Goal: Information Seeking & Learning: Understand process/instructions

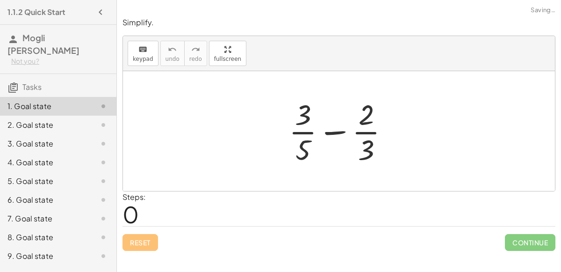
click at [100, 10] on icon "button" at bounding box center [100, 12] width 11 height 11
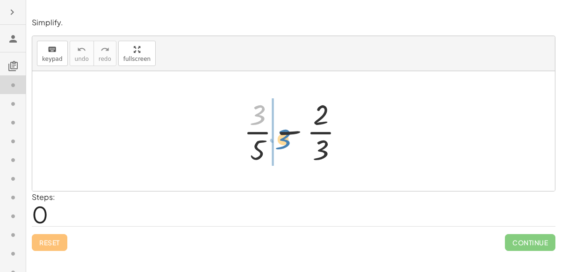
drag, startPoint x: 247, startPoint y: 116, endPoint x: 273, endPoint y: 141, distance: 35.7
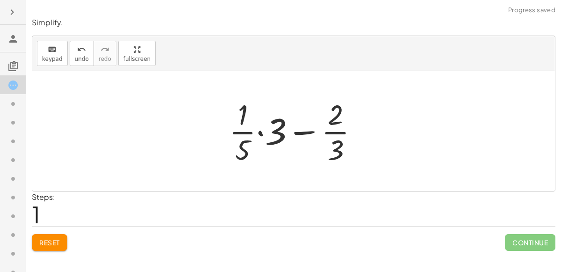
click at [292, 132] on div at bounding box center [297, 131] width 146 height 72
click at [276, 133] on div at bounding box center [297, 131] width 146 height 72
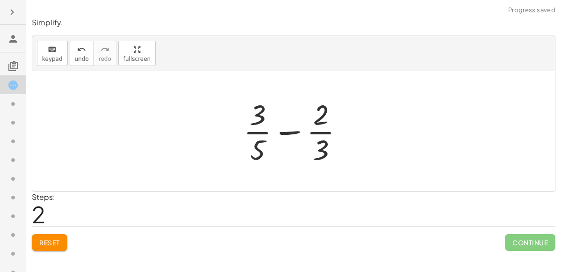
click at [282, 132] on div at bounding box center [297, 131] width 117 height 72
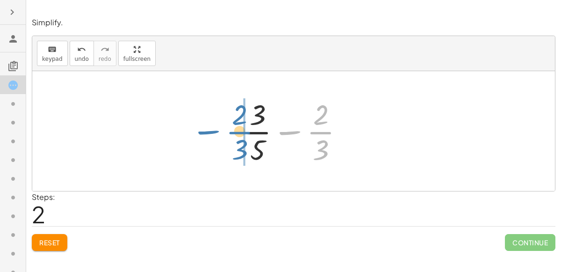
drag, startPoint x: 333, startPoint y: 136, endPoint x: 253, endPoint y: 135, distance: 80.0
click at [253, 135] on div at bounding box center [297, 131] width 117 height 72
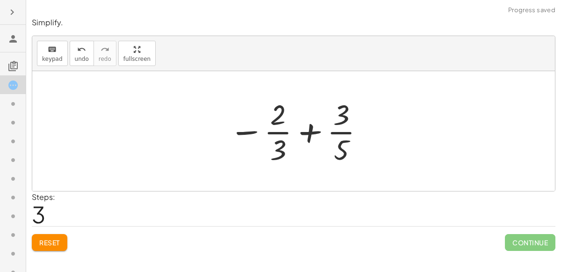
click at [276, 134] on div at bounding box center [297, 131] width 146 height 72
click at [305, 134] on div at bounding box center [297, 131] width 146 height 72
click at [17, 102] on icon at bounding box center [12, 103] width 11 height 11
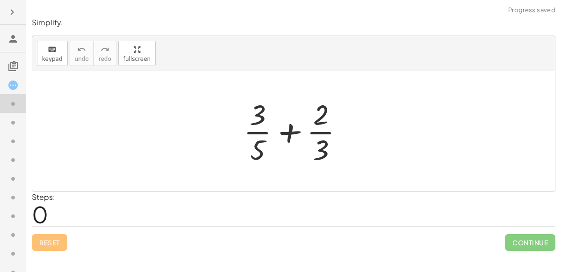
click at [293, 137] on div at bounding box center [297, 131] width 117 height 72
drag, startPoint x: 262, startPoint y: 121, endPoint x: 326, endPoint y: 128, distance: 64.9
click at [326, 128] on div at bounding box center [297, 131] width 117 height 72
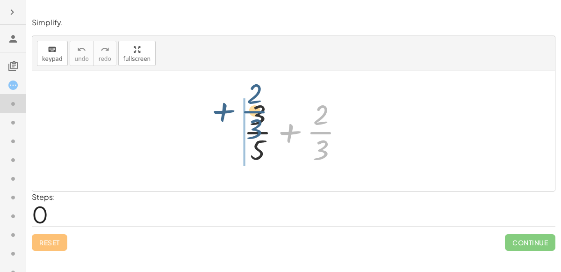
drag, startPoint x: 325, startPoint y: 140, endPoint x: 259, endPoint y: 119, distance: 69.7
click at [259, 119] on div at bounding box center [297, 131] width 117 height 72
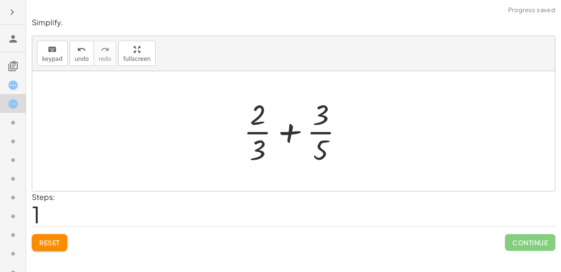
click at [314, 127] on div at bounding box center [297, 131] width 117 height 72
click at [321, 146] on div at bounding box center [297, 131] width 117 height 72
drag, startPoint x: 257, startPoint y: 147, endPoint x: 327, endPoint y: 115, distance: 76.8
click at [327, 115] on div at bounding box center [297, 131] width 117 height 72
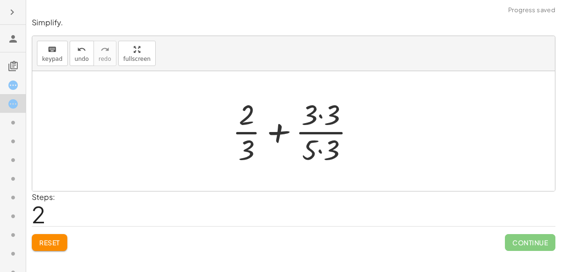
click at [327, 115] on div at bounding box center [298, 131] width 140 height 72
click at [330, 150] on div at bounding box center [297, 131] width 139 height 72
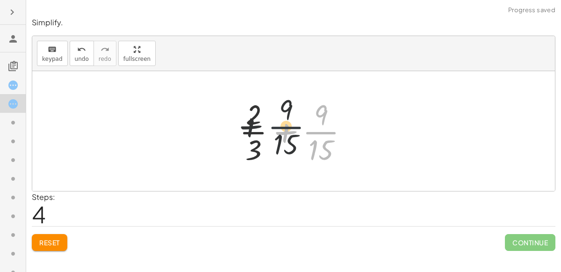
drag, startPoint x: 326, startPoint y: 125, endPoint x: 268, endPoint y: 119, distance: 57.4
click at [268, 119] on div at bounding box center [298, 131] width 126 height 72
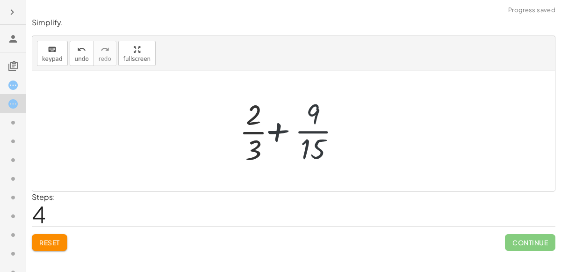
click at [268, 119] on div at bounding box center [298, 131] width 126 height 72
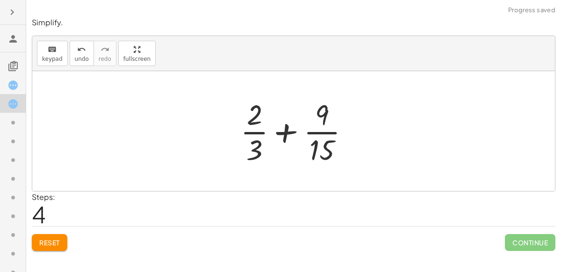
click at [260, 123] on div at bounding box center [298, 131] width 126 height 72
click at [3, 150] on div at bounding box center [13, 159] width 26 height 19
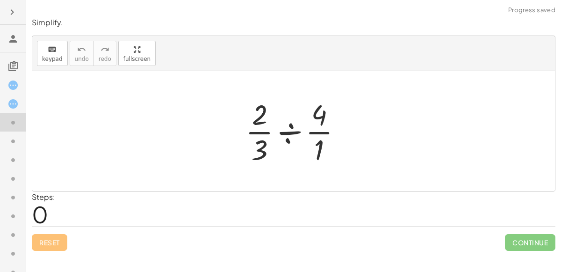
click at [298, 115] on div at bounding box center [297, 131] width 113 height 72
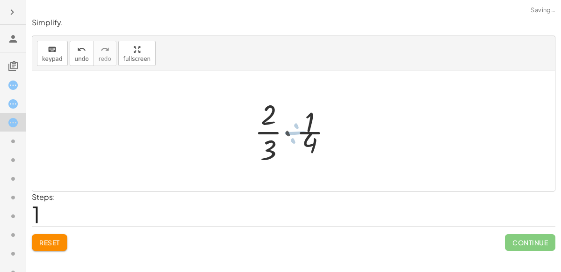
click at [292, 123] on div at bounding box center [297, 131] width 90 height 72
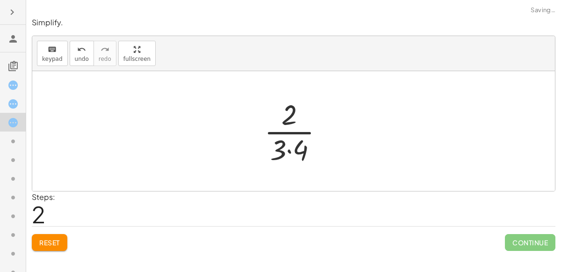
click at [292, 125] on div at bounding box center [298, 131] width 76 height 72
click at [297, 149] on div at bounding box center [298, 131] width 76 height 72
click at [297, 149] on div at bounding box center [297, 131] width 63 height 72
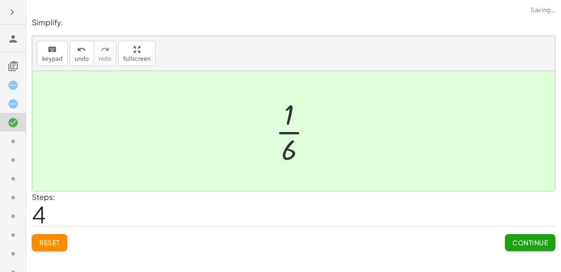
click at [297, 149] on div at bounding box center [297, 131] width 53 height 72
click at [17, 146] on icon at bounding box center [12, 141] width 11 height 11
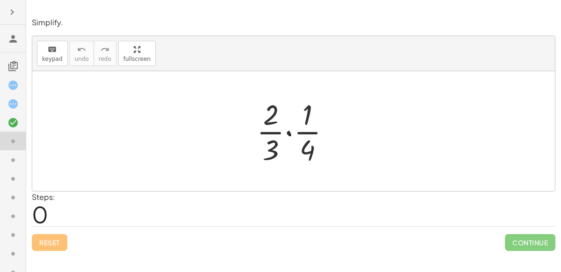
click at [291, 132] on div at bounding box center [297, 131] width 90 height 72
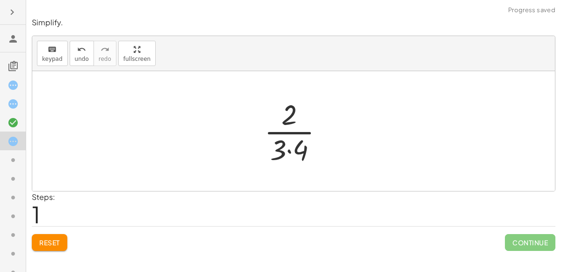
click at [290, 142] on div at bounding box center [298, 131] width 76 height 72
click at [291, 146] on div at bounding box center [297, 131] width 63 height 72
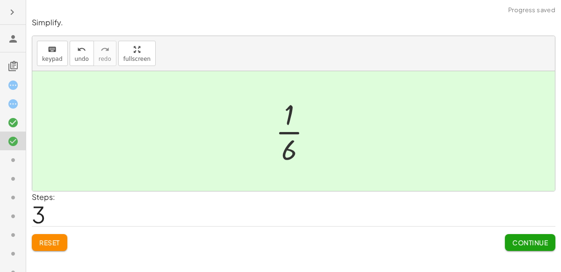
click at [12, 159] on icon at bounding box center [12, 159] width 11 height 11
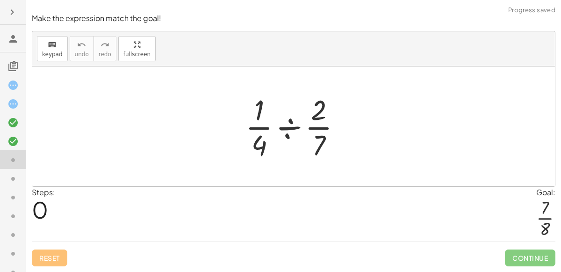
click at [276, 133] on div at bounding box center [297, 126] width 113 height 72
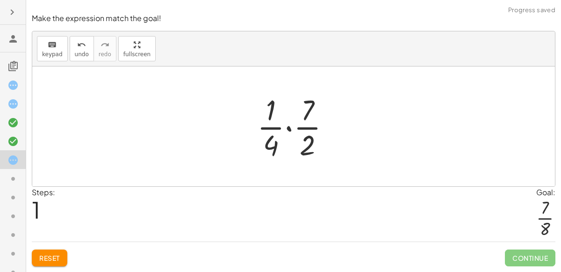
click at [292, 130] on div at bounding box center [298, 126] width 90 height 72
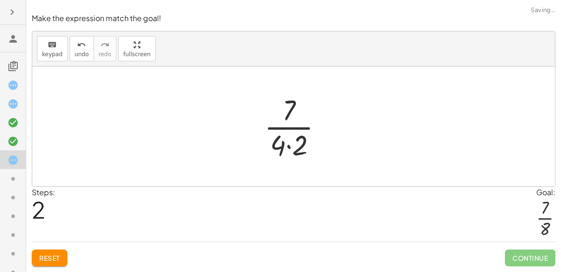
click at [293, 144] on div at bounding box center [297, 126] width 75 height 72
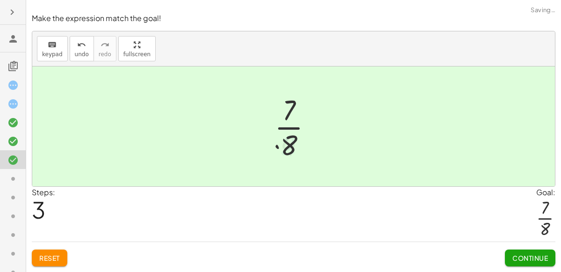
click at [292, 145] on div at bounding box center [297, 126] width 55 height 72
click at [15, 182] on icon at bounding box center [12, 178] width 11 height 11
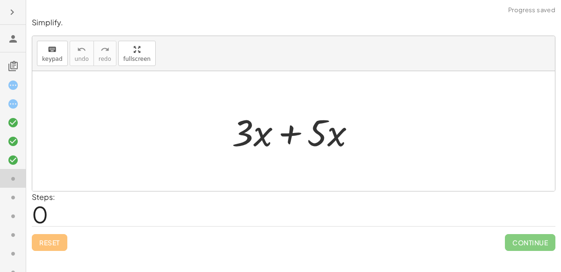
click at [291, 135] on div at bounding box center [297, 131] width 141 height 48
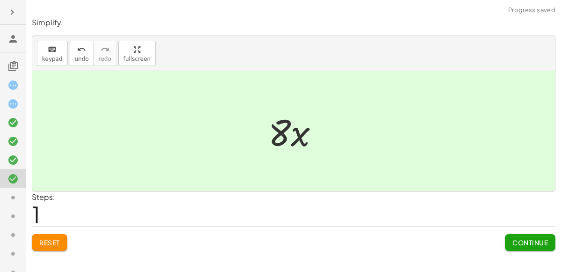
click at [291, 135] on div at bounding box center [297, 131] width 67 height 48
click at [12, 194] on icon at bounding box center [12, 197] width 11 height 11
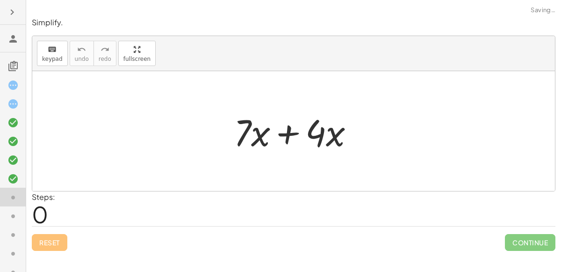
click at [290, 134] on div at bounding box center [297, 131] width 137 height 48
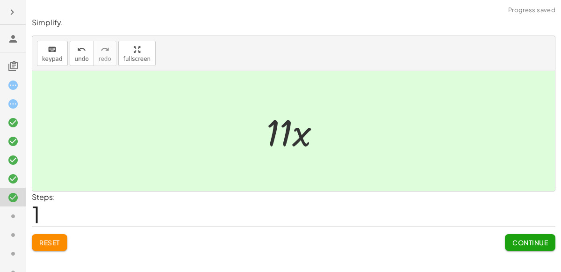
click at [15, 217] on icon at bounding box center [12, 215] width 11 height 11
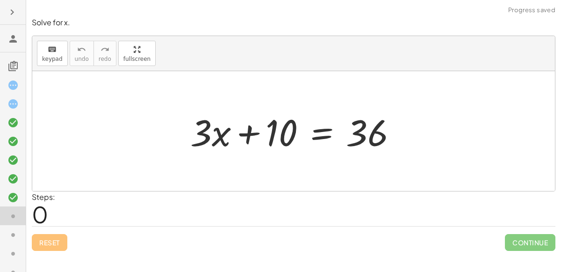
click at [247, 130] on div at bounding box center [298, 131] width 224 height 48
click at [323, 138] on div at bounding box center [298, 131] width 224 height 48
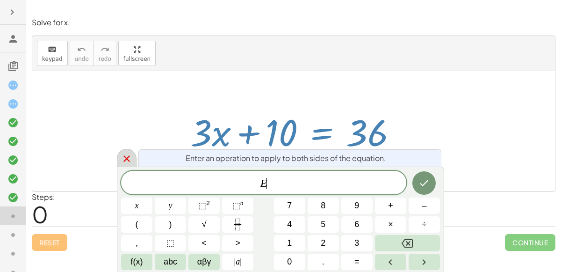
click at [121, 153] on icon at bounding box center [126, 158] width 11 height 11
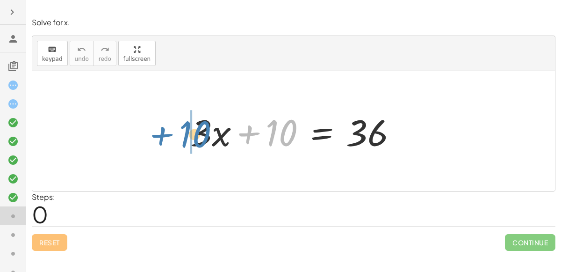
drag, startPoint x: 277, startPoint y: 129, endPoint x: 190, endPoint y: 130, distance: 87.5
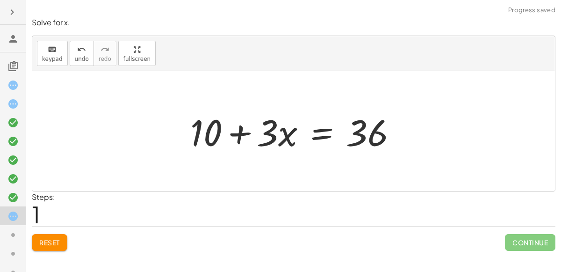
click at [277, 130] on div at bounding box center [298, 131] width 224 height 48
click at [289, 135] on div at bounding box center [298, 131] width 224 height 48
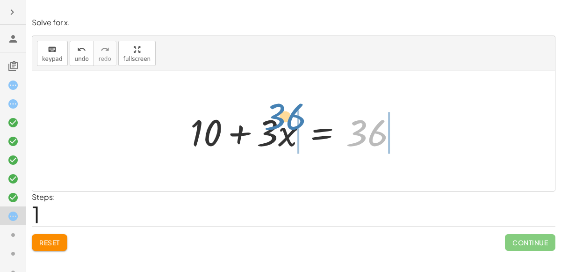
drag, startPoint x: 369, startPoint y: 131, endPoint x: 287, endPoint y: 115, distance: 83.8
click at [287, 115] on div at bounding box center [298, 131] width 224 height 48
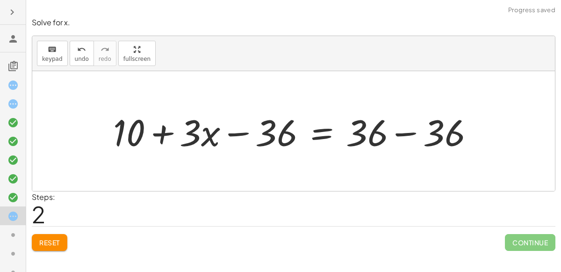
click at [279, 122] on div at bounding box center [298, 131] width 378 height 48
click at [278, 123] on div at bounding box center [298, 131] width 378 height 48
click at [254, 133] on div at bounding box center [298, 131] width 378 height 48
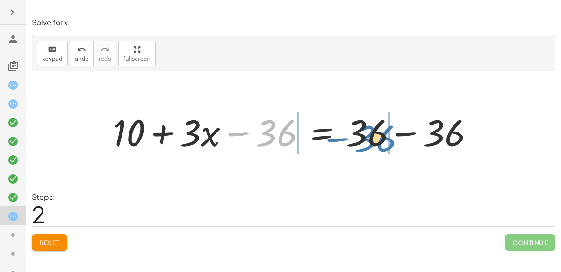
drag, startPoint x: 268, startPoint y: 137, endPoint x: 370, endPoint y: 144, distance: 103.1
click at [370, 144] on div at bounding box center [298, 131] width 378 height 48
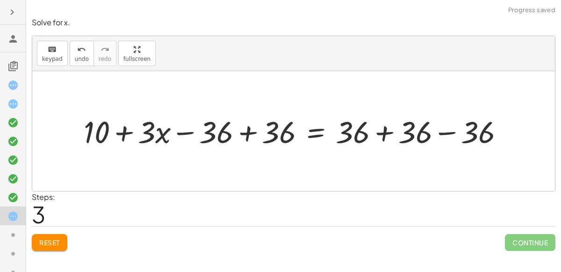
click at [402, 139] on div at bounding box center [297, 131] width 437 height 40
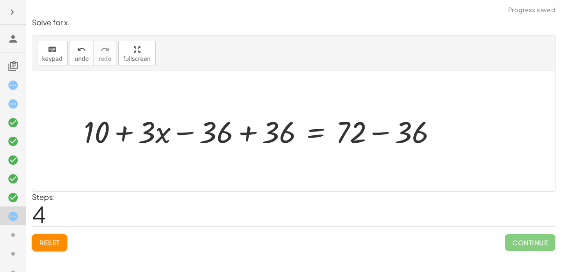
click at [398, 133] on div at bounding box center [264, 131] width 371 height 40
click at [359, 136] on div at bounding box center [235, 131] width 312 height 40
click at [299, 134] on div at bounding box center [235, 131] width 312 height 40
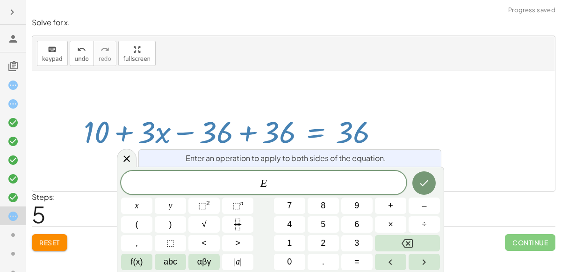
click at [240, 135] on div at bounding box center [235, 131] width 312 height 40
click at [244, 134] on div at bounding box center [235, 131] width 312 height 40
click at [131, 155] on icon at bounding box center [126, 158] width 11 height 11
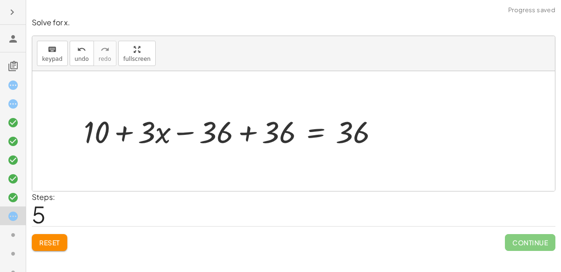
click at [253, 130] on div at bounding box center [235, 131] width 312 height 40
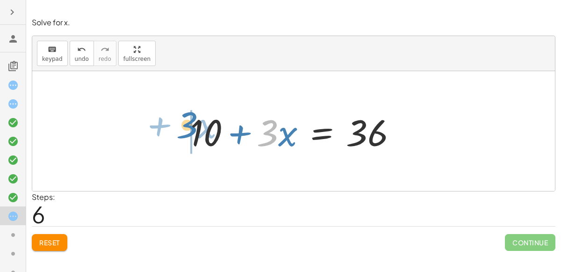
drag, startPoint x: 267, startPoint y: 135, endPoint x: 186, endPoint y: 127, distance: 80.8
click at [186, 127] on div at bounding box center [298, 131] width 224 height 48
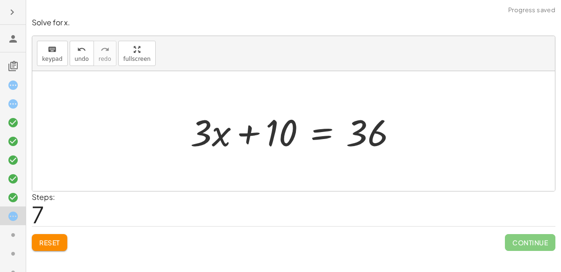
click at [12, 234] on icon at bounding box center [12, 234] width 11 height 11
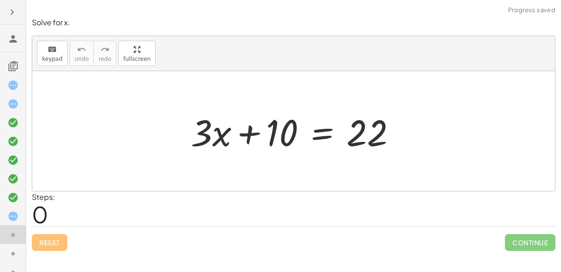
scroll to position [31, 0]
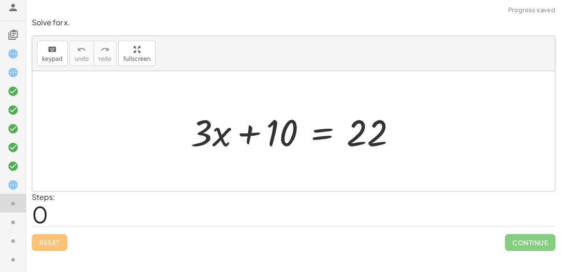
click at [243, 134] on div at bounding box center [297, 131] width 223 height 48
click at [5, 250] on div at bounding box center [13, 259] width 26 height 19
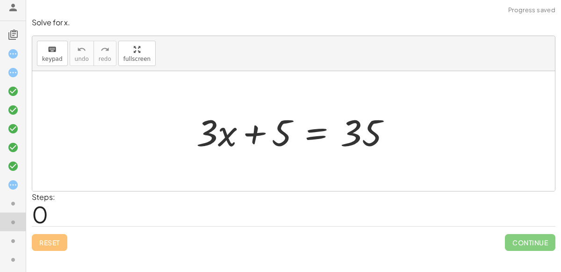
click at [259, 130] on div at bounding box center [297, 131] width 211 height 48
click at [16, 235] on div at bounding box center [16, 241] width 19 height 12
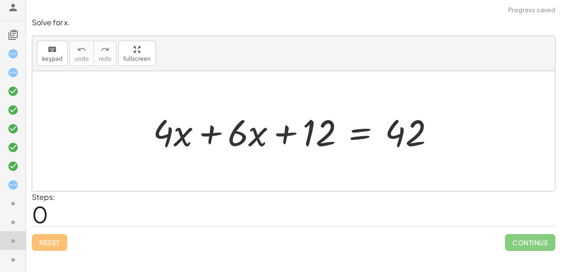
click at [212, 137] on div at bounding box center [297, 131] width 299 height 48
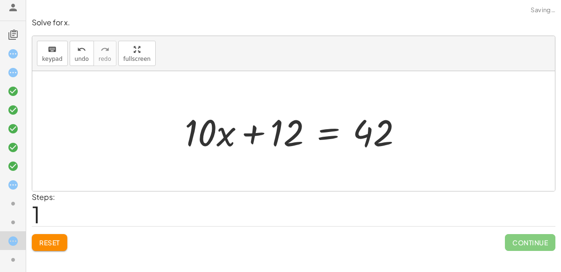
click at [257, 135] on div at bounding box center [297, 131] width 235 height 48
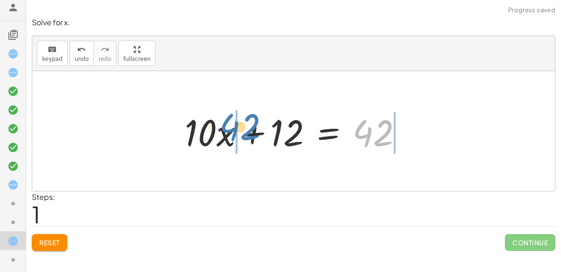
drag, startPoint x: 389, startPoint y: 125, endPoint x: 255, endPoint y: 119, distance: 133.4
click at [255, 119] on div at bounding box center [297, 131] width 235 height 48
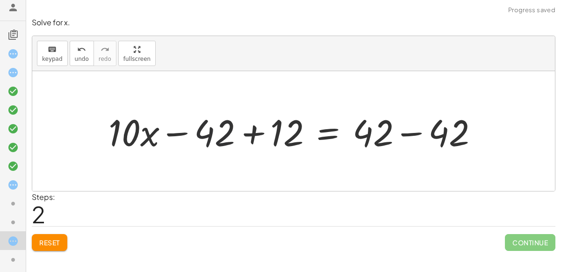
click at [208, 136] on div at bounding box center [297, 131] width 387 height 48
click at [174, 135] on div at bounding box center [297, 131] width 387 height 48
click at [8, 259] on icon at bounding box center [12, 259] width 11 height 11
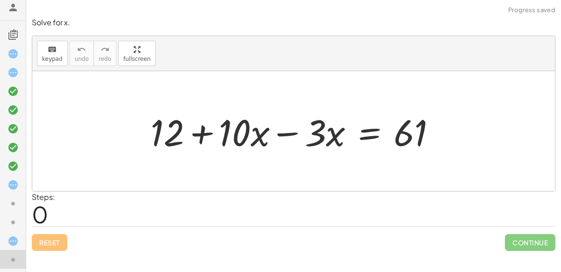
click at [293, 131] on div at bounding box center [297, 131] width 303 height 48
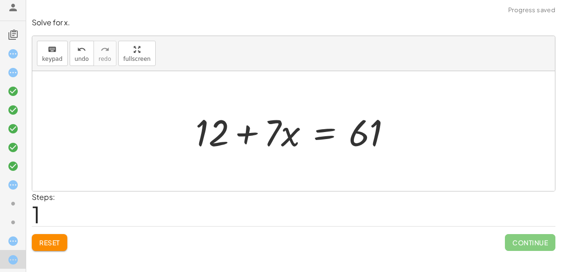
click at [247, 133] on div at bounding box center [297, 131] width 213 height 48
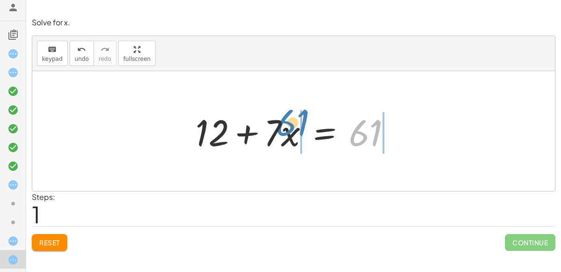
drag, startPoint x: 364, startPoint y: 135, endPoint x: 294, endPoint y: 127, distance: 70.6
click at [294, 127] on div at bounding box center [297, 131] width 213 height 48
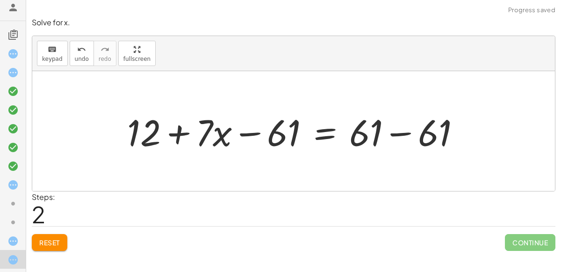
click at [293, 127] on div at bounding box center [298, 131] width 350 height 48
click at [293, 128] on div at bounding box center [298, 131] width 350 height 48
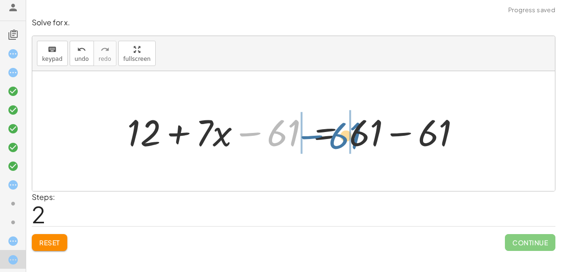
drag, startPoint x: 283, startPoint y: 134, endPoint x: 372, endPoint y: 138, distance: 89.4
click at [372, 138] on div at bounding box center [298, 131] width 350 height 48
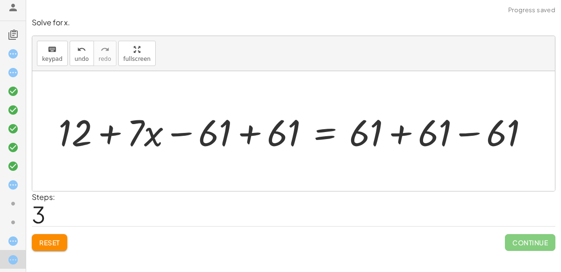
click at [363, 139] on div at bounding box center [298, 131] width 488 height 48
click at [10, 182] on icon at bounding box center [12, 184] width 11 height 11
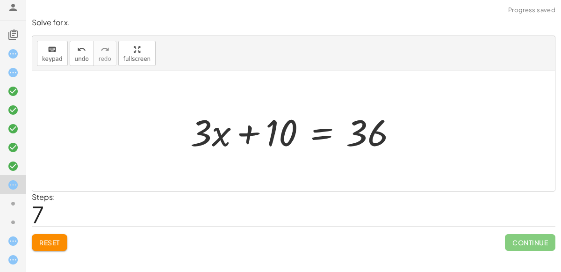
click at [42, 230] on div "Reset Continue" at bounding box center [294, 238] width 524 height 25
click at [44, 234] on button "Reset" at bounding box center [50, 242] width 36 height 17
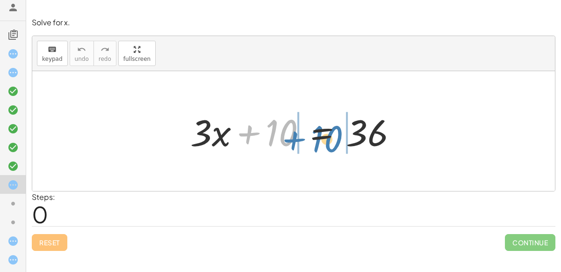
drag, startPoint x: 290, startPoint y: 127, endPoint x: 336, endPoint y: 133, distance: 45.8
click at [336, 133] on div at bounding box center [298, 131] width 224 height 48
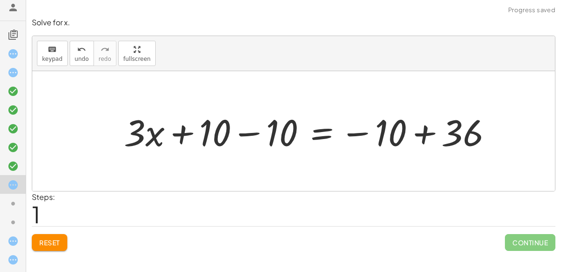
click at [370, 140] on div at bounding box center [311, 131] width 385 height 48
click at [384, 133] on div at bounding box center [311, 131] width 385 height 48
click at [253, 117] on div at bounding box center [311, 131] width 385 height 48
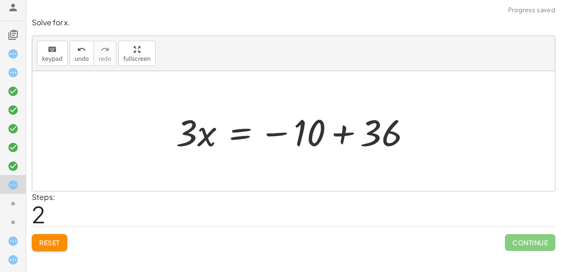
click at [302, 131] on div at bounding box center [297, 131] width 253 height 48
click at [302, 133] on div at bounding box center [297, 131] width 253 height 48
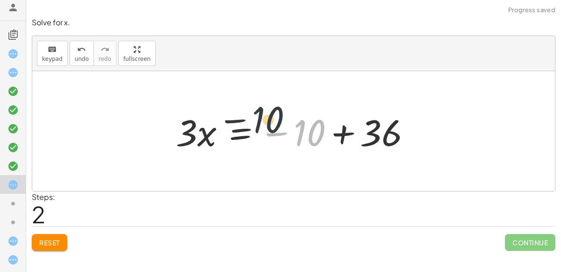
drag, startPoint x: 303, startPoint y: 136, endPoint x: 260, endPoint y: 123, distance: 45.0
click at [260, 123] on div at bounding box center [297, 131] width 253 height 48
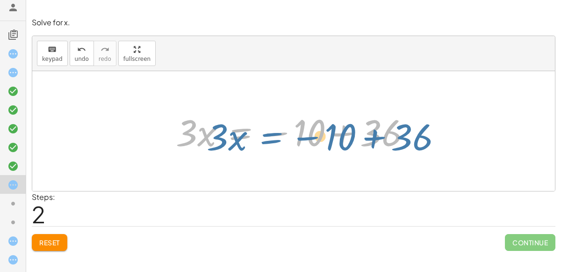
drag, startPoint x: 235, startPoint y: 132, endPoint x: 261, endPoint y: 132, distance: 25.7
click at [261, 132] on div at bounding box center [297, 131] width 253 height 48
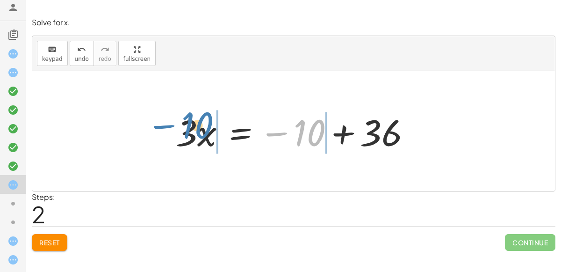
drag, startPoint x: 293, startPoint y: 129, endPoint x: 181, endPoint y: 122, distance: 112.5
click at [181, 122] on div at bounding box center [297, 131] width 253 height 48
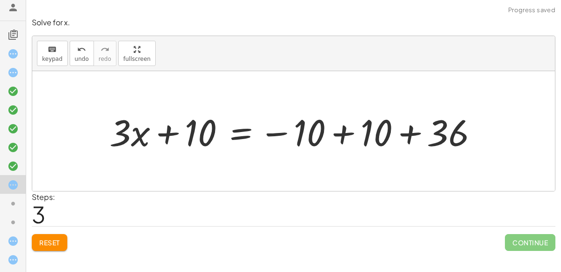
click at [191, 125] on div at bounding box center [297, 131] width 385 height 48
click at [194, 130] on div at bounding box center [297, 131] width 385 height 48
click at [268, 143] on div at bounding box center [297, 131] width 385 height 48
click at [50, 238] on span "Reset" at bounding box center [49, 242] width 21 height 8
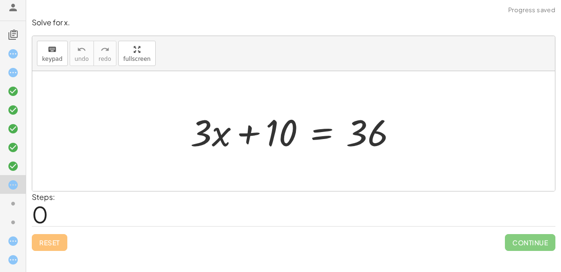
click at [257, 129] on div at bounding box center [298, 131] width 224 height 48
click at [376, 139] on div at bounding box center [298, 131] width 224 height 48
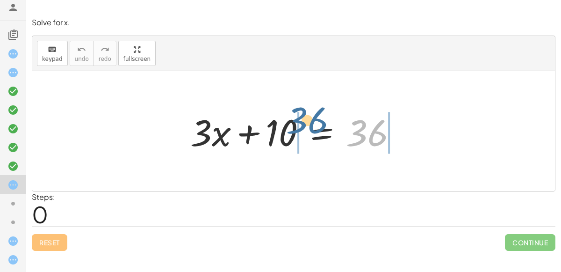
drag, startPoint x: 376, startPoint y: 139, endPoint x: 315, endPoint y: 127, distance: 62.1
click at [315, 127] on div at bounding box center [298, 131] width 224 height 48
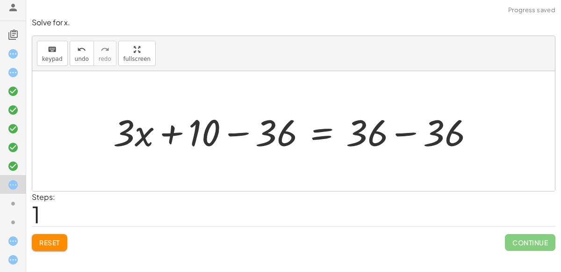
click at [344, 129] on div at bounding box center [298, 131] width 378 height 48
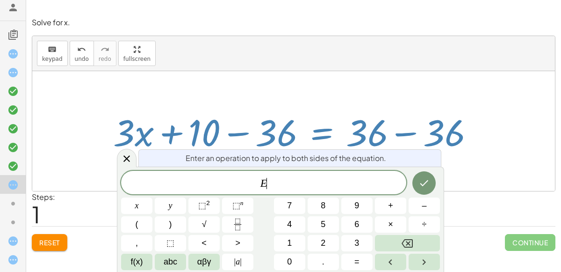
click at [386, 129] on div at bounding box center [298, 131] width 378 height 48
click at [393, 132] on div at bounding box center [298, 131] width 378 height 48
click at [121, 155] on icon at bounding box center [126, 158] width 11 height 11
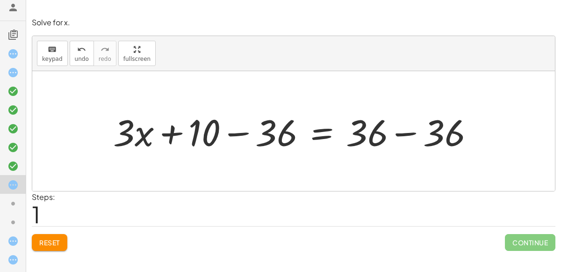
click at [141, 134] on div at bounding box center [298, 131] width 378 height 48
click at [172, 134] on div at bounding box center [298, 131] width 378 height 48
click at [214, 134] on div at bounding box center [298, 131] width 378 height 48
click at [241, 134] on div at bounding box center [298, 131] width 378 height 48
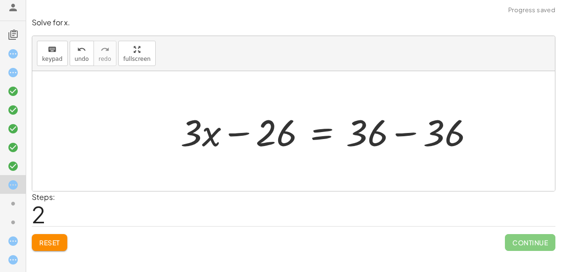
click at [240, 133] on div at bounding box center [331, 131] width 311 height 48
click at [397, 131] on div at bounding box center [331, 131] width 311 height 48
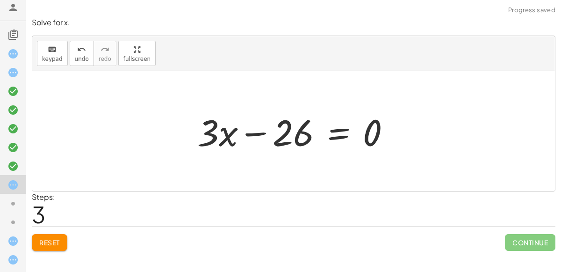
click at [253, 132] on div at bounding box center [298, 131] width 210 height 48
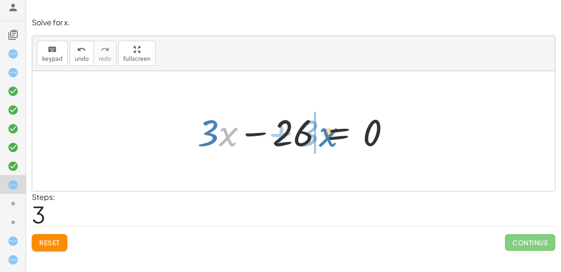
drag, startPoint x: 226, startPoint y: 138, endPoint x: 326, endPoint y: 138, distance: 100.1
click at [326, 138] on div at bounding box center [298, 131] width 210 height 48
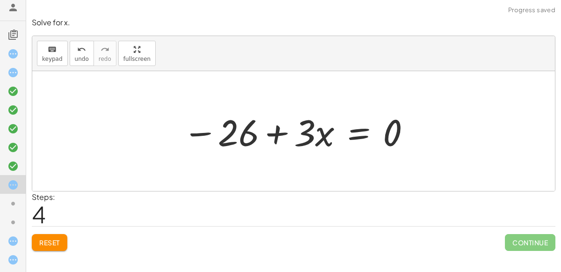
click at [288, 135] on div at bounding box center [297, 131] width 239 height 48
click at [304, 139] on div at bounding box center [297, 131] width 239 height 48
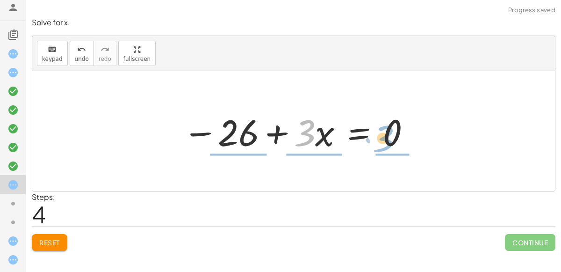
drag, startPoint x: 304, startPoint y: 140, endPoint x: 384, endPoint y: 145, distance: 79.7
click at [384, 145] on div at bounding box center [297, 131] width 239 height 48
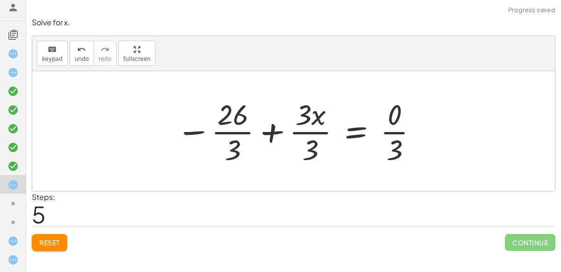
click at [394, 145] on div at bounding box center [298, 131] width 252 height 72
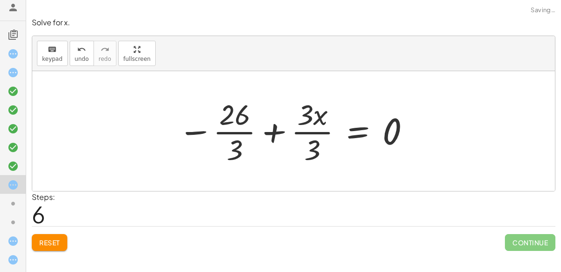
click at [308, 147] on div at bounding box center [295, 131] width 242 height 72
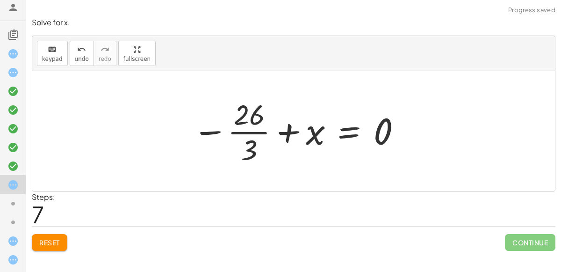
click at [267, 146] on div at bounding box center [297, 131] width 219 height 72
click at [245, 147] on div at bounding box center [297, 131] width 219 height 72
click at [250, 150] on div at bounding box center [297, 131] width 219 height 72
click at [251, 148] on div at bounding box center [297, 131] width 219 height 72
click at [235, 123] on div at bounding box center [297, 131] width 219 height 72
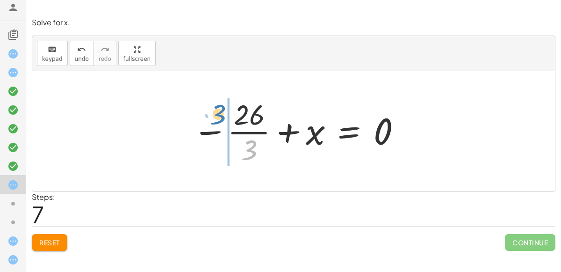
drag, startPoint x: 257, startPoint y: 150, endPoint x: 227, endPoint y: 113, distance: 47.8
click at [227, 113] on div at bounding box center [297, 131] width 219 height 72
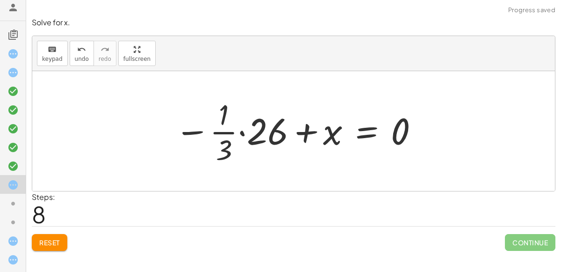
click at [222, 121] on div at bounding box center [297, 131] width 254 height 72
click at [224, 106] on div at bounding box center [297, 131] width 254 height 72
click at [226, 144] on div at bounding box center [297, 131] width 254 height 72
click at [241, 131] on div at bounding box center [297, 131] width 254 height 72
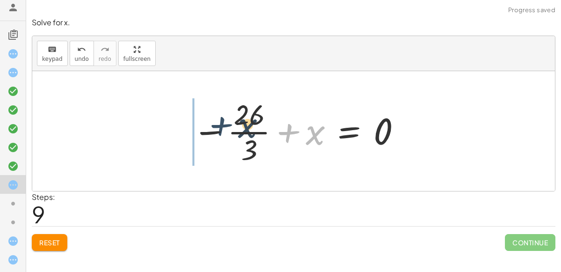
drag, startPoint x: 285, startPoint y: 132, endPoint x: 215, endPoint y: 127, distance: 70.3
click at [215, 127] on div at bounding box center [297, 131] width 219 height 72
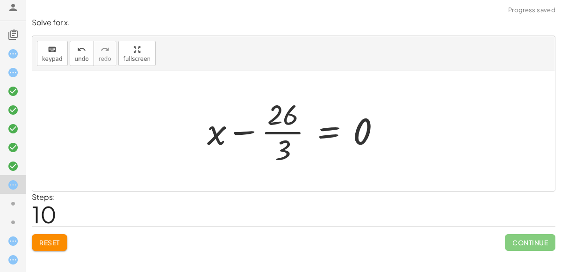
click at [287, 123] on div at bounding box center [298, 131] width 190 height 72
click at [51, 62] on button "keyboard keypad" at bounding box center [52, 53] width 31 height 25
click at [60, 243] on span "Reset" at bounding box center [49, 242] width 21 height 8
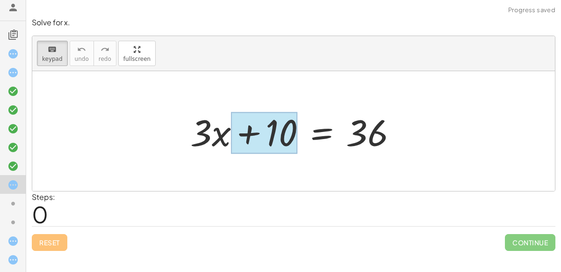
drag, startPoint x: 264, startPoint y: 116, endPoint x: 239, endPoint y: 113, distance: 25.5
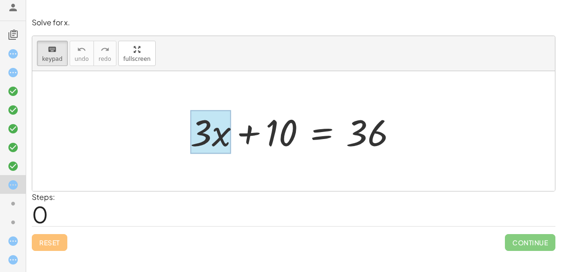
drag, startPoint x: 239, startPoint y: 113, endPoint x: 213, endPoint y: 114, distance: 25.7
click at [213, 114] on div at bounding box center [210, 131] width 41 height 43
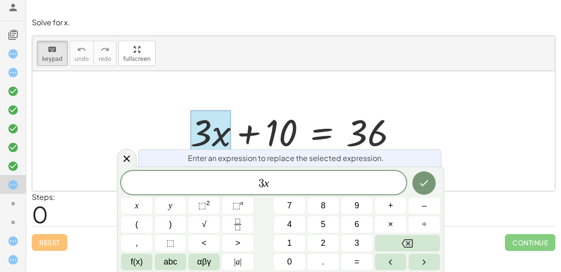
click at [264, 118] on div at bounding box center [298, 131] width 224 height 48
click at [263, 119] on div at bounding box center [298, 131] width 224 height 48
click at [123, 161] on icon at bounding box center [126, 158] width 11 height 11
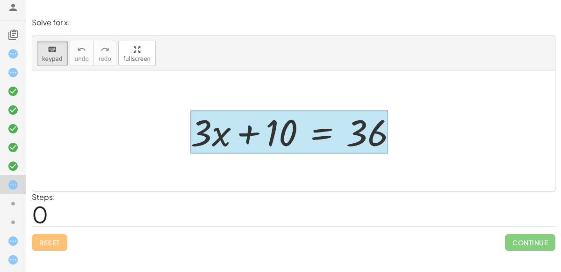
drag, startPoint x: 369, startPoint y: 132, endPoint x: 326, endPoint y: 125, distance: 43.6
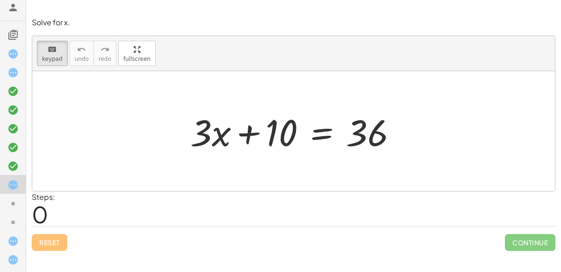
click at [325, 103] on div at bounding box center [293, 131] width 523 height 120
drag, startPoint x: 297, startPoint y: 123, endPoint x: 298, endPoint y: 106, distance: 16.4
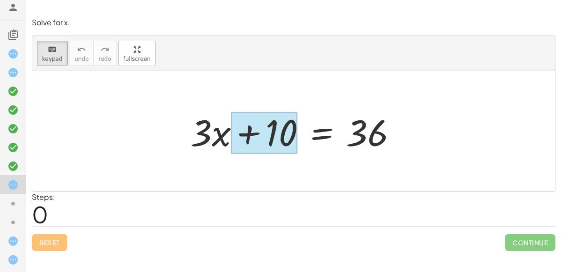
click at [270, 128] on div at bounding box center [264, 133] width 66 height 42
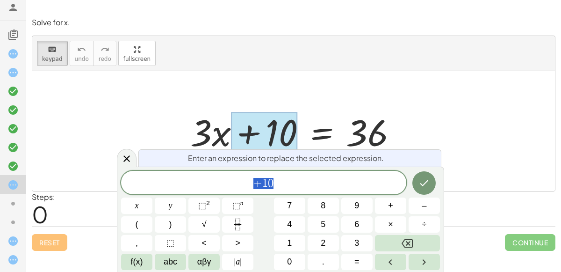
click at [268, 129] on div at bounding box center [264, 133] width 66 height 42
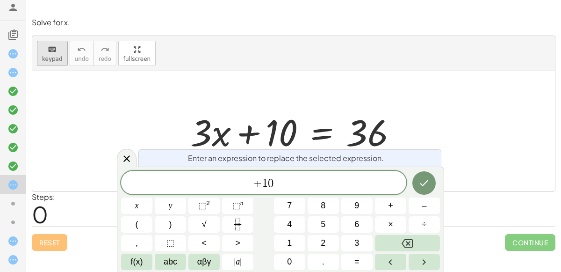
click at [59, 57] on span "keypad" at bounding box center [52, 59] width 21 height 7
click at [125, 102] on div at bounding box center [293, 131] width 523 height 120
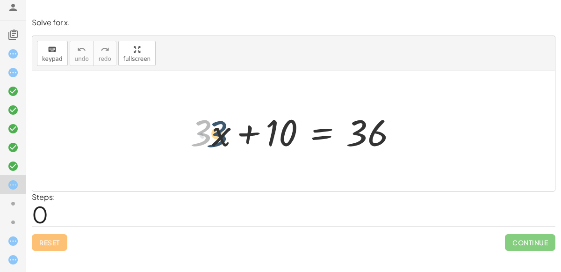
drag, startPoint x: 210, startPoint y: 123, endPoint x: 220, endPoint y: 124, distance: 9.8
click at [220, 124] on div at bounding box center [298, 131] width 224 height 48
drag, startPoint x: 220, startPoint y: 125, endPoint x: 258, endPoint y: 123, distance: 38.0
click at [258, 123] on div at bounding box center [298, 131] width 224 height 48
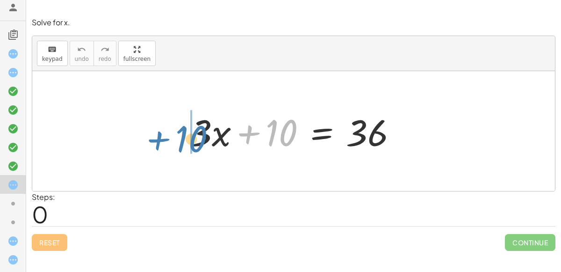
drag, startPoint x: 271, startPoint y: 130, endPoint x: 186, endPoint y: 131, distance: 85.1
click at [186, 131] on div at bounding box center [298, 131] width 224 height 48
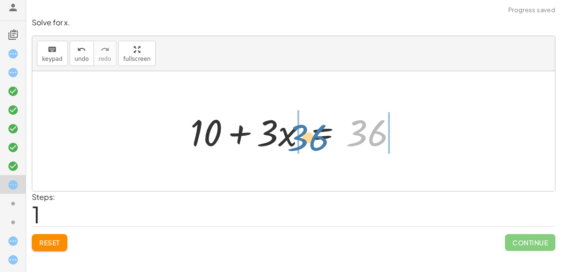
drag, startPoint x: 354, startPoint y: 139, endPoint x: 295, endPoint y: 143, distance: 58.6
click at [295, 143] on div at bounding box center [298, 131] width 224 height 48
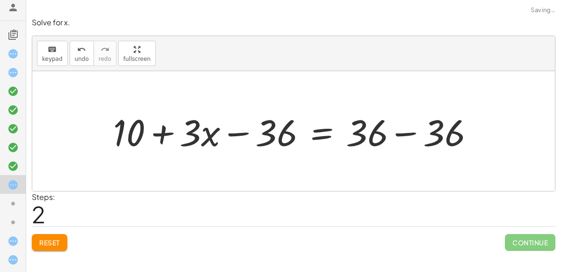
click at [284, 137] on div at bounding box center [298, 131] width 378 height 48
click at [353, 135] on div at bounding box center [298, 131] width 378 height 48
click at [59, 234] on button "Reset" at bounding box center [50, 242] width 36 height 17
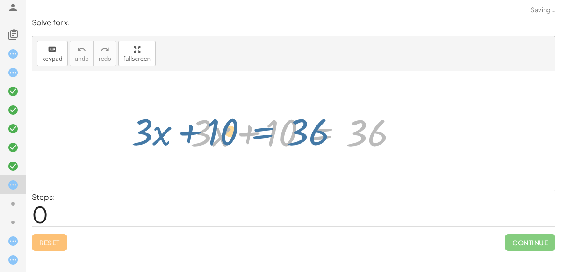
drag, startPoint x: 325, startPoint y: 136, endPoint x: 267, endPoint y: 135, distance: 58.0
click at [267, 135] on div at bounding box center [298, 131] width 224 height 48
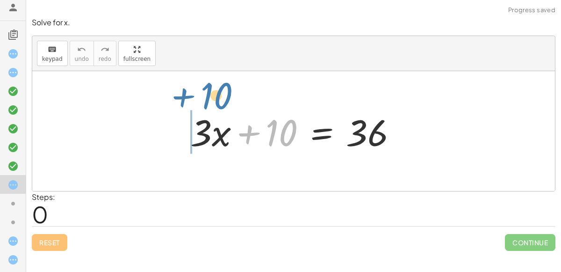
drag, startPoint x: 272, startPoint y: 138, endPoint x: 207, endPoint y: 100, distance: 75.2
click at [207, 100] on div "+ 10 + · 3 · x + 10 = 36" at bounding box center [293, 131] width 523 height 120
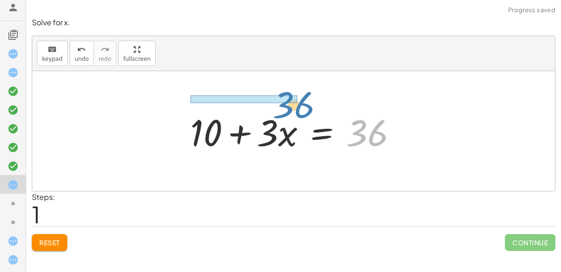
drag, startPoint x: 375, startPoint y: 125, endPoint x: 298, endPoint y: 94, distance: 83.0
click at [298, 94] on div "+ · 3 · x + 10 = 36 36 + · 3 · x + 10 = 36" at bounding box center [293, 131] width 523 height 120
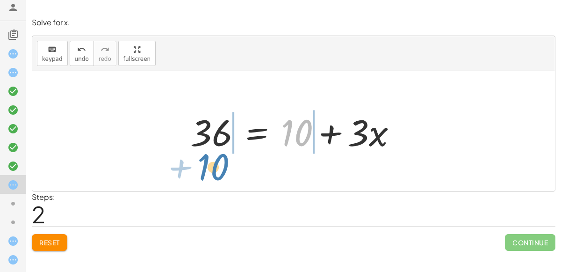
drag, startPoint x: 290, startPoint y: 128, endPoint x: 206, endPoint y: 162, distance: 90.0
click at [206, 162] on div "+ · 3 · x + 10 = 36 + 10 + · 3 · x = 36 + 10 + · 3 · x + 10 = 36" at bounding box center [293, 131] width 523 height 120
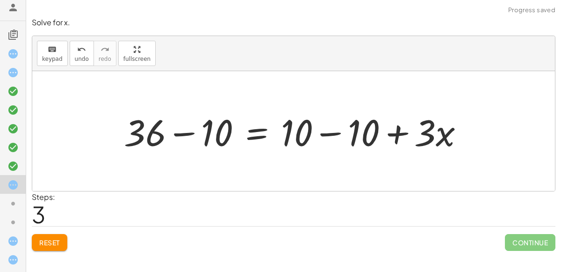
click at [211, 141] on div at bounding box center [297, 131] width 357 height 48
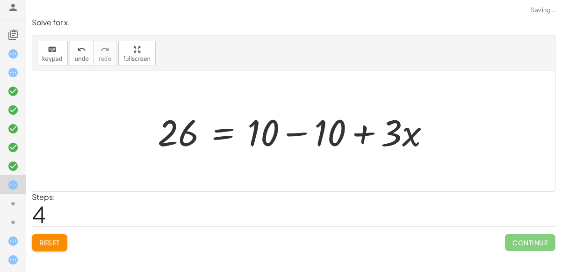
click at [265, 134] on div at bounding box center [298, 131] width 290 height 48
click at [318, 135] on div at bounding box center [298, 131] width 290 height 48
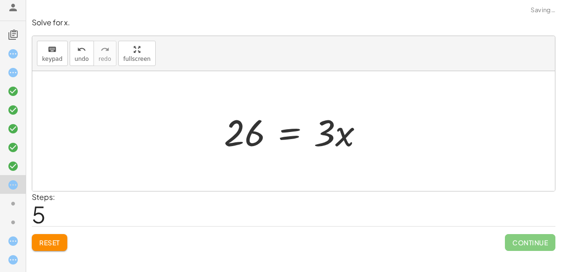
click at [330, 133] on div at bounding box center [297, 131] width 156 height 48
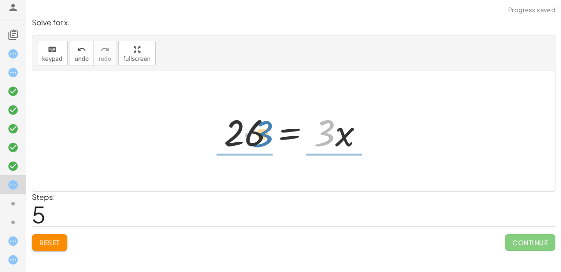
drag, startPoint x: 328, startPoint y: 134, endPoint x: 267, endPoint y: 135, distance: 61.7
click at [267, 135] on div at bounding box center [297, 131] width 156 height 48
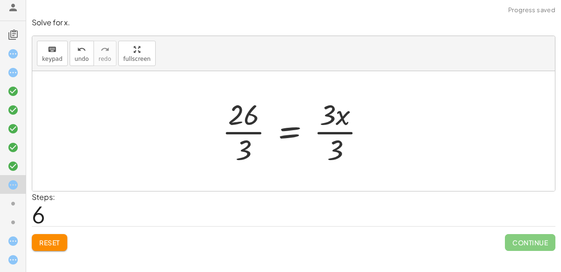
click at [247, 144] on div at bounding box center [297, 131] width 160 height 72
click at [245, 125] on div at bounding box center [297, 131] width 160 height 72
click at [243, 115] on div at bounding box center [297, 131] width 160 height 72
click at [322, 120] on div at bounding box center [297, 131] width 160 height 72
click at [332, 127] on div at bounding box center [297, 131] width 160 height 72
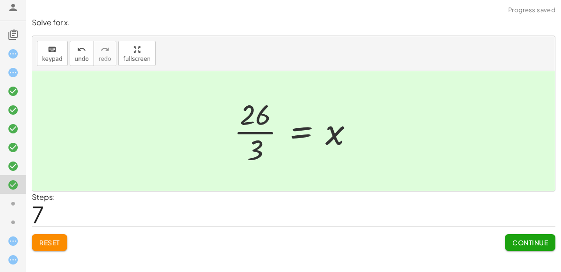
click at [331, 133] on div at bounding box center [297, 131] width 137 height 72
click at [11, 198] on icon at bounding box center [12, 203] width 11 height 11
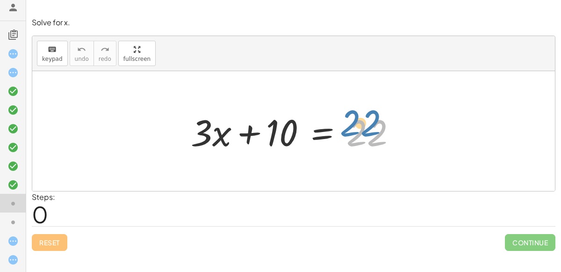
drag, startPoint x: 360, startPoint y: 134, endPoint x: 353, endPoint y: 123, distance: 12.2
click at [353, 123] on div at bounding box center [297, 131] width 223 height 48
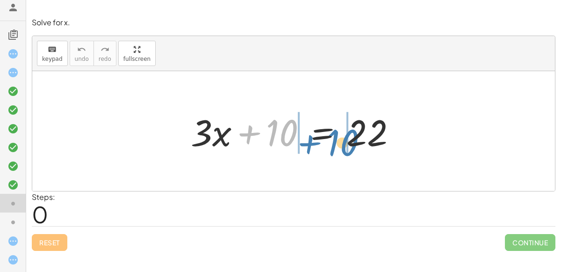
drag, startPoint x: 296, startPoint y: 132, endPoint x: 356, endPoint y: 142, distance: 61.1
click at [356, 142] on div at bounding box center [297, 131] width 223 height 48
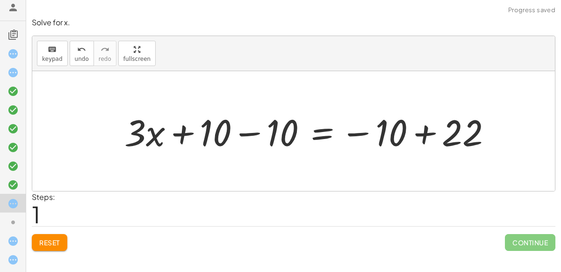
click at [289, 125] on div at bounding box center [312, 131] width 384 height 48
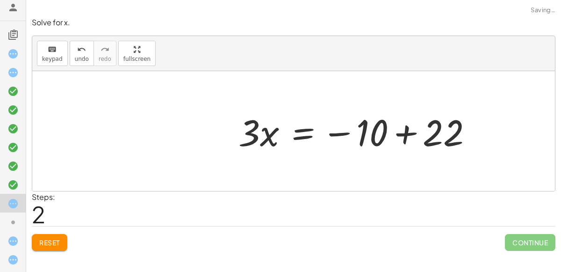
click at [395, 132] on div at bounding box center [359, 131] width 251 height 48
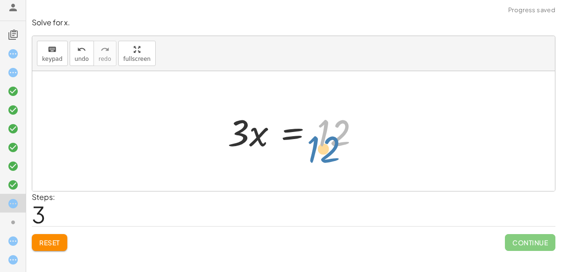
drag, startPoint x: 327, startPoint y: 141, endPoint x: 322, endPoint y: 153, distance: 13.8
click at [322, 153] on div at bounding box center [297, 131] width 148 height 48
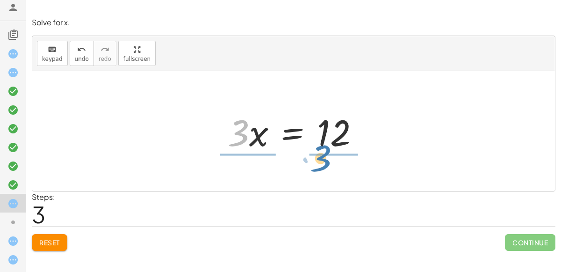
drag, startPoint x: 241, startPoint y: 136, endPoint x: 327, endPoint y: 162, distance: 90.0
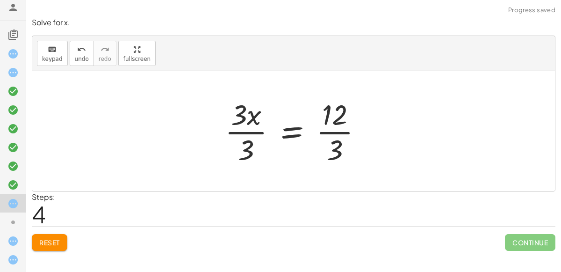
click at [243, 147] on div at bounding box center [297, 131] width 154 height 72
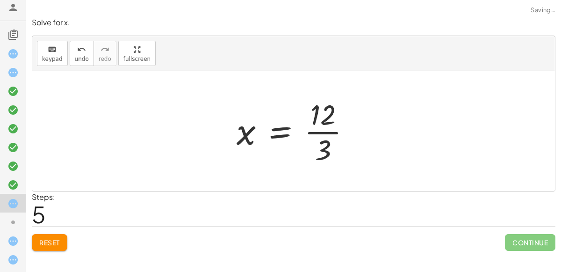
click at [326, 149] on div at bounding box center [297, 131] width 131 height 72
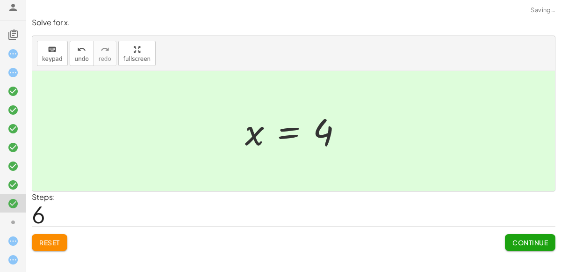
click at [327, 145] on div at bounding box center [297, 131] width 114 height 46
click at [9, 220] on icon at bounding box center [12, 222] width 11 height 11
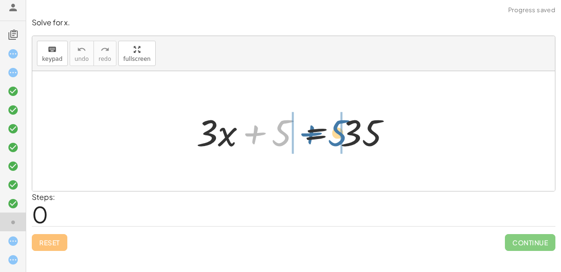
drag, startPoint x: 282, startPoint y: 138, endPoint x: 342, endPoint y: 140, distance: 59.5
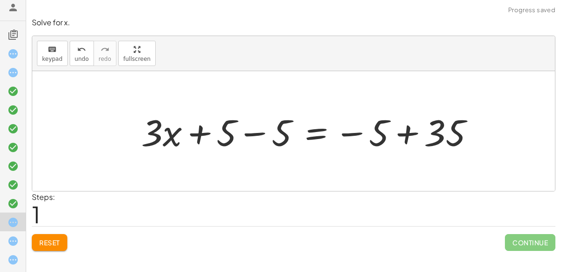
click at [228, 133] on div at bounding box center [312, 131] width 350 height 48
click at [252, 134] on div at bounding box center [312, 131] width 350 height 48
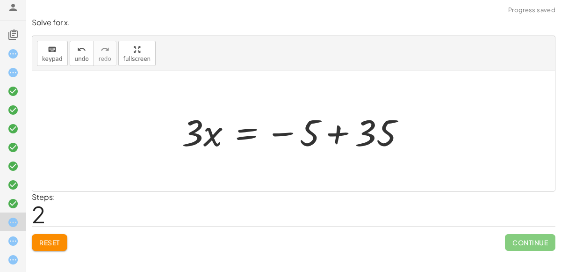
click at [287, 131] on div at bounding box center [297, 131] width 240 height 48
click at [328, 133] on div at bounding box center [297, 131] width 240 height 48
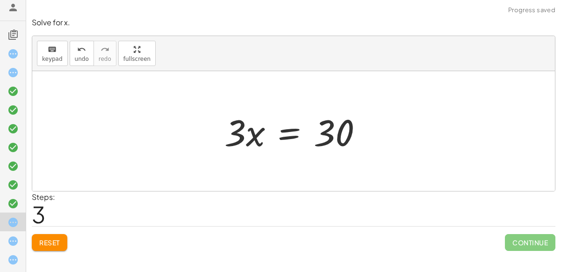
click at [327, 138] on div at bounding box center [297, 131] width 155 height 48
drag, startPoint x: 253, startPoint y: 136, endPoint x: 256, endPoint y: 140, distance: 5.1
click at [256, 140] on div at bounding box center [297, 131] width 155 height 48
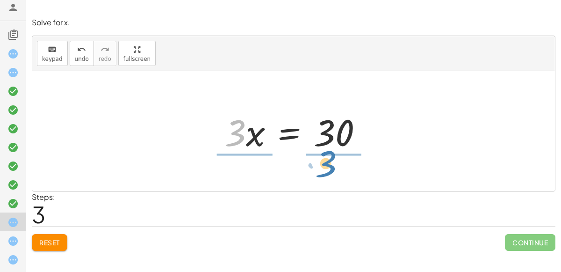
drag, startPoint x: 236, startPoint y: 134, endPoint x: 328, endPoint y: 165, distance: 97.2
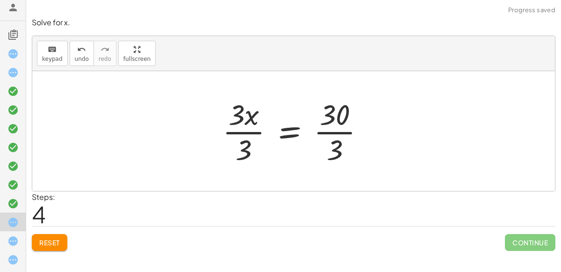
click at [246, 153] on div at bounding box center [297, 131] width 159 height 72
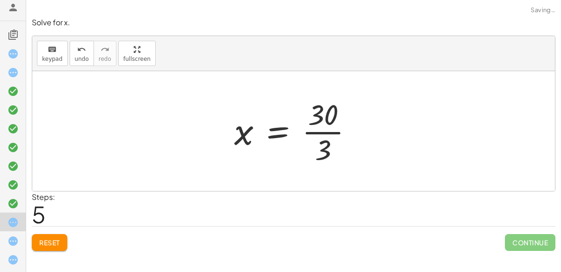
click at [338, 146] on div at bounding box center [298, 131] width 136 height 72
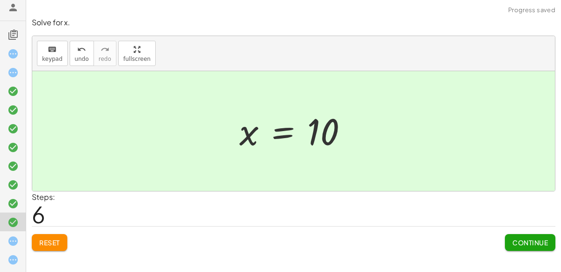
click at [334, 152] on div at bounding box center [297, 131] width 125 height 46
click at [11, 245] on icon at bounding box center [12, 240] width 11 height 11
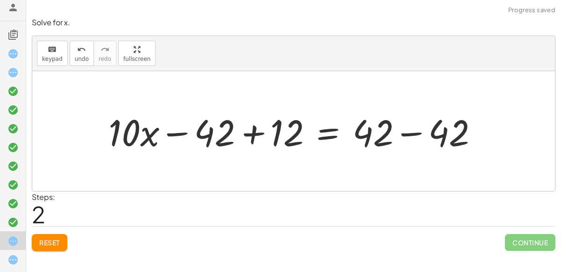
click at [15, 70] on icon at bounding box center [12, 72] width 11 height 11
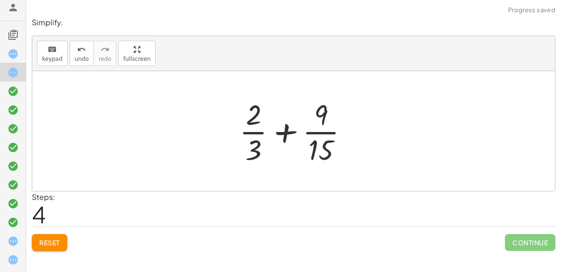
click at [53, 236] on button "Reset" at bounding box center [50, 242] width 36 height 17
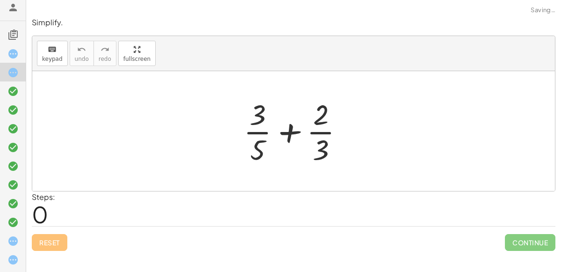
click at [58, 240] on div "Reset Continue" at bounding box center [294, 238] width 524 height 25
click at [286, 133] on div at bounding box center [297, 131] width 117 height 72
drag, startPoint x: 260, startPoint y: 146, endPoint x: 326, endPoint y: 147, distance: 66.4
click at [326, 147] on div at bounding box center [297, 131] width 117 height 72
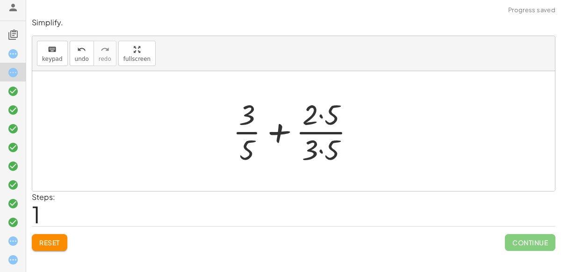
click at [334, 150] on div at bounding box center [297, 131] width 139 height 72
click at [334, 150] on div at bounding box center [297, 131] width 138 height 72
click at [323, 126] on div at bounding box center [297, 131] width 138 height 72
click at [317, 113] on div at bounding box center [297, 131] width 138 height 72
click at [315, 116] on div at bounding box center [297, 131] width 138 height 72
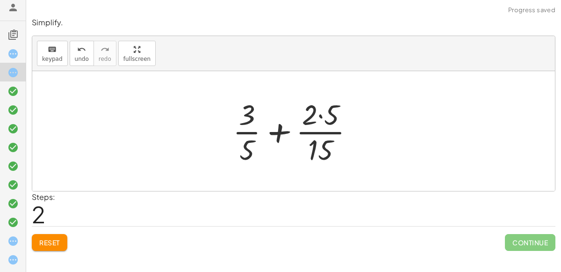
click at [308, 119] on div at bounding box center [297, 131] width 138 height 72
click at [315, 116] on div at bounding box center [297, 131] width 138 height 72
click at [323, 116] on div at bounding box center [297, 131] width 138 height 72
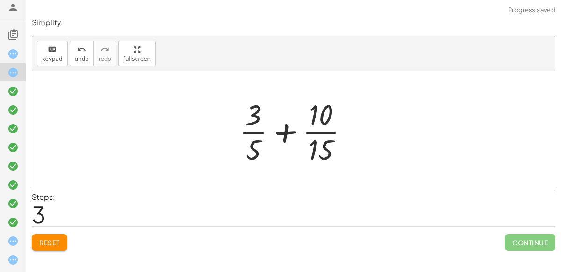
click at [261, 122] on div at bounding box center [298, 131] width 126 height 72
click at [287, 131] on div at bounding box center [298, 131] width 126 height 72
click at [10, 54] on icon at bounding box center [12, 53] width 11 height 11
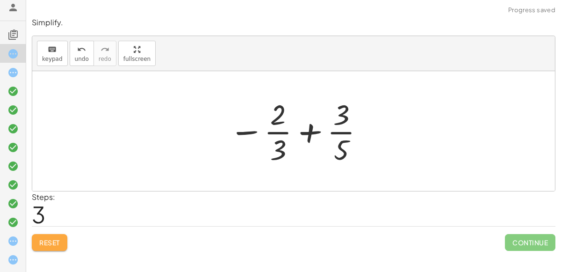
click at [61, 238] on button "Reset" at bounding box center [50, 242] width 36 height 17
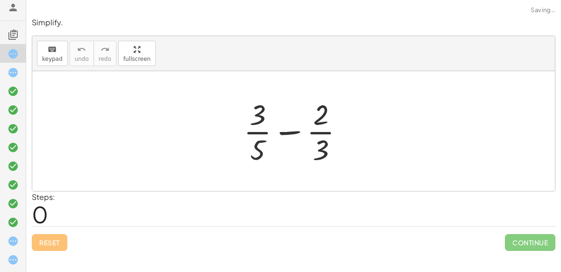
click at [61, 238] on div "Reset Continue" at bounding box center [294, 238] width 524 height 25
click at [3, 241] on div at bounding box center [13, 240] width 26 height 19
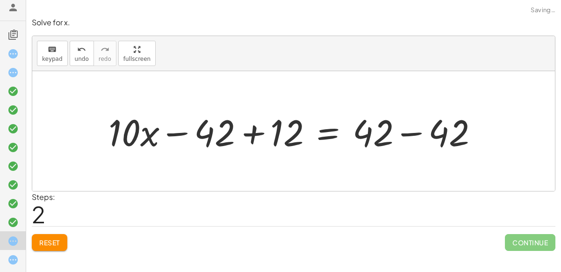
click at [7, 262] on icon at bounding box center [12, 259] width 11 height 11
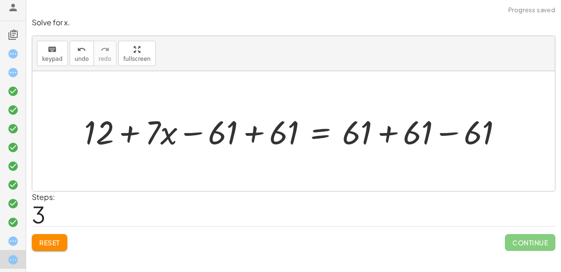
click at [255, 131] on div at bounding box center [297, 130] width 435 height 43
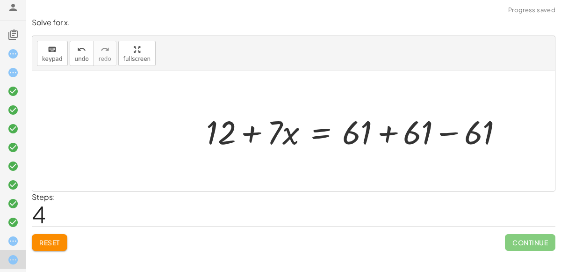
click at [384, 133] on div at bounding box center [359, 130] width 314 height 43
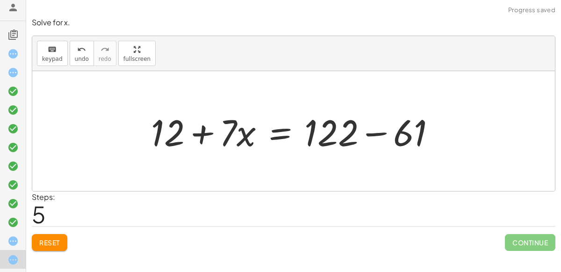
click at [366, 135] on div at bounding box center [297, 131] width 302 height 48
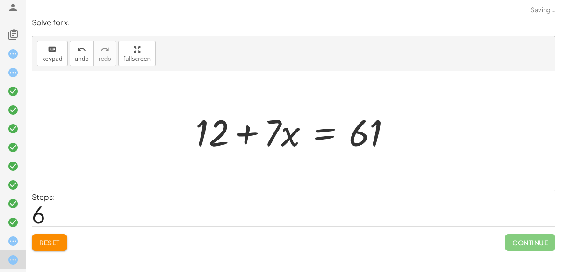
click at [247, 133] on div at bounding box center [297, 131] width 213 height 48
click at [281, 137] on div at bounding box center [297, 131] width 213 height 48
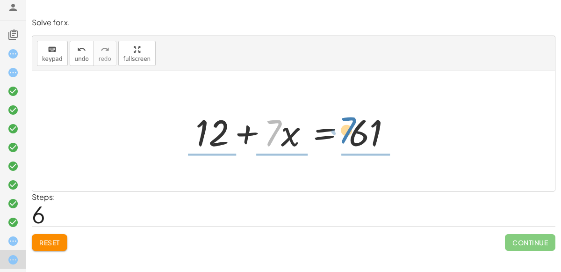
drag, startPoint x: 269, startPoint y: 135, endPoint x: 343, endPoint y: 132, distance: 73.9
click at [343, 132] on div at bounding box center [297, 131] width 213 height 48
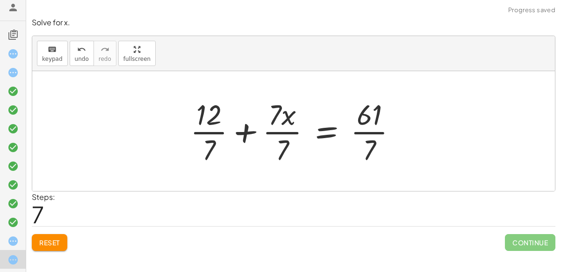
click at [369, 147] on div at bounding box center [298, 131] width 224 height 72
click at [373, 148] on div at bounding box center [298, 131] width 224 height 72
click at [369, 149] on div at bounding box center [298, 131] width 224 height 72
click at [270, 150] on div at bounding box center [298, 131] width 224 height 72
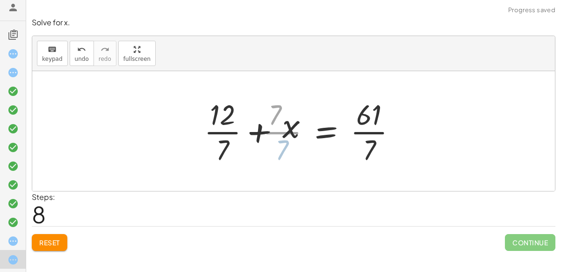
click at [280, 150] on div at bounding box center [307, 131] width 203 height 72
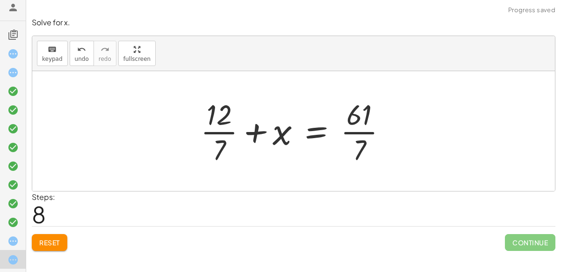
click at [224, 148] on div at bounding box center [297, 131] width 203 height 72
click at [221, 148] on div at bounding box center [297, 131] width 203 height 72
click at [221, 147] on div at bounding box center [297, 131] width 203 height 72
click at [257, 132] on div at bounding box center [297, 131] width 203 height 72
click at [236, 130] on div at bounding box center [297, 131] width 203 height 72
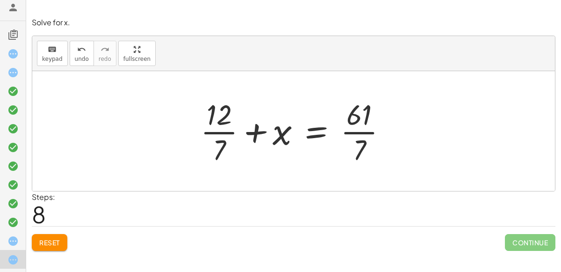
click at [355, 153] on div at bounding box center [297, 131] width 203 height 72
click at [357, 152] on div at bounding box center [297, 131] width 203 height 72
drag, startPoint x: 357, startPoint y: 152, endPoint x: 291, endPoint y: 152, distance: 66.4
click at [291, 152] on div at bounding box center [297, 131] width 203 height 72
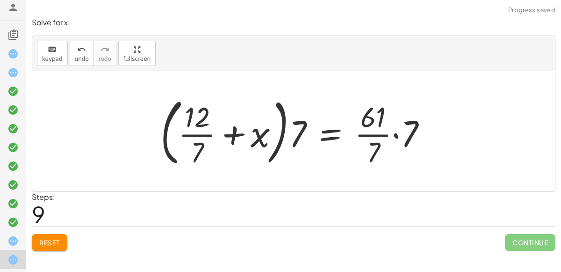
click at [285, 133] on div at bounding box center [297, 131] width 283 height 78
click at [281, 136] on div at bounding box center [297, 131] width 283 height 78
click at [235, 135] on div at bounding box center [297, 131] width 283 height 78
click at [296, 137] on div at bounding box center [297, 131] width 283 height 78
click at [43, 238] on span "Reset" at bounding box center [49, 242] width 21 height 8
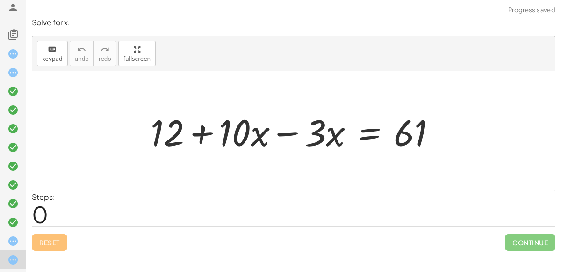
click at [43, 238] on div "Reset Continue" at bounding box center [294, 238] width 524 height 25
click at [291, 130] on div at bounding box center [297, 131] width 303 height 48
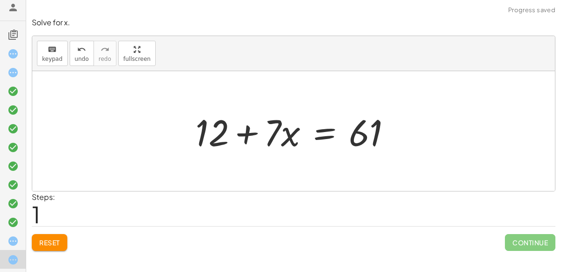
click at [242, 125] on div at bounding box center [297, 131] width 213 height 48
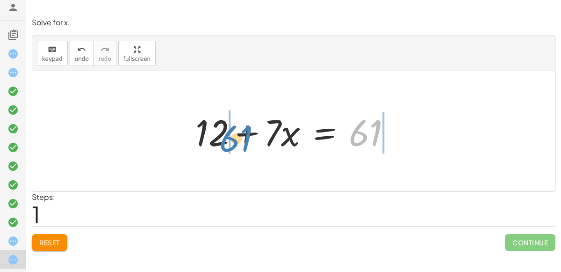
drag, startPoint x: 368, startPoint y: 138, endPoint x: 238, endPoint y: 143, distance: 129.7
click at [238, 143] on div at bounding box center [297, 131] width 213 height 48
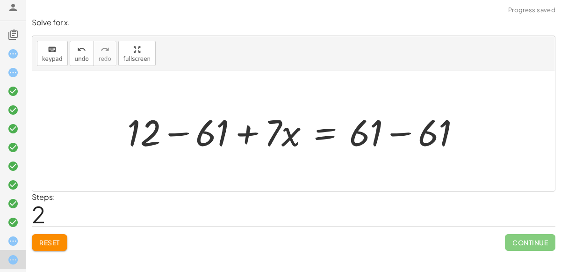
click at [213, 132] on div at bounding box center [298, 131] width 350 height 48
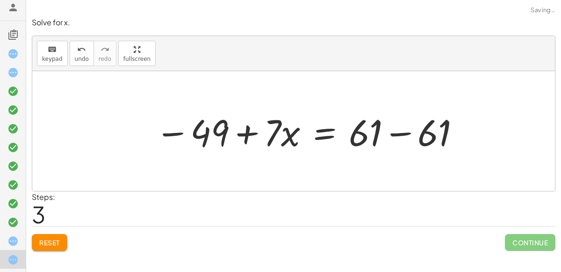
click at [368, 131] on div at bounding box center [309, 131] width 316 height 48
click at [405, 133] on div at bounding box center [309, 131] width 316 height 48
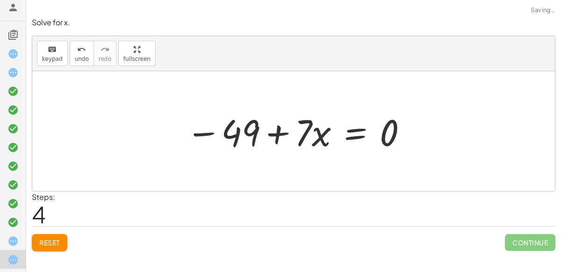
click at [278, 131] on div at bounding box center [297, 131] width 232 height 48
click at [341, 132] on div at bounding box center [297, 131] width 232 height 48
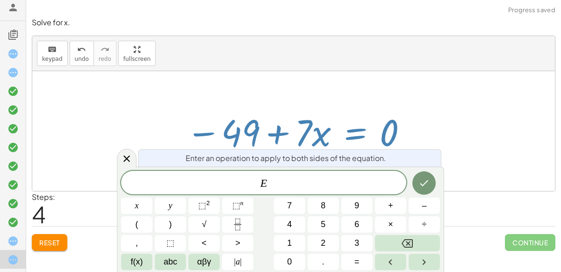
click at [147, 124] on div at bounding box center [293, 131] width 523 height 120
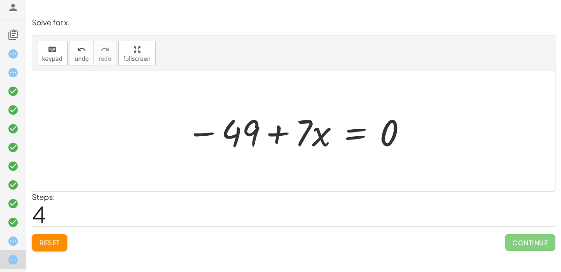
click at [56, 249] on button "Reset" at bounding box center [50, 242] width 36 height 17
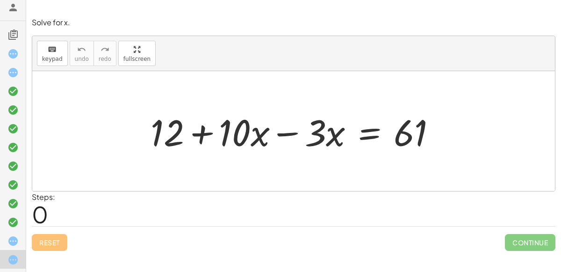
click at [204, 135] on div at bounding box center [297, 131] width 303 height 48
click at [293, 133] on div at bounding box center [297, 131] width 303 height 48
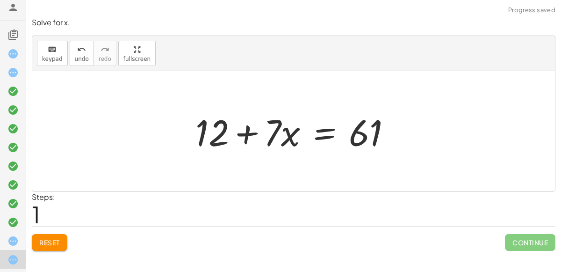
click at [269, 132] on div at bounding box center [297, 131] width 213 height 48
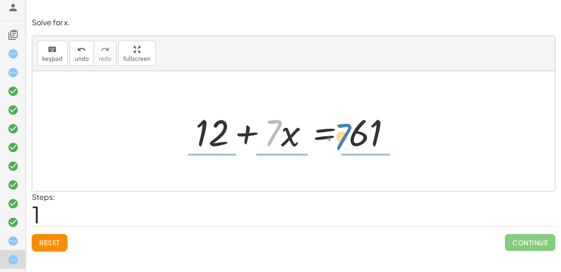
drag, startPoint x: 275, startPoint y: 136, endPoint x: 345, endPoint y: 139, distance: 69.8
click at [345, 139] on div at bounding box center [297, 131] width 213 height 48
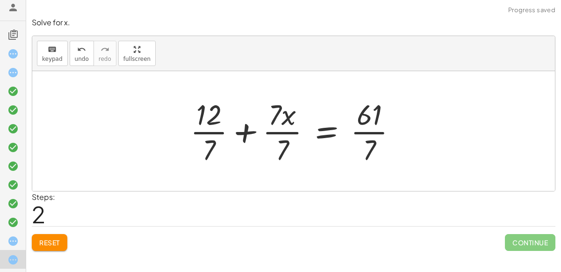
click at [196, 149] on div at bounding box center [298, 131] width 224 height 72
click at [206, 152] on div at bounding box center [298, 131] width 224 height 72
click at [226, 91] on div at bounding box center [293, 131] width 523 height 120
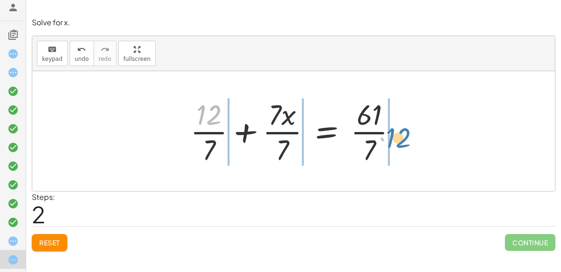
drag, startPoint x: 214, startPoint y: 108, endPoint x: 404, endPoint y: 131, distance: 191.8
click at [404, 131] on div at bounding box center [298, 131] width 224 height 72
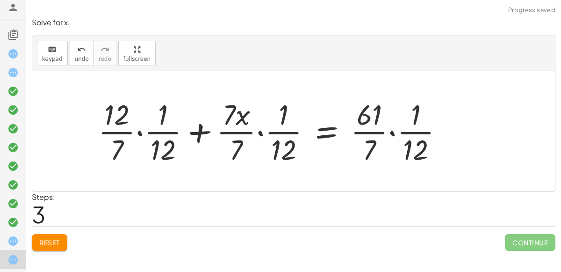
click at [173, 151] on div at bounding box center [275, 131] width 362 height 72
click at [37, 241] on button "Reset" at bounding box center [50, 242] width 36 height 17
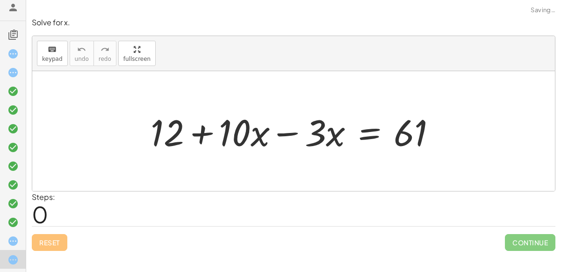
click at [37, 241] on div "Reset Continue" at bounding box center [294, 238] width 524 height 25
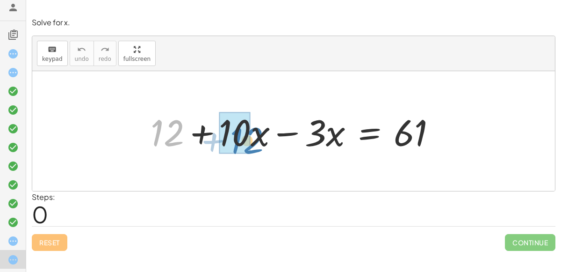
drag, startPoint x: 174, startPoint y: 130, endPoint x: 253, endPoint y: 135, distance: 79.2
click at [253, 135] on div at bounding box center [297, 131] width 303 height 48
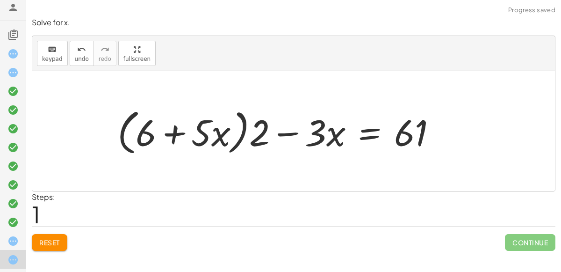
click at [196, 126] on div at bounding box center [281, 131] width 336 height 54
click at [182, 135] on div at bounding box center [281, 131] width 336 height 54
drag, startPoint x: 254, startPoint y: 139, endPoint x: 194, endPoint y: 139, distance: 60.3
click at [194, 139] on div at bounding box center [281, 131] width 336 height 54
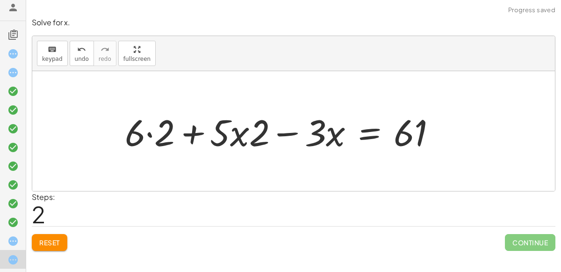
click at [161, 134] on div at bounding box center [284, 131] width 329 height 48
click at [244, 138] on div at bounding box center [293, 131] width 312 height 48
click at [239, 139] on div at bounding box center [293, 131] width 312 height 48
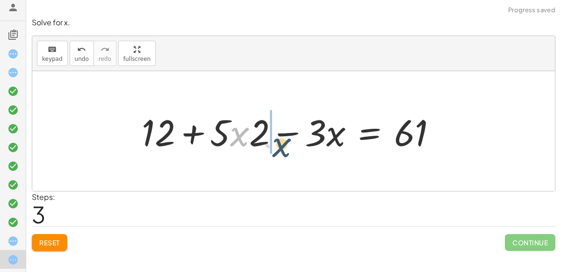
drag, startPoint x: 233, startPoint y: 141, endPoint x: 277, endPoint y: 152, distance: 44.8
click at [277, 152] on div at bounding box center [293, 131] width 312 height 48
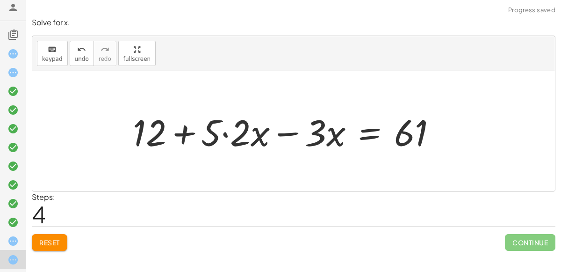
click at [227, 136] on div at bounding box center [288, 131] width 321 height 48
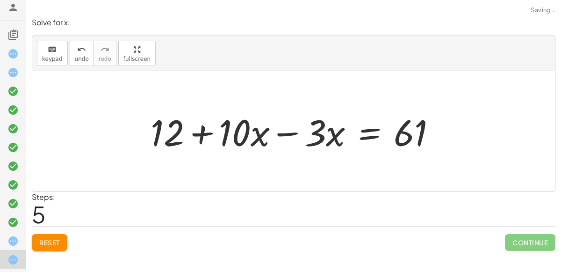
click at [328, 137] on div at bounding box center [297, 131] width 303 height 48
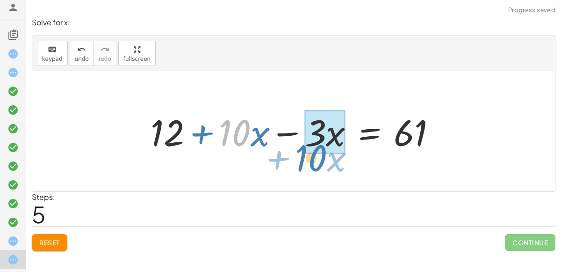
drag, startPoint x: 228, startPoint y: 134, endPoint x: 304, endPoint y: 159, distance: 80.3
click at [304, 159] on div "+ 12 + · 10 · x − · 3 · x = 61 + · 2 · 6 + · 2 · 5 · x − · 3 · x = 61 + · ( + 6…" at bounding box center [293, 131] width 523 height 120
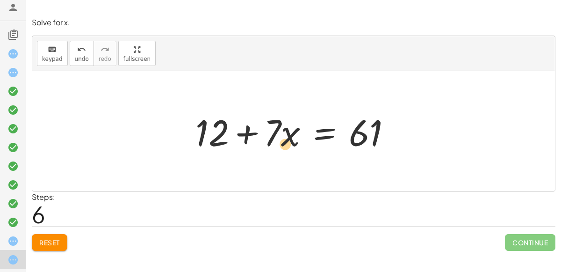
drag, startPoint x: 276, startPoint y: 135, endPoint x: 289, endPoint y: 145, distance: 16.0
click at [289, 145] on div at bounding box center [297, 131] width 213 height 48
drag, startPoint x: 271, startPoint y: 134, endPoint x: 265, endPoint y: 141, distance: 9.3
click at [265, 141] on div at bounding box center [297, 131] width 213 height 48
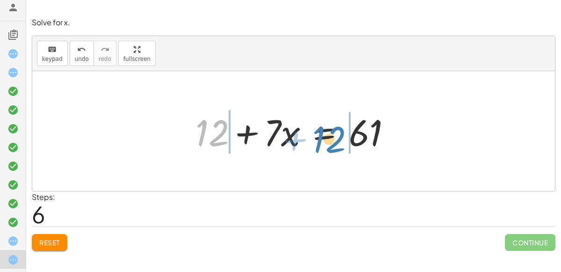
drag, startPoint x: 217, startPoint y: 131, endPoint x: 335, endPoint y: 138, distance: 117.5
click at [335, 138] on div at bounding box center [297, 131] width 213 height 48
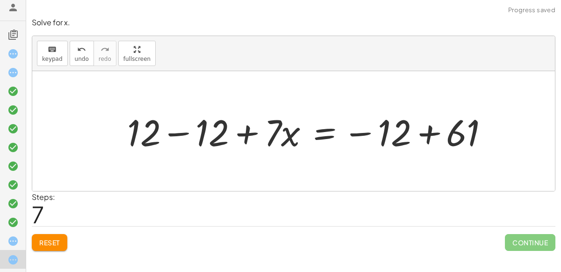
click at [213, 135] on div at bounding box center [312, 131] width 378 height 48
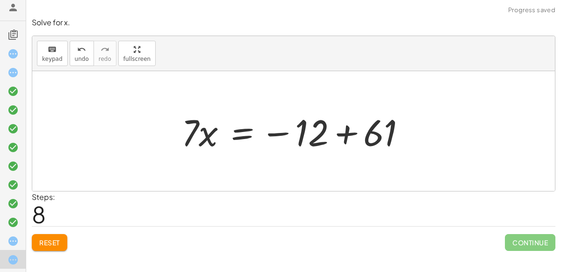
click at [329, 132] on div at bounding box center [298, 131] width 242 height 48
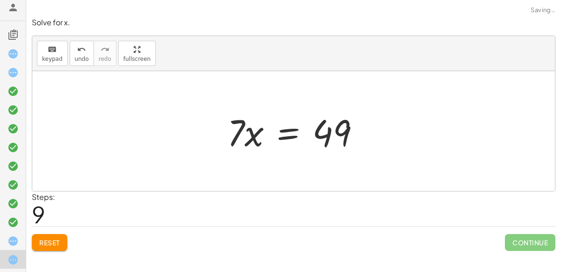
click at [322, 132] on div at bounding box center [298, 131] width 150 height 48
click at [264, 138] on div at bounding box center [298, 131] width 150 height 48
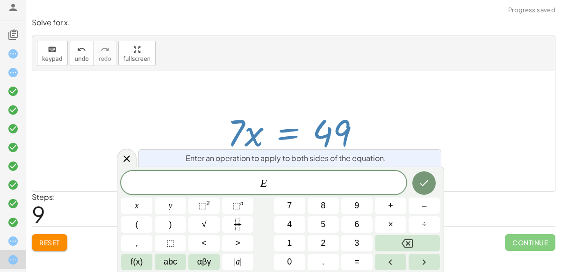
click at [251, 135] on div at bounding box center [298, 131] width 150 height 48
click at [124, 155] on icon at bounding box center [126, 158] width 11 height 11
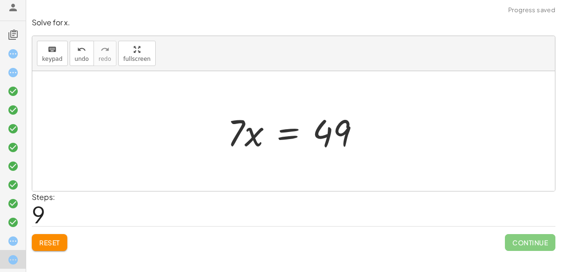
click at [242, 136] on div at bounding box center [298, 131] width 150 height 48
click at [235, 135] on div at bounding box center [298, 131] width 150 height 48
click at [246, 136] on div at bounding box center [298, 131] width 150 height 48
click at [297, 141] on div at bounding box center [298, 131] width 150 height 48
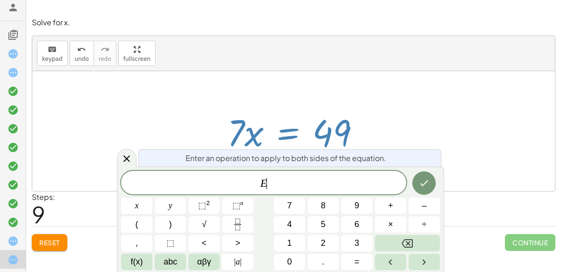
click at [292, 135] on div at bounding box center [298, 131] width 150 height 48
click at [349, 127] on div at bounding box center [298, 131] width 150 height 48
click at [121, 157] on icon at bounding box center [126, 158] width 11 height 11
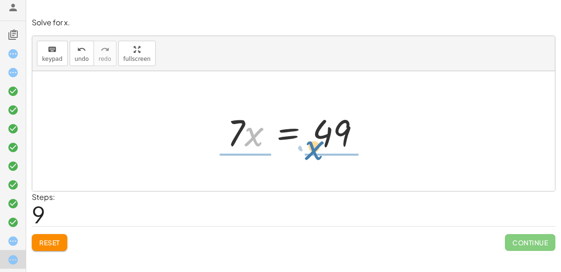
drag, startPoint x: 251, startPoint y: 134, endPoint x: 319, endPoint y: 149, distance: 69.4
click at [319, 149] on div at bounding box center [298, 131] width 150 height 48
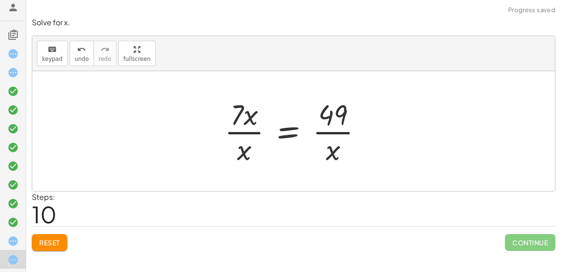
click at [252, 147] on div at bounding box center [297, 131] width 155 height 72
click at [292, 149] on div at bounding box center [297, 131] width 155 height 72
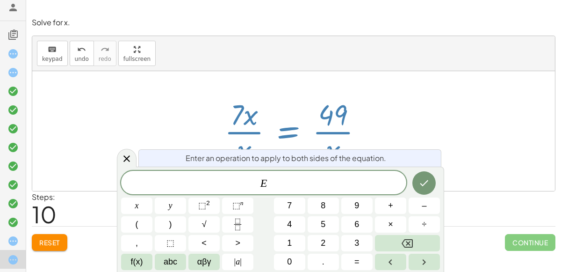
click at [61, 242] on button "Reset" at bounding box center [50, 242] width 36 height 17
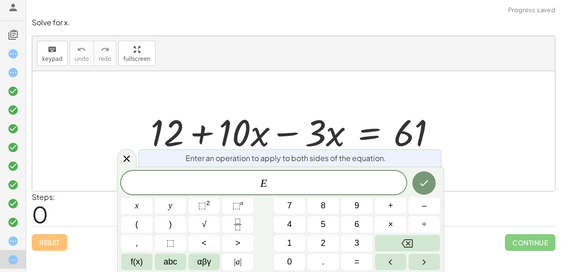
click at [60, 242] on div "Reset Continue" at bounding box center [294, 238] width 524 height 25
click at [129, 153] on icon at bounding box center [126, 158] width 11 height 11
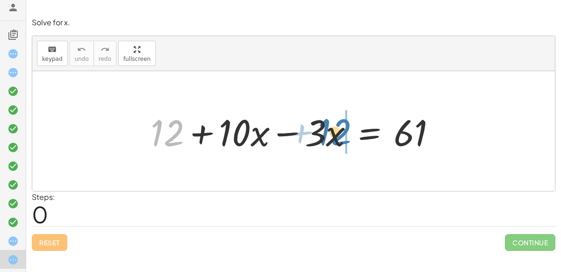
drag, startPoint x: 162, startPoint y: 135, endPoint x: 329, endPoint y: 134, distance: 167.4
click at [329, 134] on div at bounding box center [297, 131] width 303 height 48
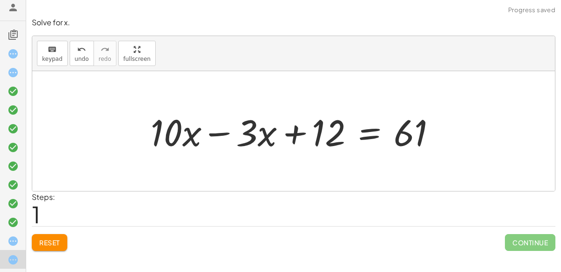
click at [331, 135] on div at bounding box center [297, 131] width 303 height 48
click at [312, 134] on div at bounding box center [297, 131] width 303 height 48
click at [295, 132] on div at bounding box center [297, 131] width 303 height 48
click at [212, 128] on div at bounding box center [297, 131] width 303 height 48
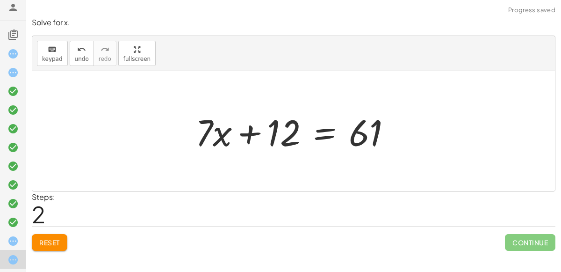
click at [249, 136] on div at bounding box center [297, 131] width 213 height 48
click at [287, 130] on div at bounding box center [297, 131] width 213 height 48
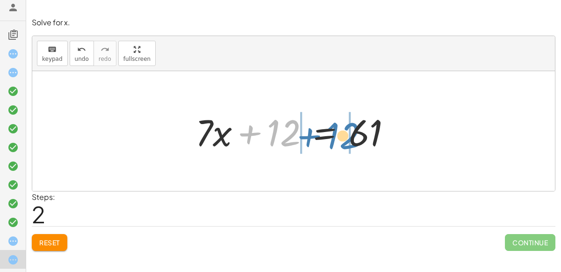
drag, startPoint x: 287, startPoint y: 130, endPoint x: 347, endPoint y: 133, distance: 59.5
click at [347, 133] on div at bounding box center [297, 131] width 213 height 48
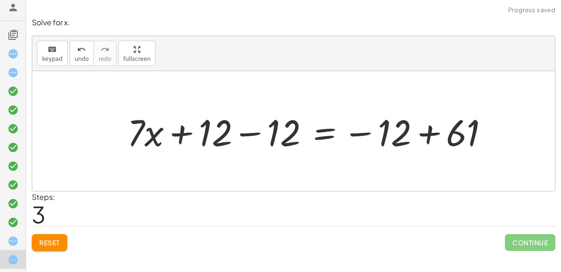
click at [427, 133] on div at bounding box center [312, 131] width 378 height 48
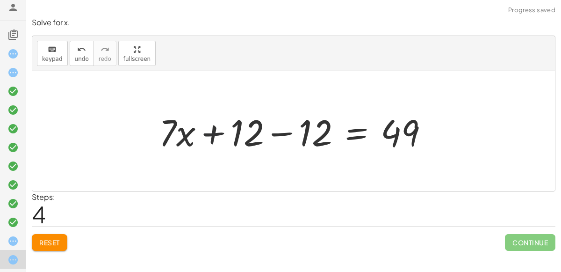
click at [197, 132] on div at bounding box center [297, 131] width 287 height 48
click at [257, 132] on div at bounding box center [297, 131] width 287 height 48
click at [271, 137] on div at bounding box center [297, 131] width 287 height 48
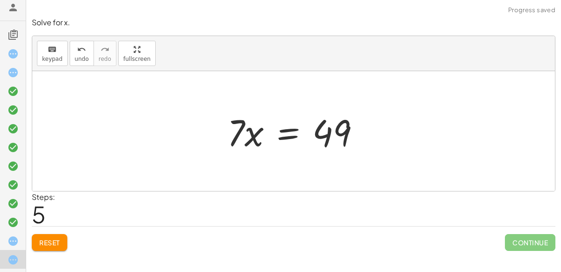
click at [244, 131] on div at bounding box center [298, 131] width 150 height 48
drag, startPoint x: 254, startPoint y: 133, endPoint x: 250, endPoint y: 128, distance: 6.4
click at [250, 128] on div at bounding box center [298, 131] width 150 height 48
drag, startPoint x: 239, startPoint y: 129, endPoint x: 326, endPoint y: 163, distance: 92.4
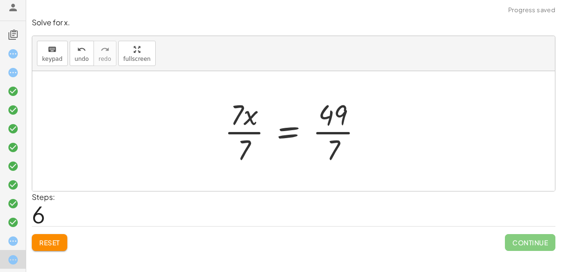
click at [334, 129] on div at bounding box center [297, 131] width 155 height 72
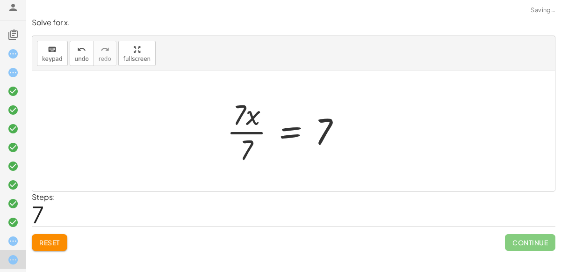
click at [232, 136] on div at bounding box center [287, 131] width 131 height 72
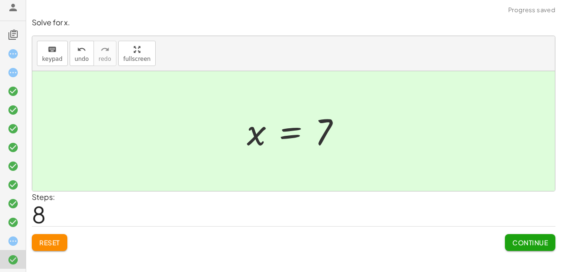
click at [23, 239] on div at bounding box center [16, 241] width 19 height 12
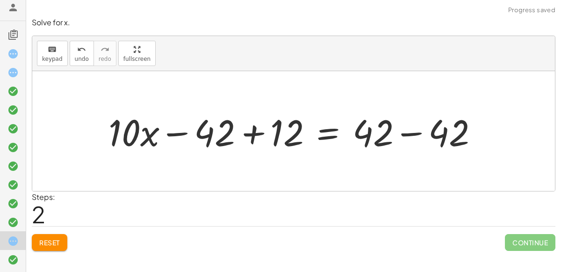
click at [47, 247] on button "Reset" at bounding box center [50, 242] width 36 height 17
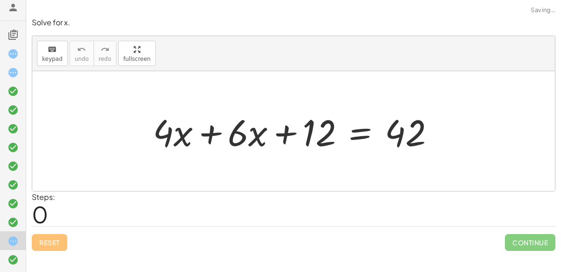
click at [49, 246] on div "Reset Continue" at bounding box center [294, 238] width 524 height 25
click at [207, 129] on div at bounding box center [297, 131] width 299 height 48
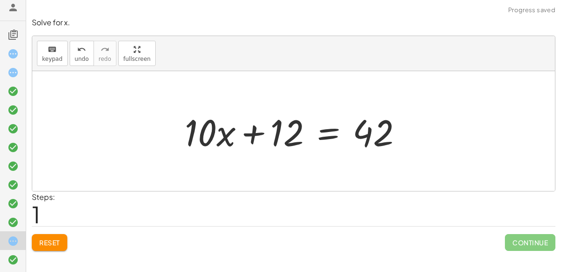
click at [251, 134] on div at bounding box center [297, 131] width 235 height 48
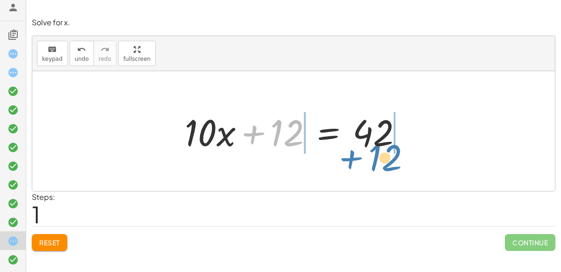
drag, startPoint x: 288, startPoint y: 138, endPoint x: 385, endPoint y: 162, distance: 100.8
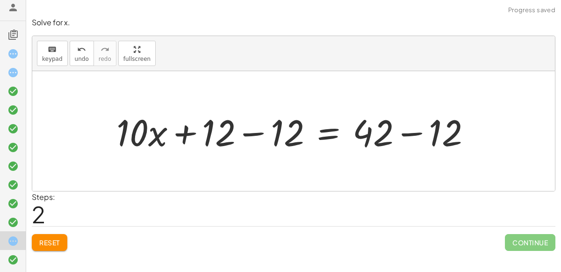
click at [264, 134] on div at bounding box center [297, 131] width 371 height 48
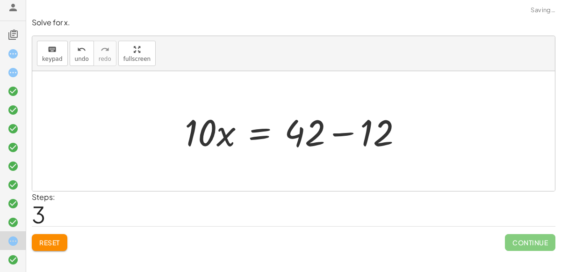
click at [334, 134] on div at bounding box center [297, 131] width 235 height 48
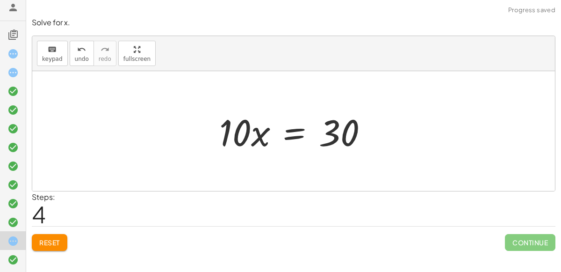
click at [254, 137] on div at bounding box center [297, 131] width 165 height 48
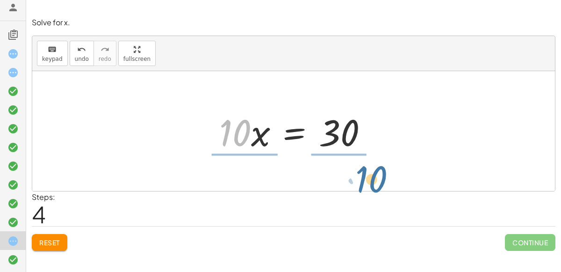
drag, startPoint x: 228, startPoint y: 133, endPoint x: 364, endPoint y: 180, distance: 143.9
click at [364, 180] on div "+ · 4 · x + · 6 · x + 12 = 42 + · 10 · x + 12 = 42 + · 10 · x + 12 − 12 = + 42 …" at bounding box center [293, 131] width 523 height 120
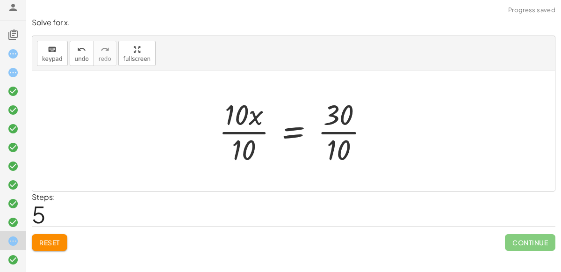
click at [252, 140] on div at bounding box center [297, 131] width 167 height 72
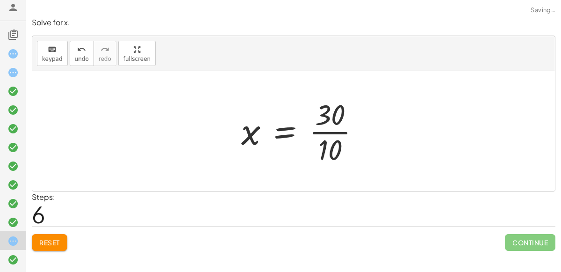
click at [326, 141] on div at bounding box center [305, 131] width 136 height 72
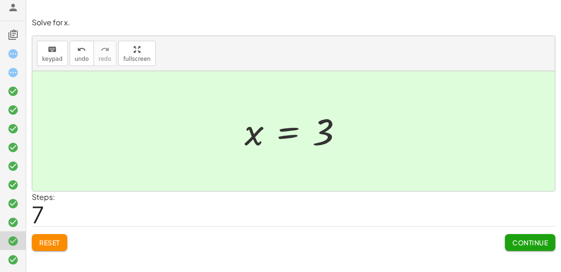
click at [18, 69] on icon at bounding box center [12, 72] width 11 height 11
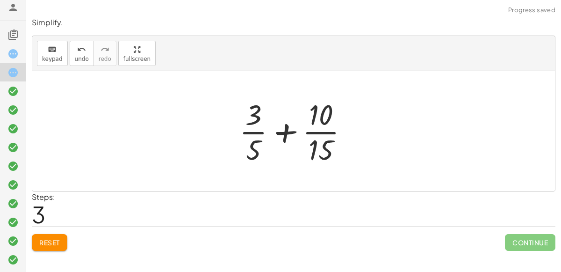
click at [283, 132] on div at bounding box center [298, 131] width 126 height 72
drag, startPoint x: 251, startPoint y: 116, endPoint x: 321, endPoint y: 117, distance: 70.2
click at [321, 117] on div at bounding box center [298, 131] width 126 height 72
drag, startPoint x: 245, startPoint y: 145, endPoint x: 320, endPoint y: 149, distance: 74.9
click at [320, 149] on div at bounding box center [298, 131] width 126 height 72
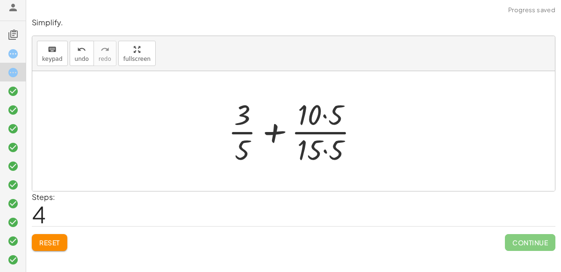
click at [325, 151] on div at bounding box center [297, 131] width 147 height 72
click at [328, 114] on div at bounding box center [297, 131] width 146 height 72
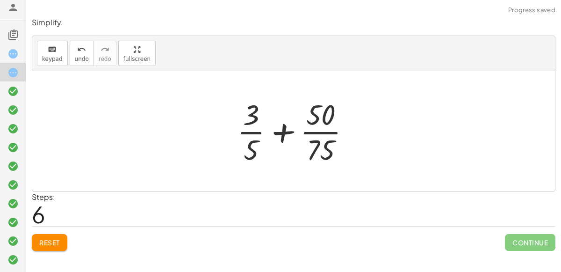
click at [281, 133] on div at bounding box center [297, 131] width 130 height 72
drag, startPoint x: 326, startPoint y: 144, endPoint x: 254, endPoint y: 102, distance: 83.8
click at [254, 102] on div at bounding box center [297, 131] width 130 height 72
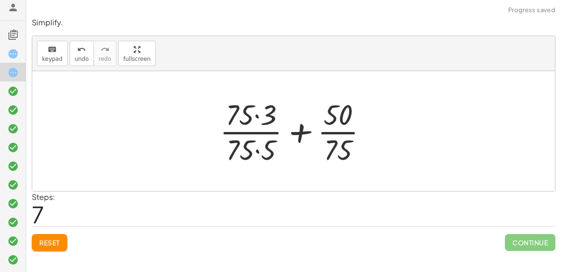
click at [249, 109] on div at bounding box center [297, 131] width 165 height 72
click at [253, 113] on div at bounding box center [297, 131] width 165 height 72
click at [259, 118] on div at bounding box center [297, 131] width 165 height 72
click at [254, 152] on div at bounding box center [298, 131] width 164 height 72
click at [254, 147] on div at bounding box center [298, 131] width 164 height 72
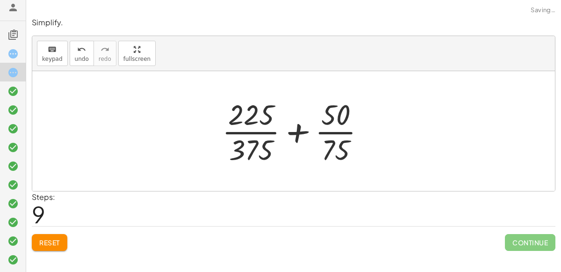
click at [292, 132] on div at bounding box center [297, 131] width 160 height 72
click at [60, 246] on button "Reset" at bounding box center [50, 242] width 36 height 17
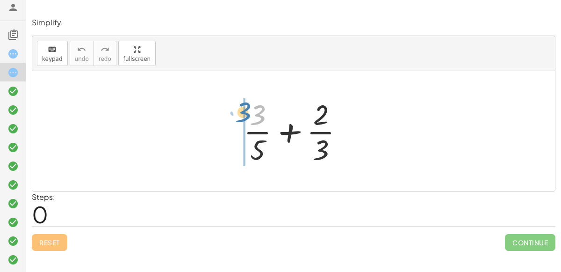
drag, startPoint x: 258, startPoint y: 114, endPoint x: 246, endPoint y: 111, distance: 12.9
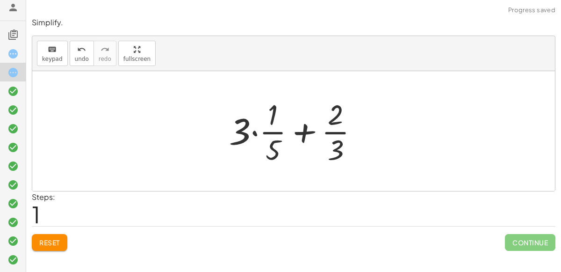
click at [254, 129] on div at bounding box center [297, 131] width 146 height 72
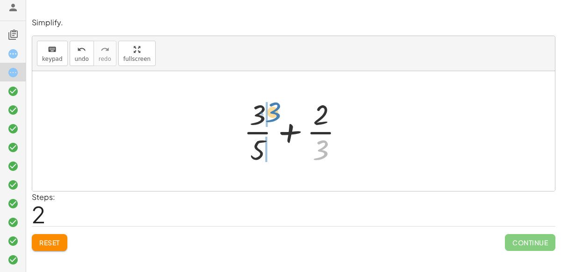
drag, startPoint x: 321, startPoint y: 145, endPoint x: 272, endPoint y: 107, distance: 62.6
click at [272, 107] on div at bounding box center [297, 131] width 117 height 72
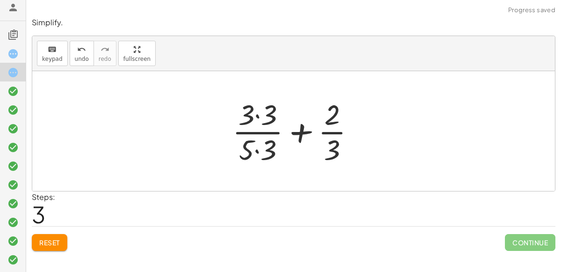
click at [260, 112] on div at bounding box center [298, 131] width 140 height 72
click at [253, 143] on div at bounding box center [297, 131] width 139 height 72
click at [256, 149] on div at bounding box center [297, 131] width 139 height 72
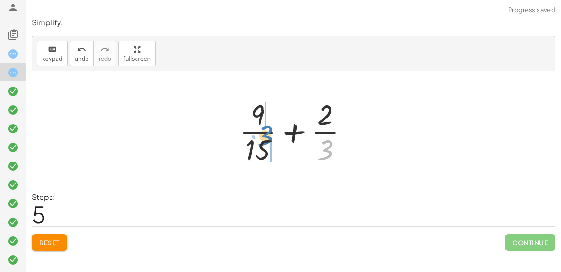
drag, startPoint x: 328, startPoint y: 145, endPoint x: 275, endPoint y: 132, distance: 54.8
click at [275, 132] on div at bounding box center [298, 131] width 126 height 72
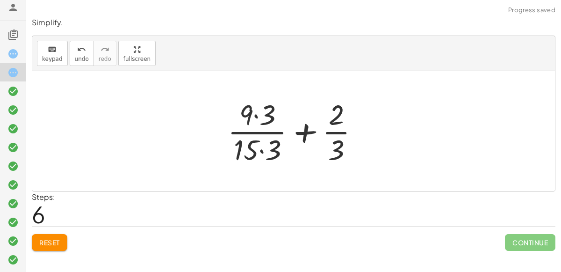
click at [264, 144] on div at bounding box center [297, 131] width 148 height 72
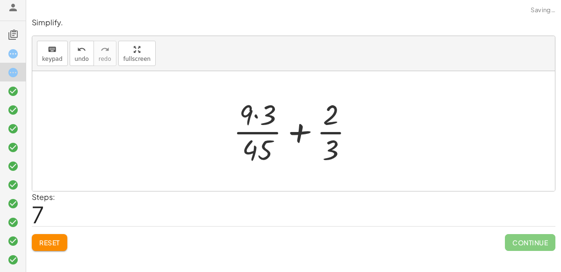
click at [259, 120] on div at bounding box center [298, 131] width 138 height 72
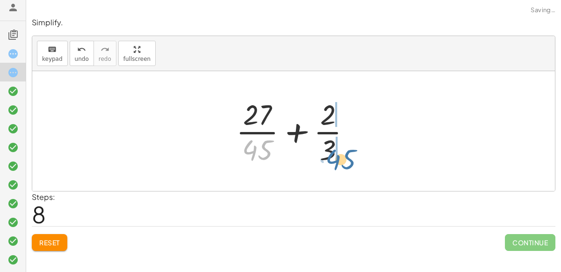
drag, startPoint x: 258, startPoint y: 142, endPoint x: 341, endPoint y: 152, distance: 84.2
click at [341, 152] on div at bounding box center [297, 131] width 131 height 72
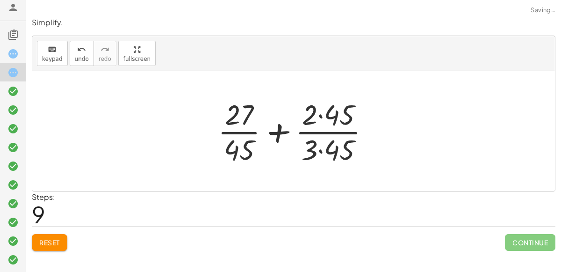
click at [331, 146] on div at bounding box center [297, 131] width 169 height 72
click at [333, 110] on div at bounding box center [297, 131] width 168 height 72
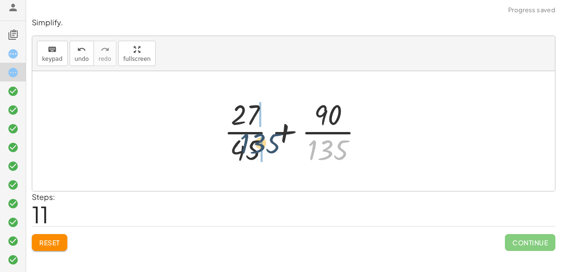
drag, startPoint x: 339, startPoint y: 152, endPoint x: 271, endPoint y: 147, distance: 67.9
click at [271, 147] on div at bounding box center [297, 131] width 156 height 72
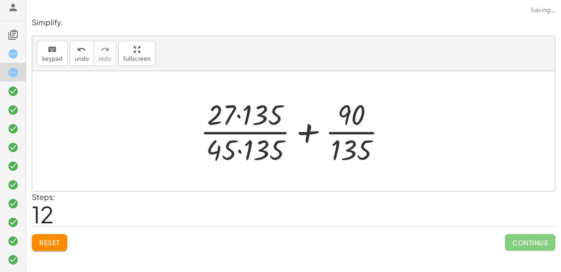
click at [258, 147] on div at bounding box center [297, 131] width 204 height 72
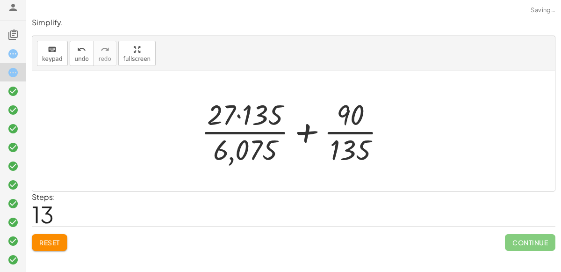
click at [275, 116] on div at bounding box center [297, 131] width 202 height 72
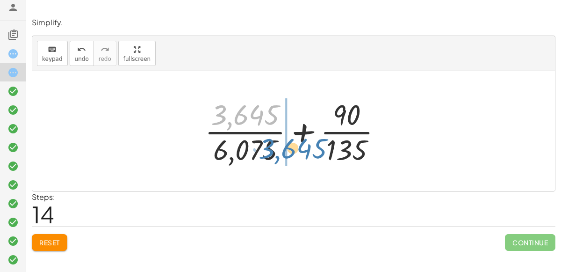
drag, startPoint x: 249, startPoint y: 114, endPoint x: 297, endPoint y: 147, distance: 57.7
click at [297, 147] on div at bounding box center [297, 131] width 195 height 72
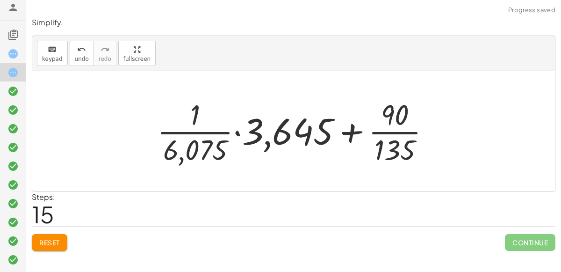
click at [271, 126] on div at bounding box center [297, 131] width 290 height 72
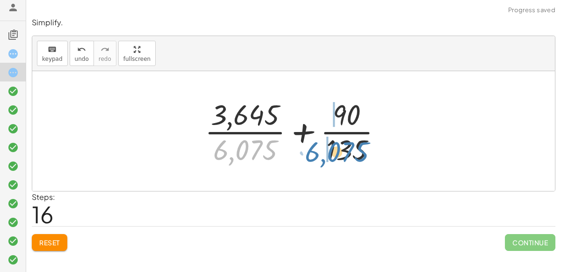
drag, startPoint x: 265, startPoint y: 142, endPoint x: 357, endPoint y: 144, distance: 91.7
click at [357, 144] on div at bounding box center [297, 131] width 195 height 72
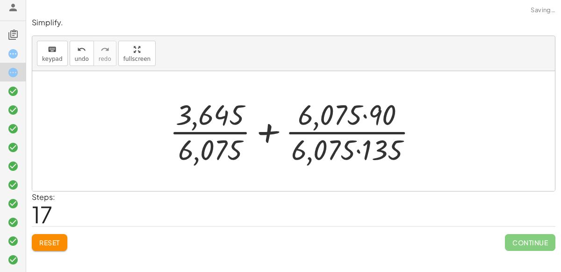
click at [360, 148] on div at bounding box center [297, 131] width 265 height 72
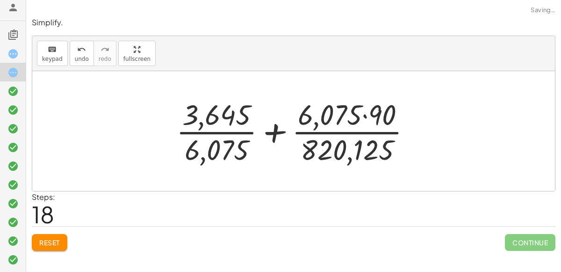
click at [355, 116] on div at bounding box center [298, 131] width 252 height 72
click at [359, 116] on div at bounding box center [298, 131] width 252 height 72
click at [361, 116] on div at bounding box center [298, 131] width 252 height 72
click at [366, 112] on div at bounding box center [298, 131] width 252 height 72
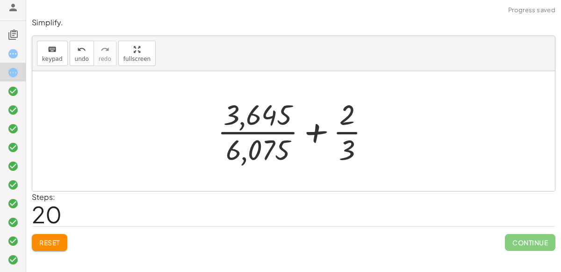
click at [342, 137] on div at bounding box center [298, 131] width 170 height 72
click at [341, 134] on div at bounding box center [298, 131] width 170 height 72
drag, startPoint x: 348, startPoint y: 152, endPoint x: 293, endPoint y: 150, distance: 55.2
click at [293, 150] on div at bounding box center [298, 131] width 170 height 72
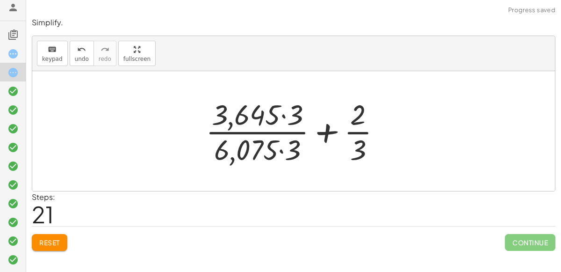
click at [278, 144] on div at bounding box center [297, 131] width 192 height 72
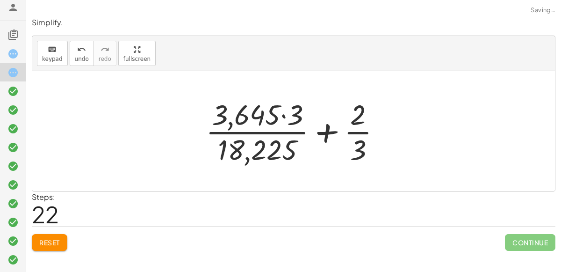
click at [277, 117] on div at bounding box center [297, 131] width 192 height 72
click at [279, 116] on div at bounding box center [297, 131] width 192 height 72
click at [280, 116] on div at bounding box center [297, 131] width 192 height 72
click at [282, 114] on div at bounding box center [297, 131] width 192 height 72
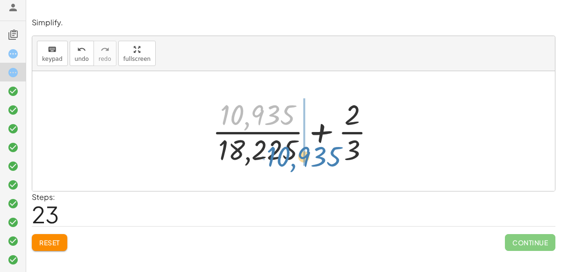
drag, startPoint x: 251, startPoint y: 113, endPoint x: 297, endPoint y: 154, distance: 62.3
click at [297, 154] on div at bounding box center [298, 131] width 180 height 72
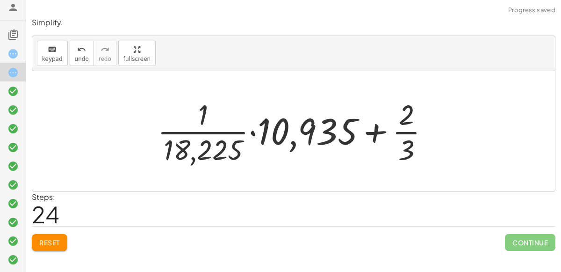
click at [233, 136] on div at bounding box center [297, 131] width 289 height 72
click at [256, 128] on div at bounding box center [297, 131] width 289 height 72
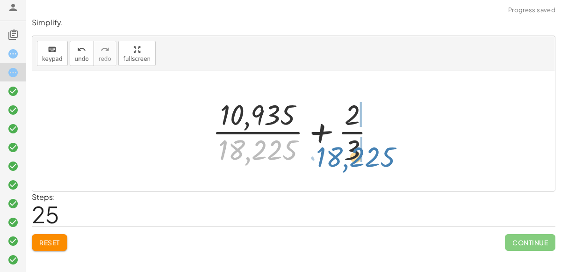
drag, startPoint x: 258, startPoint y: 145, endPoint x: 355, endPoint y: 152, distance: 97.5
click at [355, 152] on div at bounding box center [298, 131] width 180 height 72
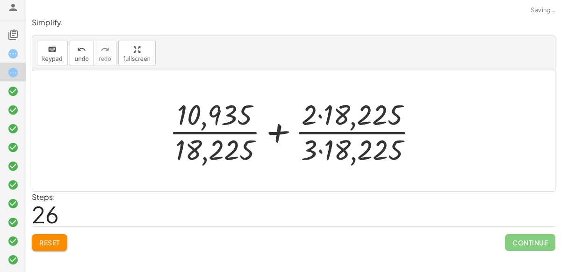
click at [332, 152] on div at bounding box center [298, 131] width 266 height 72
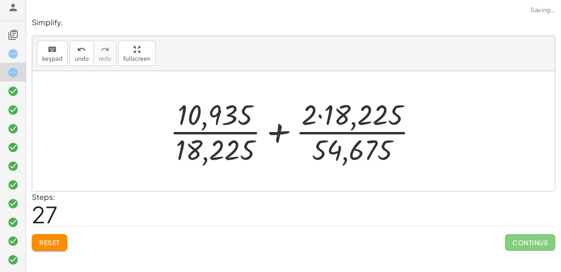
click at [348, 123] on div at bounding box center [297, 131] width 265 height 72
click at [322, 116] on div at bounding box center [297, 131] width 265 height 72
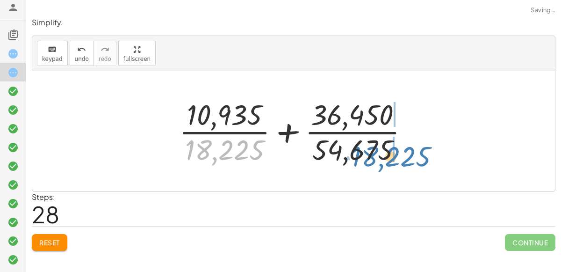
drag, startPoint x: 242, startPoint y: 144, endPoint x: 409, endPoint y: 150, distance: 166.6
click at [409, 150] on div at bounding box center [297, 131] width 246 height 72
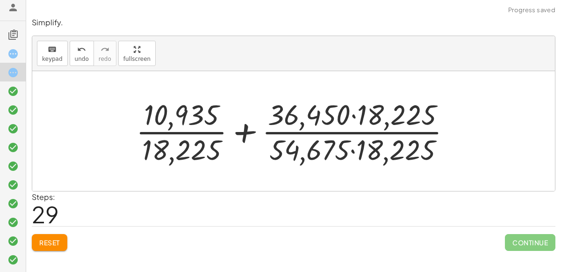
click at [406, 150] on div at bounding box center [297, 131] width 332 height 72
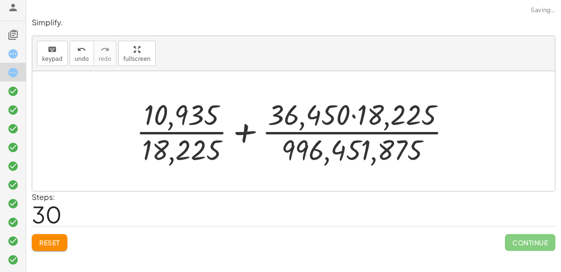
click at [358, 115] on div at bounding box center [297, 131] width 332 height 72
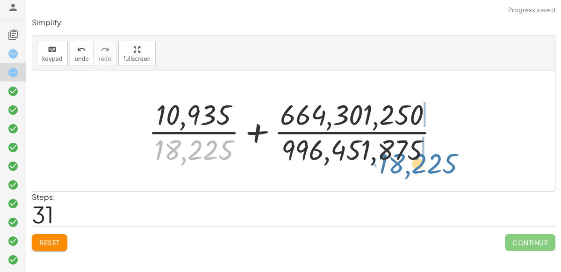
drag, startPoint x: 211, startPoint y: 143, endPoint x: 435, endPoint y: 156, distance: 224.4
click at [435, 156] on div at bounding box center [298, 131] width 308 height 72
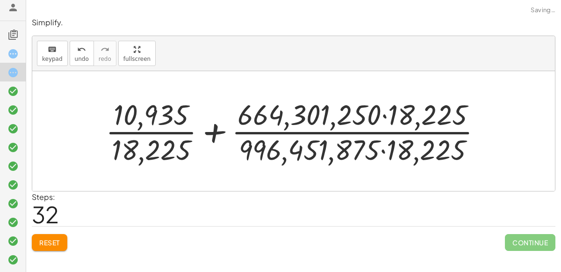
click at [395, 146] on div at bounding box center [297, 131] width 393 height 72
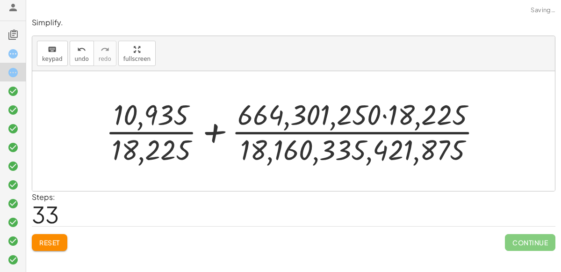
click at [326, 108] on div at bounding box center [297, 131] width 393 height 72
click at [378, 106] on div at bounding box center [297, 131] width 393 height 72
click at [384, 108] on div at bounding box center [297, 131] width 393 height 72
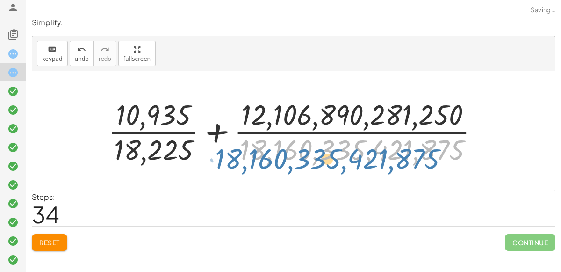
drag, startPoint x: 293, startPoint y: 141, endPoint x: 269, endPoint y: 150, distance: 25.3
click at [269, 150] on div at bounding box center [297, 131] width 388 height 72
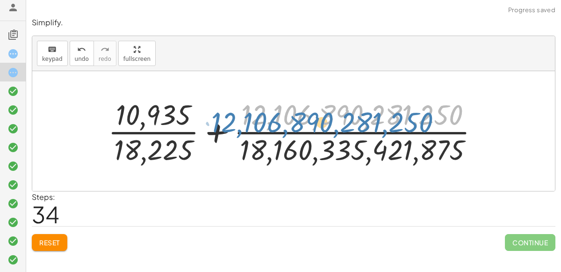
drag, startPoint x: 262, startPoint y: 112, endPoint x: 232, endPoint y: 116, distance: 30.3
click at [232, 116] on div at bounding box center [297, 131] width 388 height 72
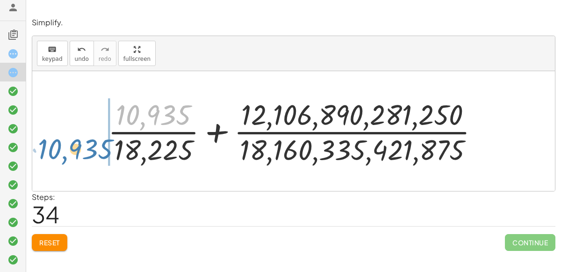
drag, startPoint x: 178, startPoint y: 115, endPoint x: 101, endPoint y: 153, distance: 86.6
click at [101, 153] on div "+ · 3 · 5 + · 2 · 3 + · 3 · · 1 · 5 + · 2 · 3 + · 3 · 1 · 5 + · 2 · 3 + · 3 · 5…" at bounding box center [294, 131] width 400 height 77
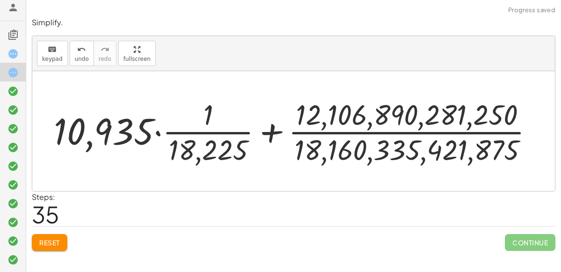
click at [146, 130] on div at bounding box center [297, 131] width 497 height 72
click at [159, 132] on div at bounding box center [297, 131] width 497 height 72
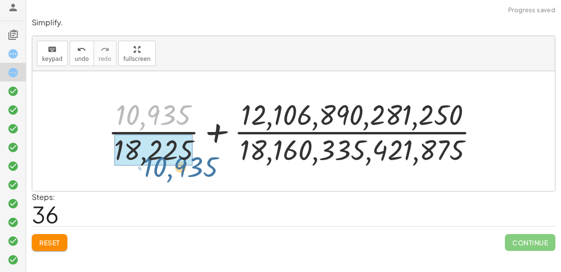
drag, startPoint x: 169, startPoint y: 118, endPoint x: 196, endPoint y: 170, distance: 58.4
click at [196, 170] on div "+ · 3 · 5 + · 2 · 3 + · 3 · · 1 · 5 + · 2 · 3 + · 3 · 1 · 5 + · 2 · 3 + · 3 · 5…" at bounding box center [293, 131] width 523 height 120
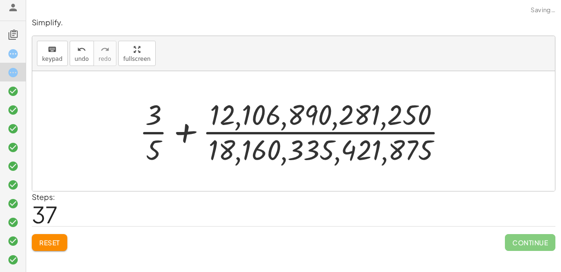
click at [166, 150] on div at bounding box center [297, 131] width 325 height 72
click at [159, 142] on div at bounding box center [297, 131] width 325 height 72
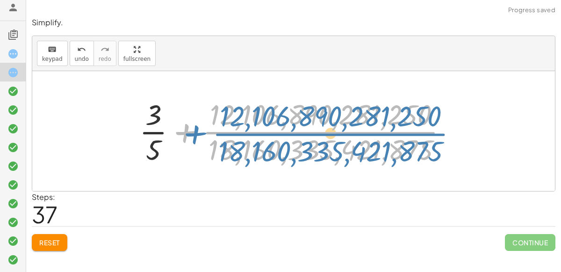
drag, startPoint x: 253, startPoint y: 130, endPoint x: 266, endPoint y: 131, distance: 12.7
click at [266, 131] on div at bounding box center [297, 131] width 325 height 72
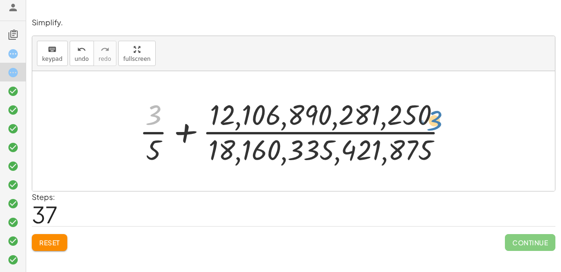
drag, startPoint x: 151, startPoint y: 115, endPoint x: 432, endPoint y: 120, distance: 281.6
click at [432, 120] on div at bounding box center [297, 131] width 325 height 72
click at [414, 144] on div at bounding box center [297, 131] width 325 height 72
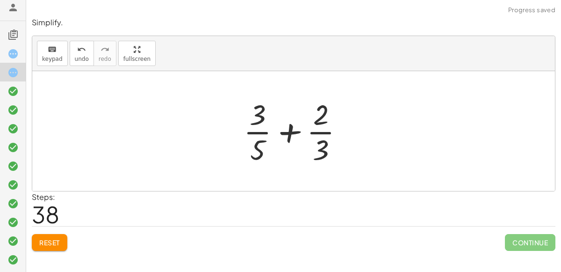
click at [286, 133] on div at bounding box center [297, 131] width 117 height 72
drag, startPoint x: 260, startPoint y: 143, endPoint x: 336, endPoint y: 141, distance: 76.7
click at [336, 141] on div at bounding box center [297, 131] width 117 height 72
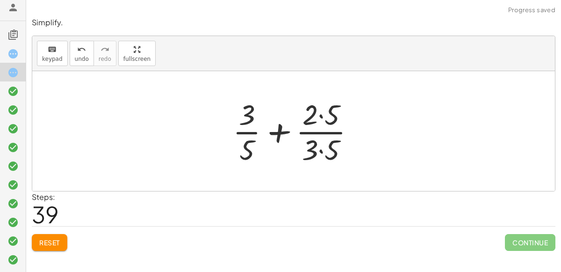
click at [318, 144] on div at bounding box center [297, 131] width 139 height 72
click at [322, 128] on div at bounding box center [297, 131] width 138 height 72
click at [320, 118] on div at bounding box center [297, 131] width 138 height 72
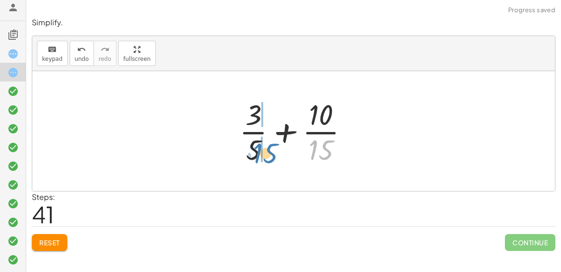
drag, startPoint x: 321, startPoint y: 140, endPoint x: 266, endPoint y: 144, distance: 55.3
click at [266, 144] on div at bounding box center [298, 131] width 126 height 72
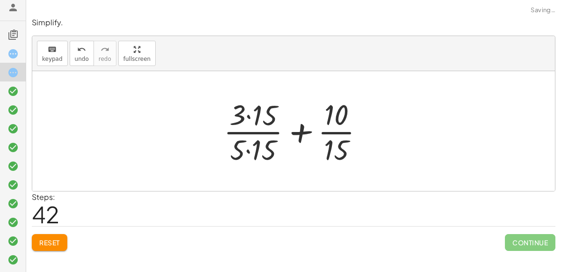
click at [248, 145] on div at bounding box center [297, 131] width 157 height 72
click at [252, 121] on div at bounding box center [297, 131] width 157 height 72
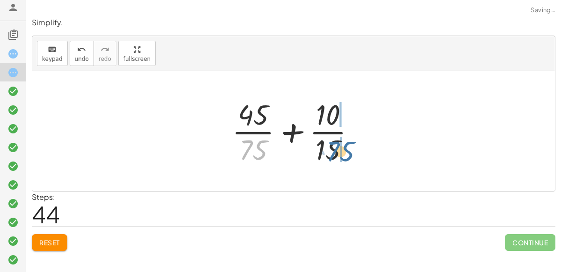
drag, startPoint x: 254, startPoint y: 150, endPoint x: 341, endPoint y: 152, distance: 87.5
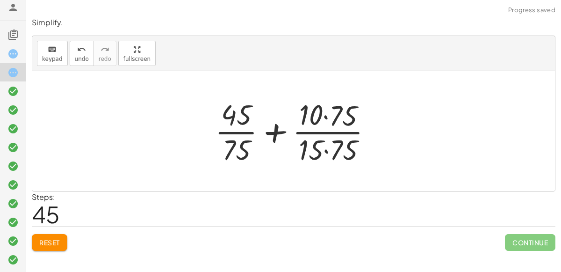
click at [331, 149] on div at bounding box center [297, 131] width 175 height 72
click at [333, 123] on div at bounding box center [297, 131] width 174 height 72
click at [326, 114] on div at bounding box center [297, 131] width 174 height 72
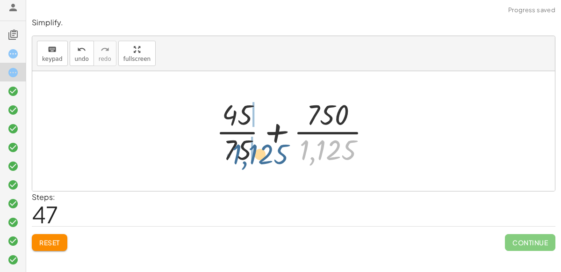
drag, startPoint x: 330, startPoint y: 154, endPoint x: 261, endPoint y: 158, distance: 68.4
click at [261, 158] on div at bounding box center [297, 131] width 172 height 72
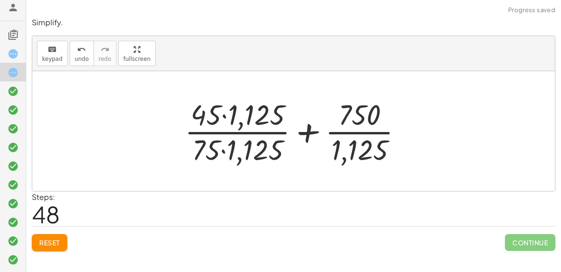
click at [227, 147] on div at bounding box center [297, 131] width 235 height 72
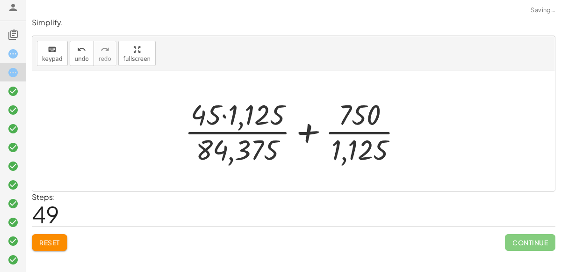
click at [254, 119] on div at bounding box center [297, 131] width 235 height 72
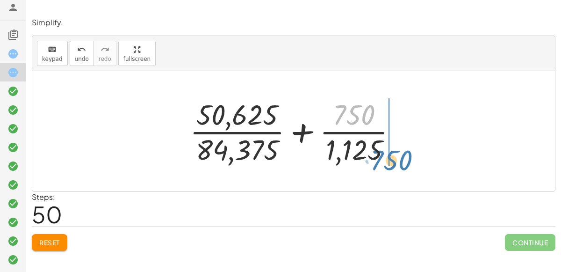
drag, startPoint x: 345, startPoint y: 120, endPoint x: 383, endPoint y: 165, distance: 58.8
click at [383, 165] on div at bounding box center [297, 131] width 224 height 72
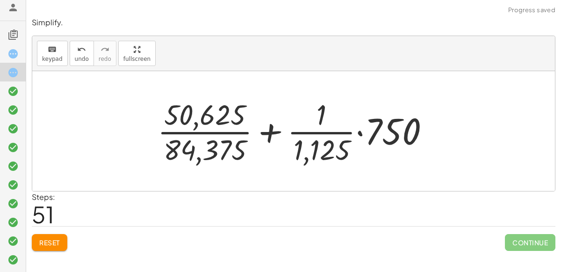
click at [378, 147] on div at bounding box center [297, 131] width 289 height 72
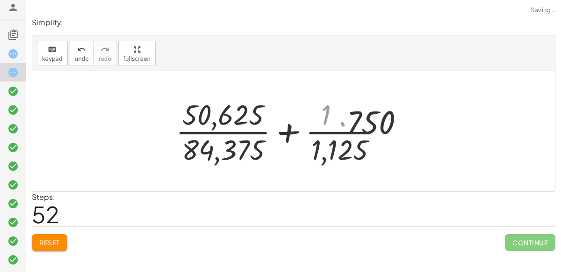
click at [361, 132] on div at bounding box center [297, 131] width 224 height 72
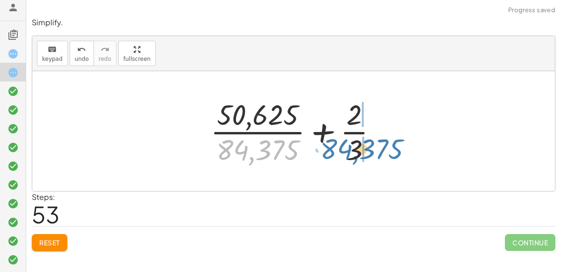
drag, startPoint x: 278, startPoint y: 147, endPoint x: 381, endPoint y: 146, distance: 103.4
click at [381, 146] on div at bounding box center [298, 131] width 184 height 72
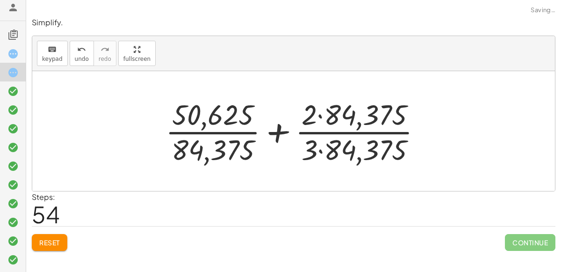
click at [329, 146] on div at bounding box center [297, 131] width 273 height 72
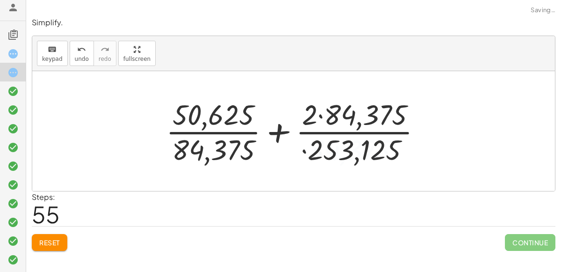
click at [335, 117] on div at bounding box center [297, 131] width 273 height 72
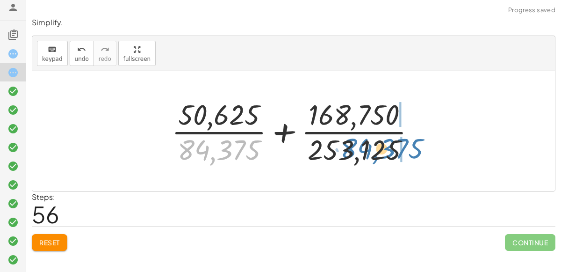
drag, startPoint x: 244, startPoint y: 141, endPoint x: 407, endPoint y: 140, distance: 163.2
click at [407, 140] on div at bounding box center [297, 131] width 261 height 72
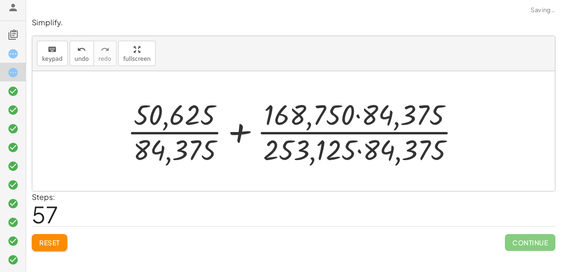
click at [366, 148] on div at bounding box center [298, 131] width 350 height 72
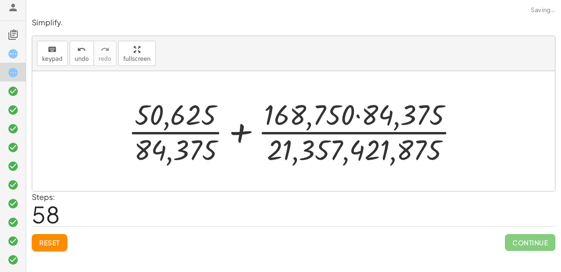
click at [357, 114] on div at bounding box center [297, 131] width 348 height 72
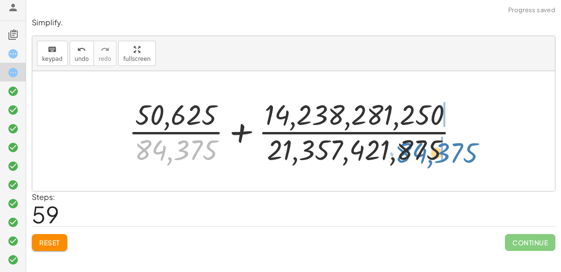
drag, startPoint x: 188, startPoint y: 141, endPoint x: 449, endPoint y: 144, distance: 260.5
click at [449, 144] on div at bounding box center [297, 131] width 347 height 72
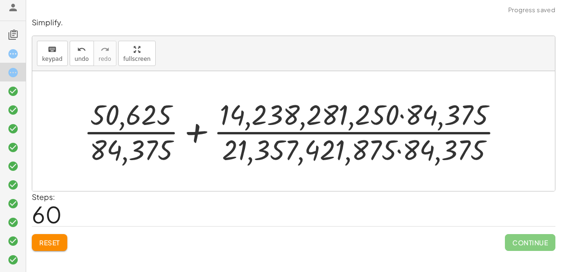
click at [394, 148] on div at bounding box center [297, 131] width 436 height 72
click at [401, 150] on div at bounding box center [297, 131] width 436 height 72
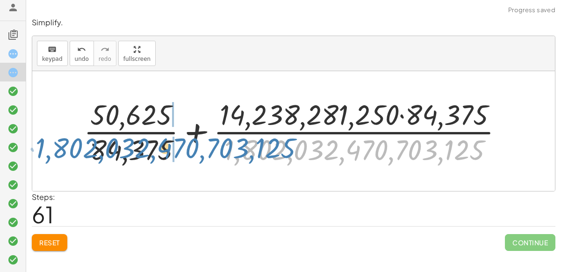
drag, startPoint x: 241, startPoint y: 147, endPoint x: 52, endPoint y: 146, distance: 189.0
click at [52, 146] on div "+ · 3 · 5 + · 2 · 3 + · 3 · · 1 · 5 + · 2 · 3 + · 3 · 1 · 5 + · 2 · 3 + · 3 · 5…" at bounding box center [293, 131] width 523 height 120
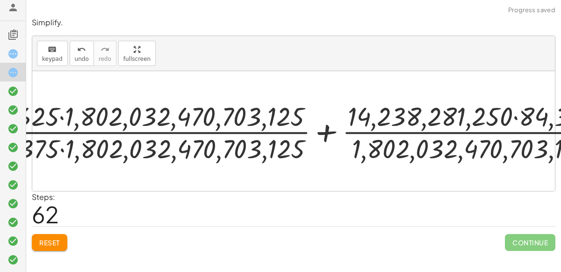
click at [72, 148] on div "+ · 3 · 5 + · 2 · 3 + · 3 · · 1 · 5 + · 2 · 3 + · 3 · 1 · 5 + · 2 · 3 + · 3 · 5…" at bounding box center [293, 131] width 453 height 51
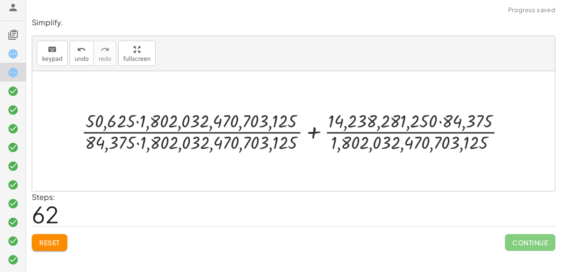
click at [149, 138] on div at bounding box center [298, 131] width 442 height 46
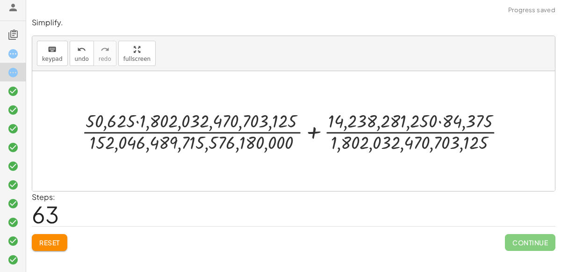
click at [134, 123] on div at bounding box center [297, 131] width 441 height 46
click at [136, 121] on div at bounding box center [297, 131] width 441 height 46
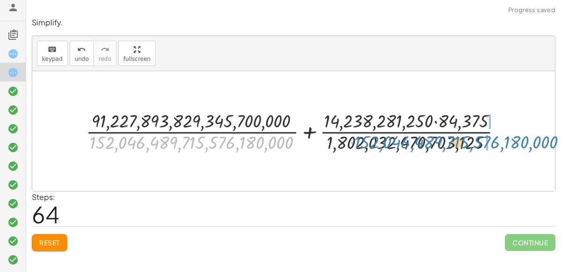
drag, startPoint x: 261, startPoint y: 145, endPoint x: 526, endPoint y: 145, distance: 264.7
click at [526, 145] on div "+ · 3 · 5 + · 2 · 3 + · 3 · · 1 · 5 + · 2 · 3 + · 3 · 1 · 5 + · 2 · 3 + · 3 · 5…" at bounding box center [293, 131] width 523 height 120
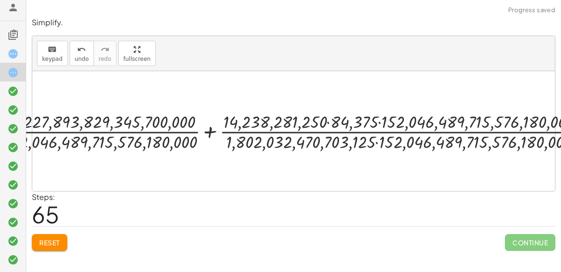
click at [385, 142] on div at bounding box center [297, 131] width 441 height 33
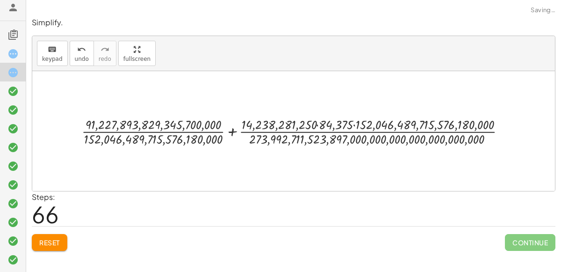
click at [361, 123] on div at bounding box center [297, 131] width 441 height 33
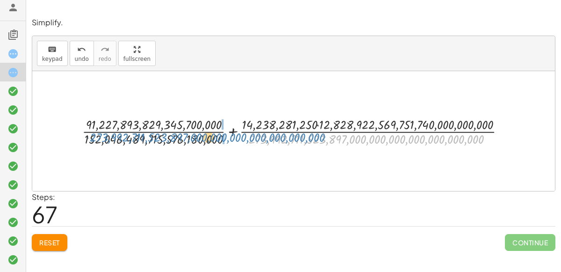
drag, startPoint x: 268, startPoint y: 137, endPoint x: 110, endPoint y: 136, distance: 158.6
click at [110, 136] on div at bounding box center [297, 131] width 439 height 33
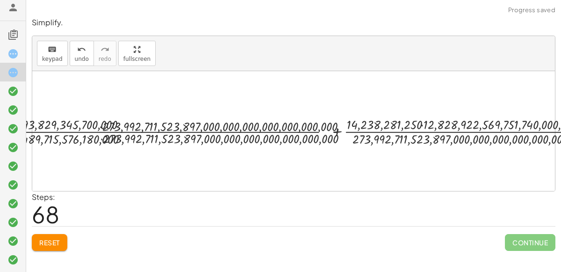
click at [105, 136] on div at bounding box center [297, 131] width 680 height 33
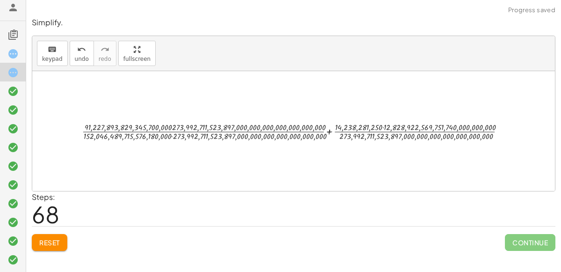
click at [158, 126] on div at bounding box center [297, 131] width 434 height 22
click at [171, 123] on div at bounding box center [297, 131] width 433 height 22
click at [172, 126] on div at bounding box center [297, 131] width 433 height 22
click at [179, 126] on div at bounding box center [297, 131] width 433 height 22
click at [171, 136] on div at bounding box center [297, 131] width 433 height 22
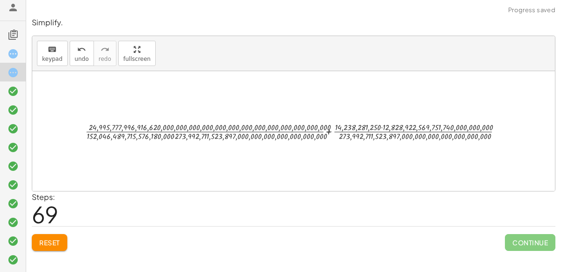
click at [173, 135] on div at bounding box center [297, 131] width 433 height 22
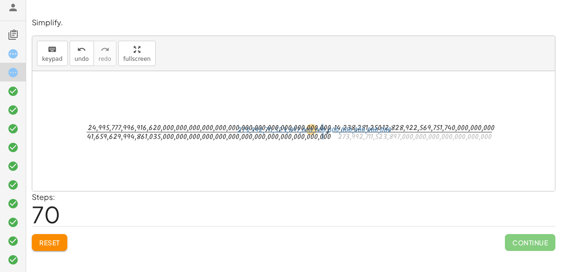
drag, startPoint x: 362, startPoint y: 134, endPoint x: 261, endPoint y: 127, distance: 100.8
click at [261, 127] on div at bounding box center [297, 131] width 433 height 22
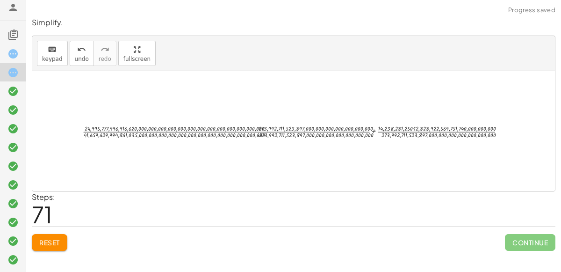
click at [247, 126] on div at bounding box center [297, 131] width 439 height 18
click at [250, 125] on div at bounding box center [297, 131] width 439 height 18
click at [251, 128] on div at bounding box center [297, 131] width 439 height 18
click at [273, 126] on div at bounding box center [297, 131] width 439 height 18
click at [269, 136] on div at bounding box center [297, 131] width 439 height 18
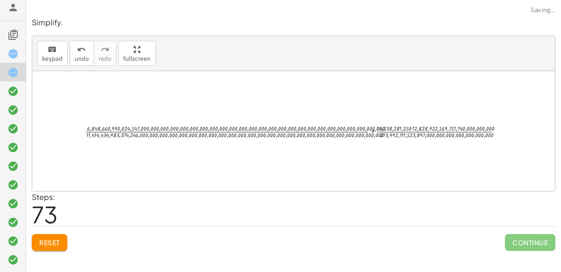
click at [268, 133] on div at bounding box center [297, 130] width 433 height 17
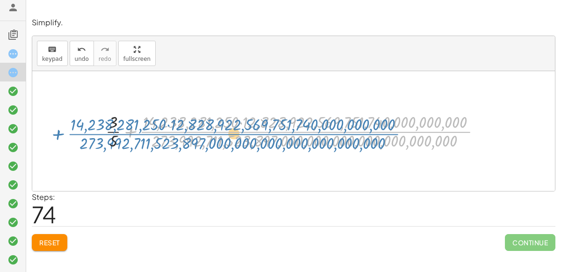
drag, startPoint x: 262, startPoint y: 128, endPoint x: 195, endPoint y: 131, distance: 67.4
click at [195, 131] on div at bounding box center [297, 130] width 392 height 41
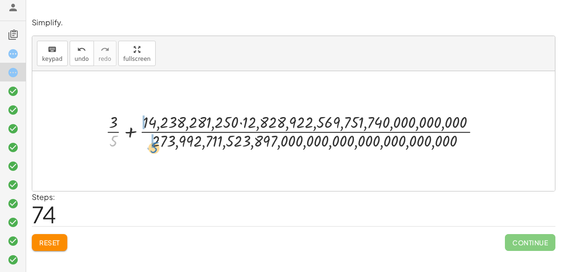
drag, startPoint x: 111, startPoint y: 137, endPoint x: 152, endPoint y: 143, distance: 41.1
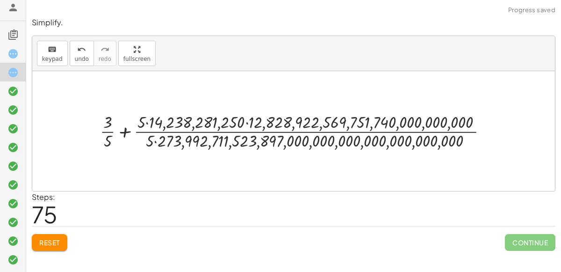
click at [157, 142] on div at bounding box center [297, 130] width 404 height 41
click at [146, 121] on div at bounding box center [297, 130] width 404 height 41
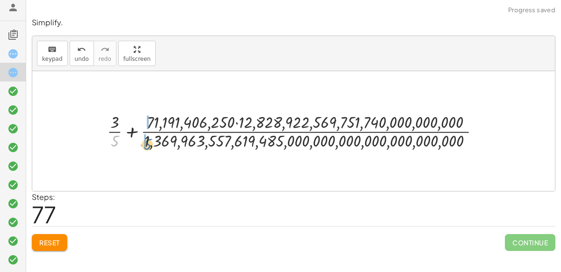
drag, startPoint x: 117, startPoint y: 136, endPoint x: 151, endPoint y: 139, distance: 33.4
click at [151, 139] on div at bounding box center [297, 130] width 390 height 41
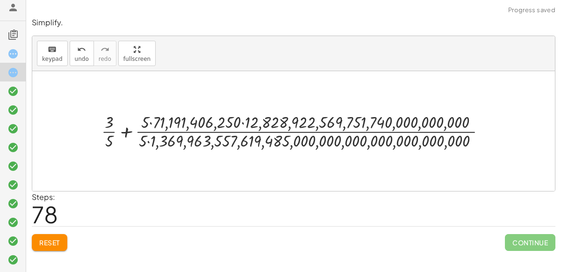
click at [151, 139] on div at bounding box center [297, 130] width 401 height 41
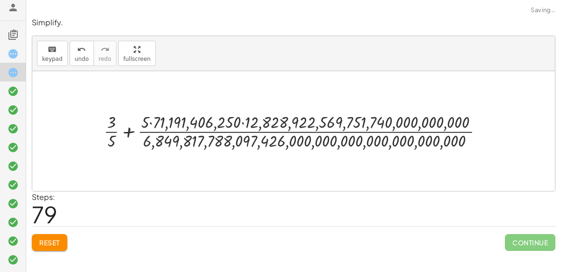
click at [149, 121] on div at bounding box center [297, 130] width 397 height 41
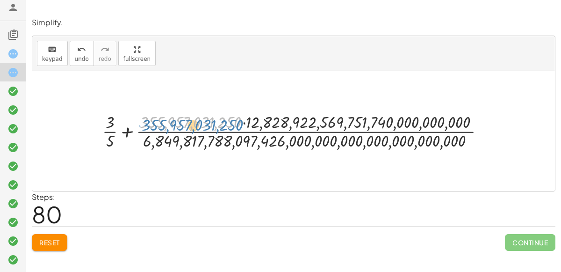
drag, startPoint x: 161, startPoint y: 124, endPoint x: 163, endPoint y: 130, distance: 5.8
click at [163, 130] on div at bounding box center [297, 130] width 399 height 41
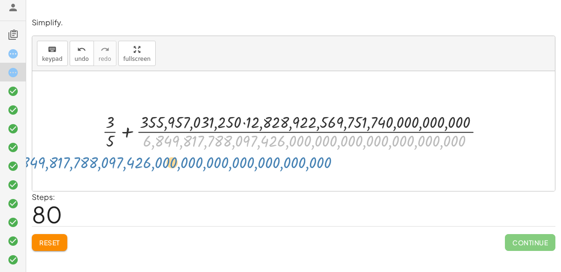
drag, startPoint x: 164, startPoint y: 142, endPoint x: 33, endPoint y: 163, distance: 132.6
click at [33, 163] on div "+ · 3 · 5 + · 2 · 3 + · 3 · · 1 · 5 + · 2 · 3 + · 3 · 1 · 5 + · 2 · 3 + · 3 · 5…" at bounding box center [293, 131] width 523 height 120
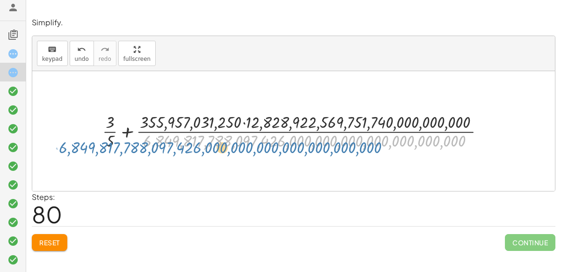
drag, startPoint x: 145, startPoint y: 145, endPoint x: 61, endPoint y: 150, distance: 84.4
click at [61, 150] on div "+ · 3 · 5 + · 2 · 3 + · 3 · · 1 · 5 + · 2 · 3 + · 3 · 1 · 5 + · 2 · 3 + · 3 · 5…" at bounding box center [293, 131] width 523 height 120
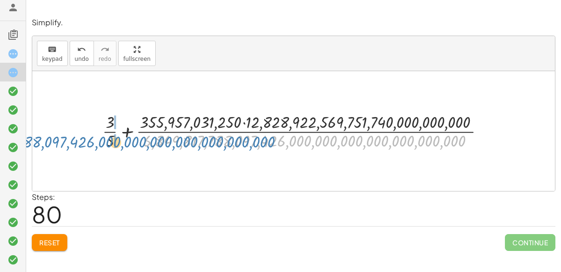
drag, startPoint x: 375, startPoint y: 138, endPoint x: 184, endPoint y: 139, distance: 190.4
click at [184, 139] on div at bounding box center [297, 130] width 399 height 41
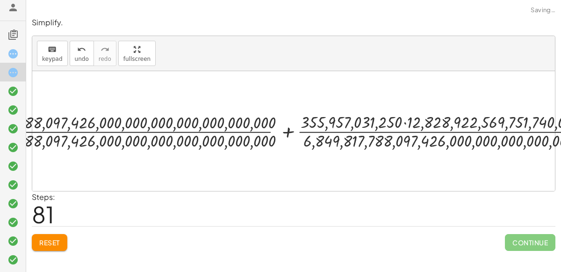
click at [141, 139] on div at bounding box center [297, 130] width 729 height 41
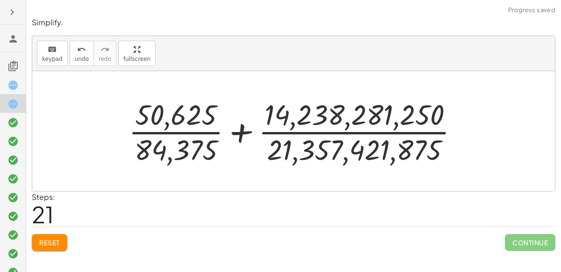
scroll to position [31, 0]
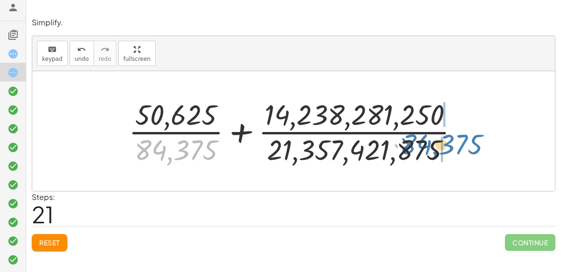
drag, startPoint x: 0, startPoint y: 0, endPoint x: 466, endPoint y: 143, distance: 487.6
click at [466, 143] on div at bounding box center [297, 131] width 347 height 72
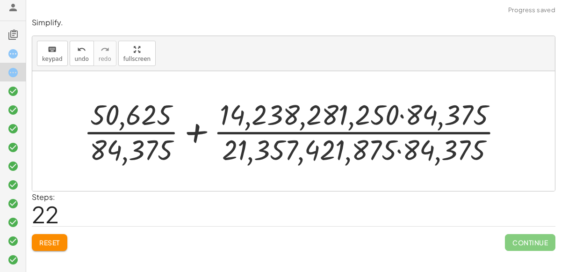
click at [399, 150] on div at bounding box center [297, 131] width 436 height 72
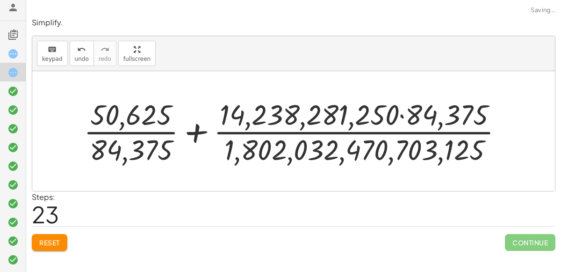
click at [400, 119] on div at bounding box center [297, 131] width 436 height 72
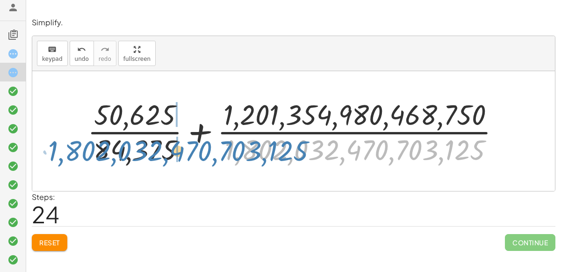
drag, startPoint x: 348, startPoint y: 151, endPoint x: 171, endPoint y: 152, distance: 176.8
click at [171, 152] on div at bounding box center [298, 131] width 430 height 72
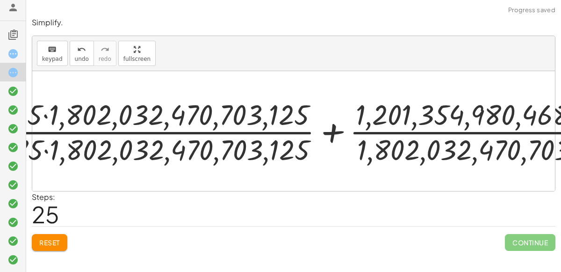
click at [141, 144] on div at bounding box center [296, 131] width 695 height 72
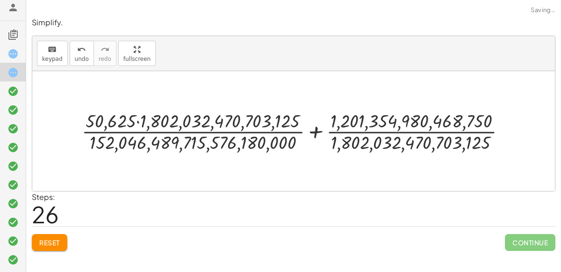
click at [159, 121] on div at bounding box center [297, 131] width 441 height 46
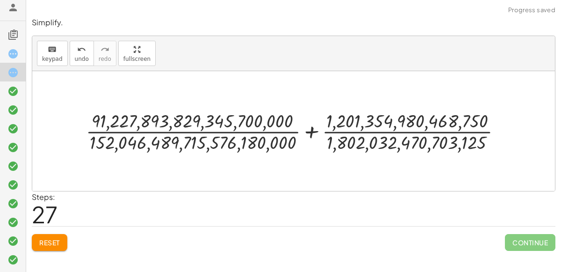
click at [404, 111] on div at bounding box center [297, 131] width 432 height 46
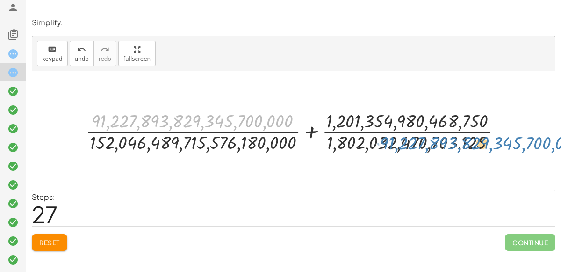
drag, startPoint x: 229, startPoint y: 113, endPoint x: 505, endPoint y: 136, distance: 277.4
click at [505, 136] on div at bounding box center [297, 131] width 432 height 46
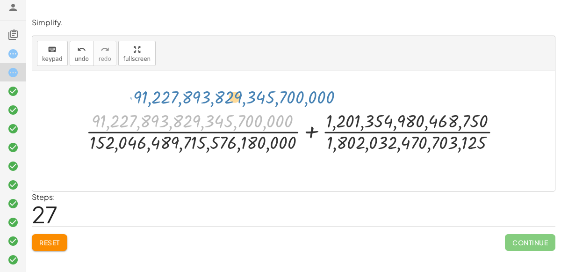
drag, startPoint x: 118, startPoint y: 117, endPoint x: 145, endPoint y: 92, distance: 36.4
click at [145, 92] on div "+ · 3 · 5 + · 2 · 3 + · 3 · 5 + · 2 · 5 · 3 · 5 + · 3 · 5 + · · 2 · 5 · 3 · · 1…" at bounding box center [293, 131] width 523 height 120
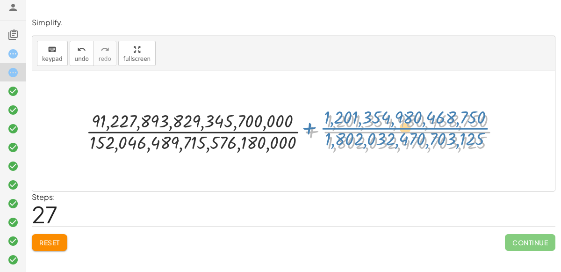
click at [374, 130] on div at bounding box center [297, 131] width 432 height 46
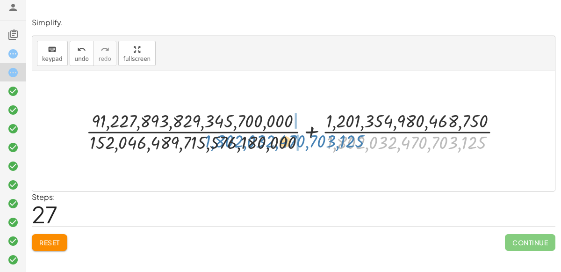
drag, startPoint x: 353, startPoint y: 141, endPoint x: 231, endPoint y: 140, distance: 122.5
click at [231, 140] on div at bounding box center [297, 131] width 432 height 46
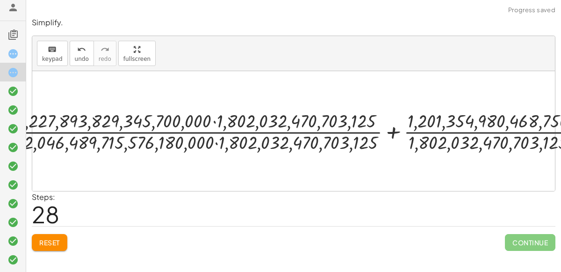
click at [214, 141] on div at bounding box center [297, 131] width 439 height 35
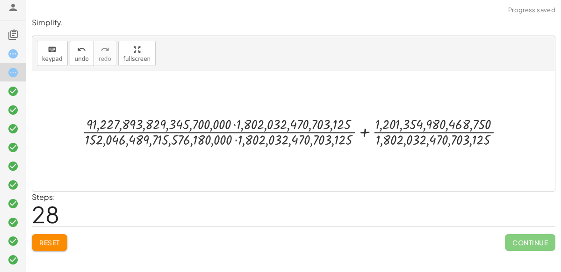
click at [233, 123] on div at bounding box center [297, 131] width 439 height 35
click at [238, 141] on div at bounding box center [297, 131] width 439 height 35
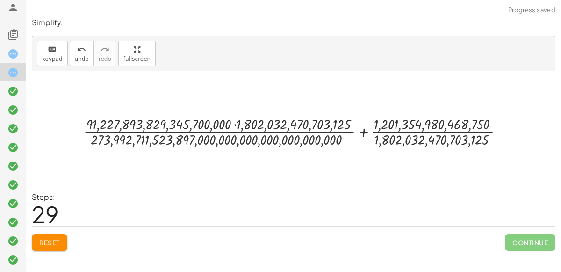
click at [235, 123] on div at bounding box center [297, 131] width 436 height 35
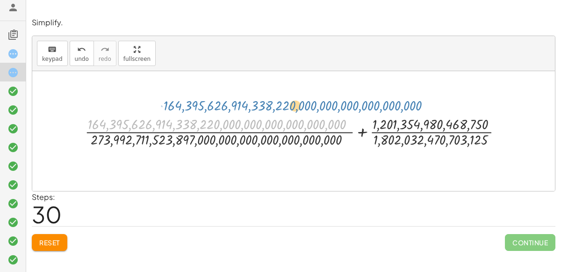
drag, startPoint x: 309, startPoint y: 120, endPoint x: 381, endPoint y: 101, distance: 75.1
click at [381, 101] on div "+ · 3 · 5 + · 2 · 3 + · 3 · 5 + · 2 · 5 · 3 · 5 + · 3 · 5 + · · 2 · 5 · 3 · · 1…" at bounding box center [293, 131] width 523 height 120
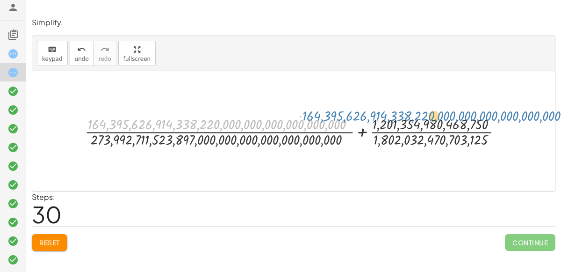
drag, startPoint x: 91, startPoint y: 120, endPoint x: 301, endPoint y: 108, distance: 209.9
click at [301, 108] on div "+ · 3 · 5 + · 2 · 3 + · 3 · 5 + · 2 · 5 · 3 · 5 + · 3 · 5 + · · 2 · 5 · 3 · · 1…" at bounding box center [293, 131] width 523 height 120
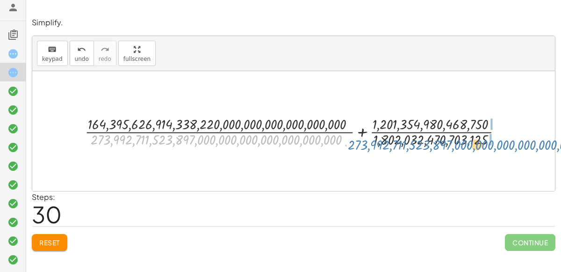
drag, startPoint x: 94, startPoint y: 139, endPoint x: 352, endPoint y: 144, distance: 257.7
click at [352, 144] on div at bounding box center [297, 131] width 434 height 35
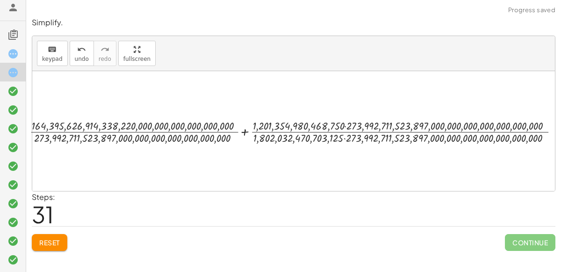
click at [357, 140] on div at bounding box center [298, 130] width 442 height 23
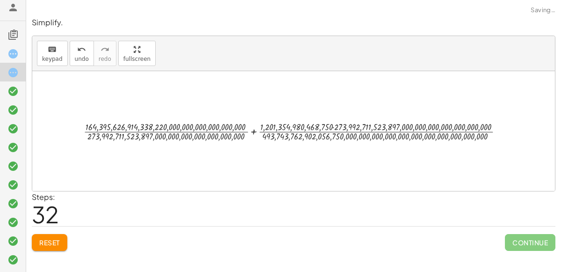
click at [350, 125] on div at bounding box center [297, 130] width 434 height 23
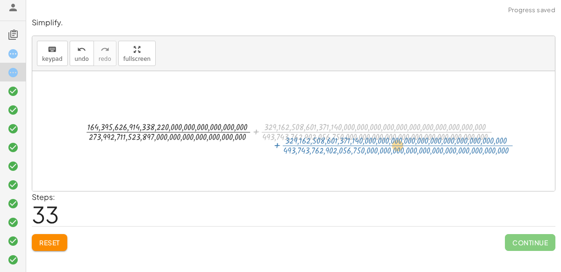
drag, startPoint x: 290, startPoint y: 131, endPoint x: 283, endPoint y: 121, distance: 12.2
click at [283, 121] on div at bounding box center [297, 130] width 433 height 23
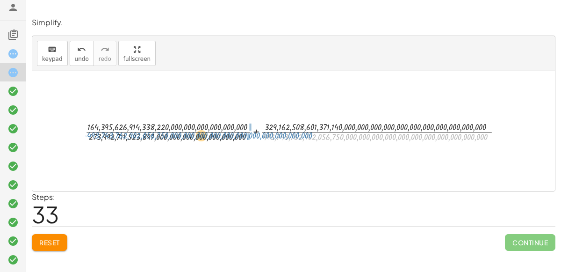
drag, startPoint x: 268, startPoint y: 134, endPoint x: 92, endPoint y: 133, distance: 175.4
click at [92, 133] on div at bounding box center [297, 130] width 433 height 23
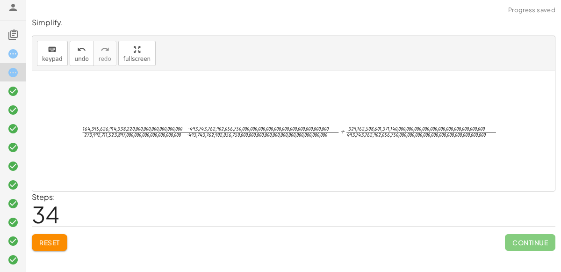
click at [161, 129] on div at bounding box center [297, 131] width 441 height 17
click at [177, 127] on div at bounding box center [297, 131] width 441 height 17
click at [184, 127] on div at bounding box center [297, 131] width 441 height 17
click at [191, 129] on div at bounding box center [297, 131] width 441 height 17
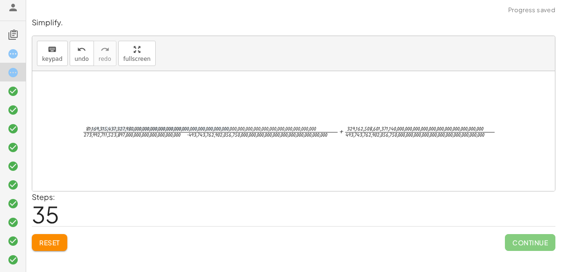
click at [203, 132] on div at bounding box center [297, 131] width 439 height 17
click at [250, 132] on div at bounding box center [297, 131] width 433 height 17
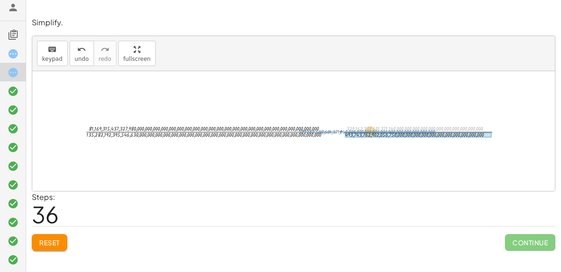
drag, startPoint x: 363, startPoint y: 127, endPoint x: 317, endPoint y: 129, distance: 46.3
click at [317, 129] on div at bounding box center [297, 131] width 433 height 17
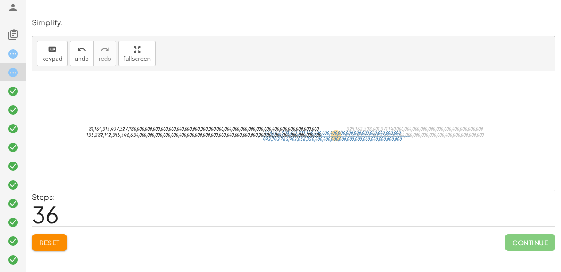
drag, startPoint x: 351, startPoint y: 131, endPoint x: 268, endPoint y: 135, distance: 82.4
click at [268, 135] on div at bounding box center [297, 131] width 433 height 17
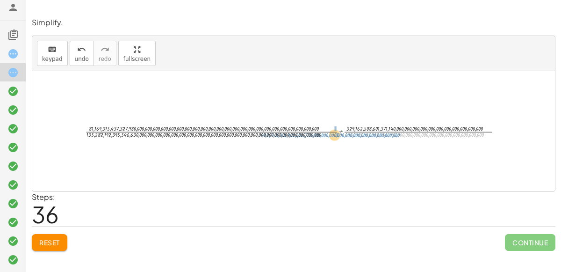
drag, startPoint x: 345, startPoint y: 133, endPoint x: 261, endPoint y: 133, distance: 83.7
click at [261, 133] on div at bounding box center [297, 131] width 433 height 17
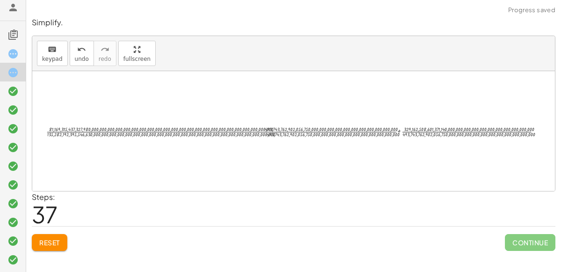
click at [261, 133] on div at bounding box center [298, 130] width 496 height 15
click at [259, 132] on div at bounding box center [298, 130] width 496 height 15
click at [233, 131] on div at bounding box center [298, 130] width 496 height 15
click at [304, 130] on div at bounding box center [298, 130] width 496 height 15
click at [305, 132] on div at bounding box center [298, 130] width 496 height 15
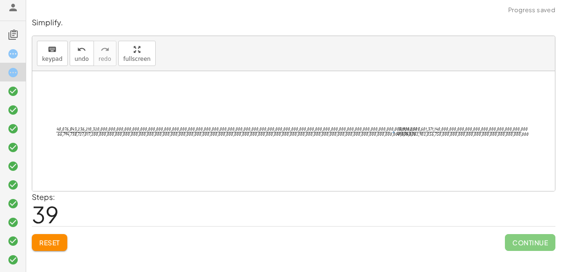
click at [347, 126] on div at bounding box center [297, 130] width 492 height 15
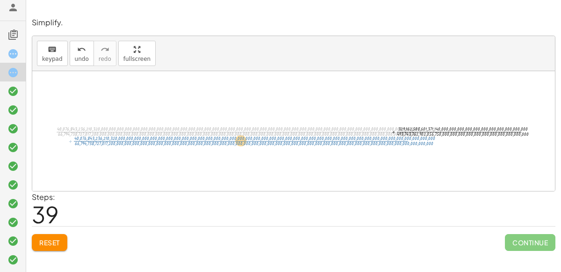
drag, startPoint x: 340, startPoint y: 132, endPoint x: 353, endPoint y: 139, distance: 14.6
click at [353, 139] on div "+ · 3 · 5 + · 2 · 3 + · 3 · 5 + · 2 · 5 · 3 · 5 + · 3 · 5 + · · 2 · 5 · 3 · · 1…" at bounding box center [294, 131] width 504 height 20
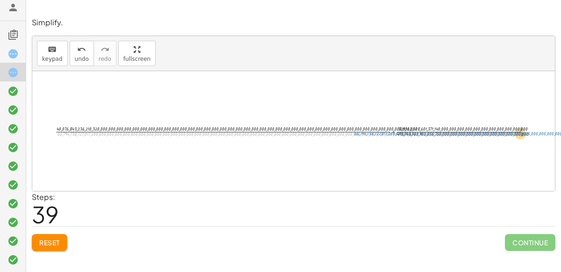
drag, startPoint x: 58, startPoint y: 132, endPoint x: 356, endPoint y: 132, distance: 297.5
click at [356, 132] on div at bounding box center [297, 130] width 492 height 15
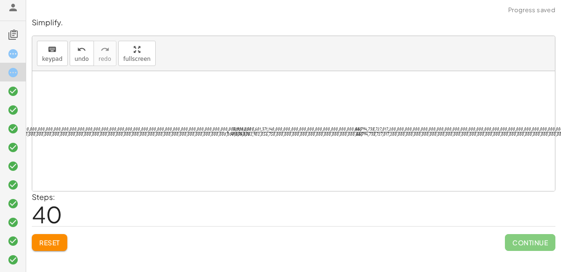
click at [356, 132] on div at bounding box center [297, 130] width 825 height 15
click at [365, 127] on div at bounding box center [297, 130] width 824 height 15
click at [39, 242] on span "Reset" at bounding box center [49, 242] width 21 height 8
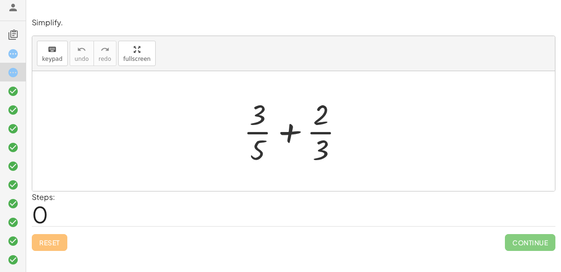
click at [49, 236] on div "Reset Continue" at bounding box center [294, 238] width 524 height 25
click at [288, 133] on div at bounding box center [297, 131] width 117 height 72
drag, startPoint x: 261, startPoint y: 145, endPoint x: 337, endPoint y: 145, distance: 76.2
click at [337, 145] on div at bounding box center [297, 131] width 117 height 72
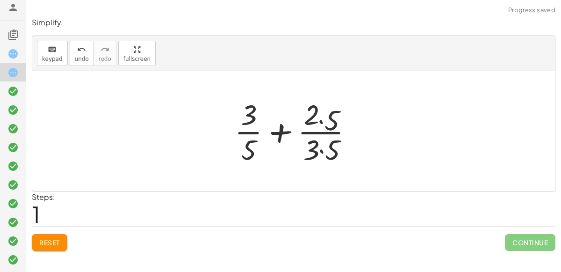
click at [329, 147] on div at bounding box center [297, 131] width 139 height 72
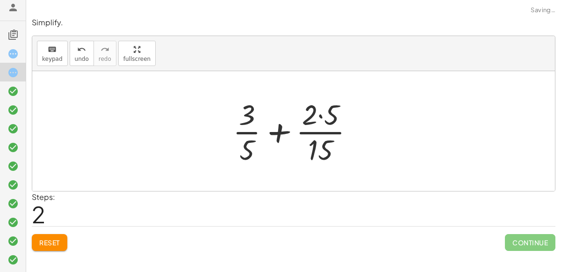
click at [324, 108] on div at bounding box center [297, 131] width 138 height 72
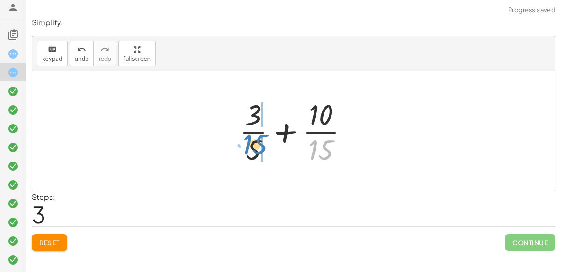
drag, startPoint x: 320, startPoint y: 142, endPoint x: 255, endPoint y: 137, distance: 65.2
click at [255, 137] on div at bounding box center [298, 131] width 126 height 72
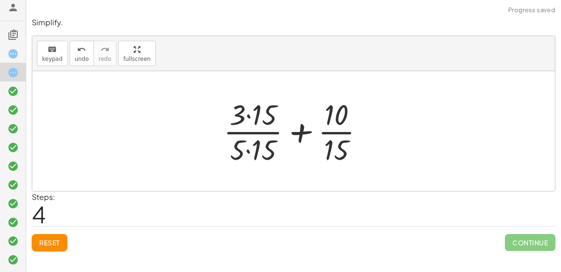
click at [248, 141] on div at bounding box center [297, 131] width 157 height 72
click at [248, 123] on div at bounding box center [297, 131] width 157 height 72
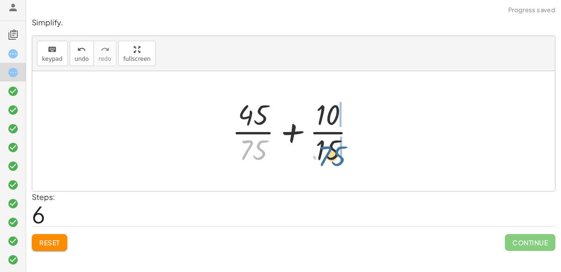
drag, startPoint x: 249, startPoint y: 145, endPoint x: 327, endPoint y: 151, distance: 78.8
click at [327, 151] on div at bounding box center [297, 131] width 140 height 72
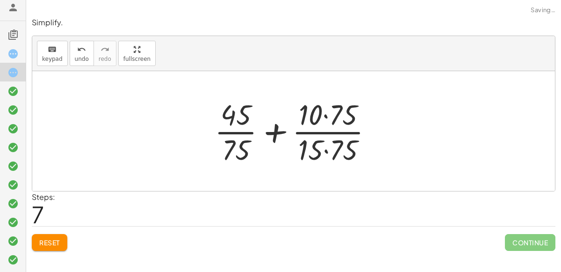
click at [324, 148] on div at bounding box center [297, 131] width 175 height 72
click at [326, 114] on div at bounding box center [297, 131] width 174 height 72
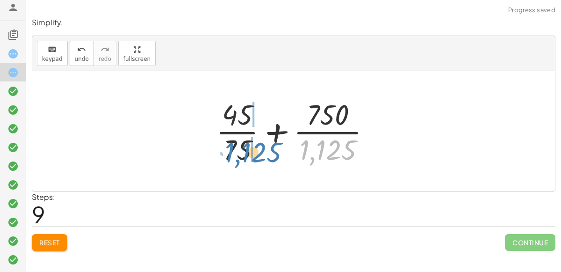
drag, startPoint x: 330, startPoint y: 141, endPoint x: 254, endPoint y: 143, distance: 76.3
click at [254, 143] on div at bounding box center [297, 131] width 172 height 72
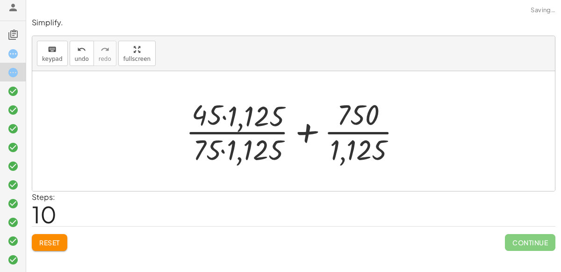
click at [227, 143] on div at bounding box center [297, 131] width 235 height 72
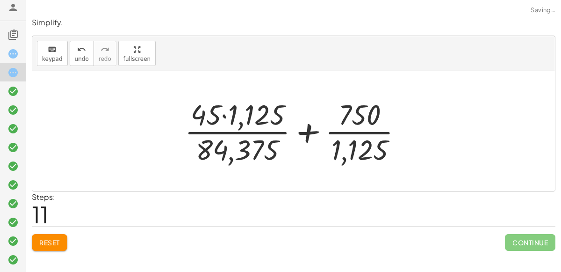
click at [333, 153] on div at bounding box center [297, 131] width 235 height 72
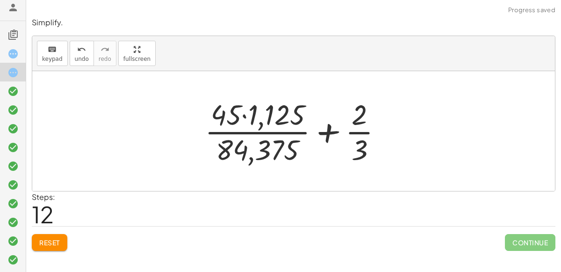
click at [358, 150] on div at bounding box center [297, 131] width 195 height 72
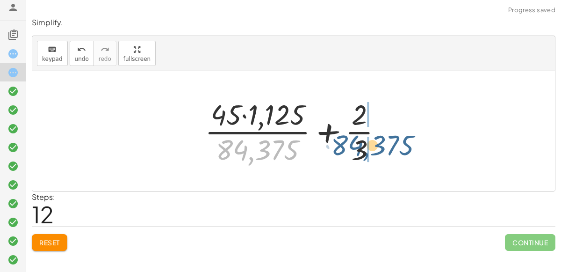
drag, startPoint x: 273, startPoint y: 149, endPoint x: 388, endPoint y: 145, distance: 115.1
click at [388, 145] on div at bounding box center [297, 131] width 195 height 72
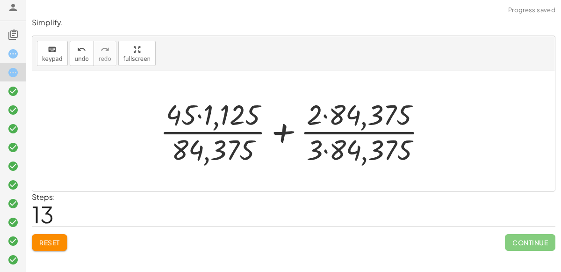
click at [364, 144] on div at bounding box center [297, 131] width 284 height 72
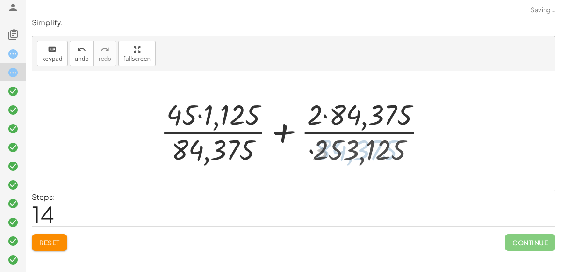
click at [353, 123] on div at bounding box center [297, 131] width 283 height 72
click at [330, 114] on div at bounding box center [297, 131] width 283 height 72
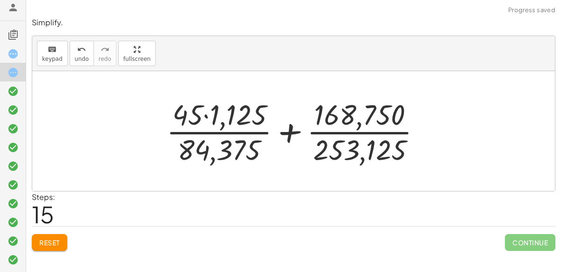
click at [333, 117] on div at bounding box center [298, 131] width 272 height 72
click at [324, 138] on div at bounding box center [298, 131] width 272 height 72
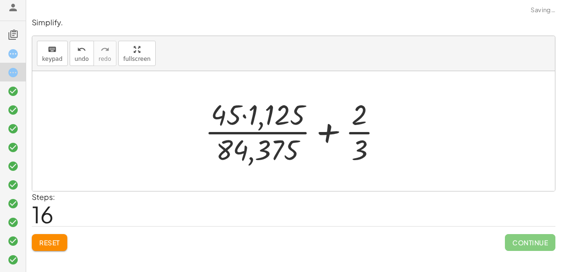
click at [355, 133] on div at bounding box center [297, 131] width 195 height 72
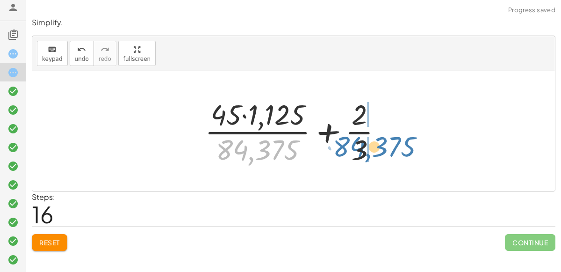
drag, startPoint x: 283, startPoint y: 146, endPoint x: 400, endPoint y: 143, distance: 116.5
click at [400, 143] on div "+ · 3 · 5 + · 2 · 3 + · 3 · 5 + · 2 · 5 · 3 · 5 + · 3 · 5 + · 2 · 5 · 15 + · 3 …" at bounding box center [293, 131] width 523 height 120
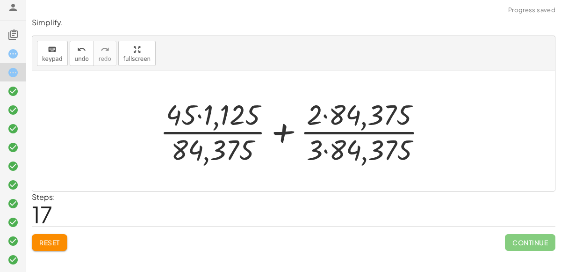
click at [356, 145] on div at bounding box center [297, 131] width 284 height 72
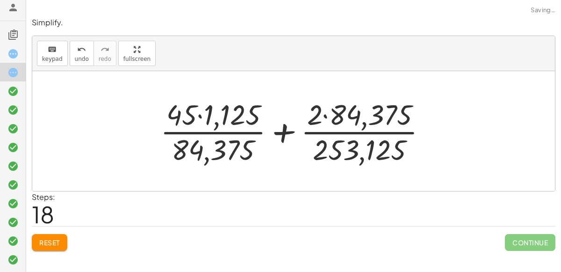
click at [346, 127] on div at bounding box center [297, 131] width 283 height 72
click at [320, 114] on div at bounding box center [297, 131] width 283 height 72
click at [326, 114] on div at bounding box center [297, 131] width 283 height 72
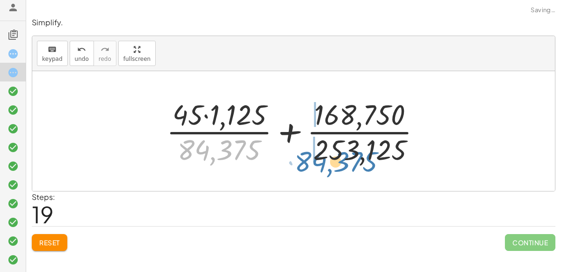
drag, startPoint x: 230, startPoint y: 145, endPoint x: 342, endPoint y: 151, distance: 112.9
click at [342, 151] on div at bounding box center [298, 131] width 272 height 72
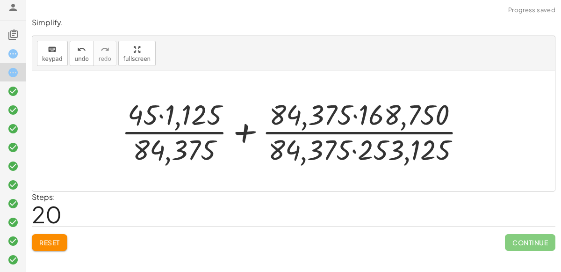
click at [355, 146] on div at bounding box center [297, 131] width 361 height 72
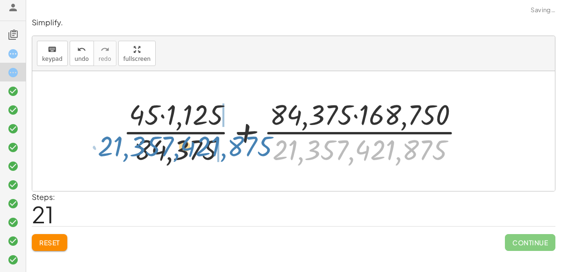
drag, startPoint x: 345, startPoint y: 152, endPoint x: 171, endPoint y: 148, distance: 174.0
click at [171, 148] on div at bounding box center [297, 131] width 359 height 72
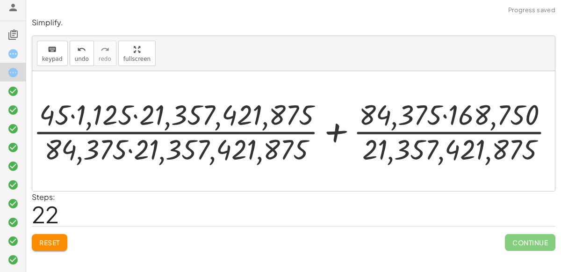
click at [152, 149] on div at bounding box center [297, 130] width 437 height 59
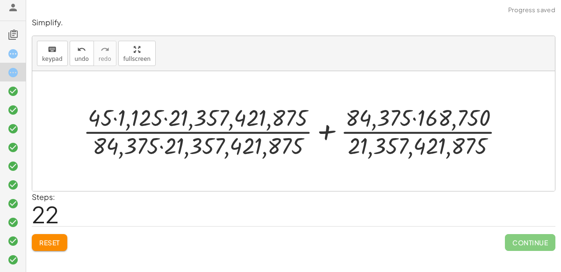
click at [168, 148] on div at bounding box center [297, 130] width 437 height 59
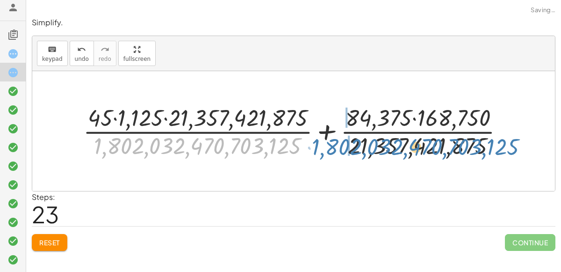
drag, startPoint x: 168, startPoint y: 148, endPoint x: 387, endPoint y: 149, distance: 218.4
click at [387, 149] on div at bounding box center [297, 130] width 437 height 59
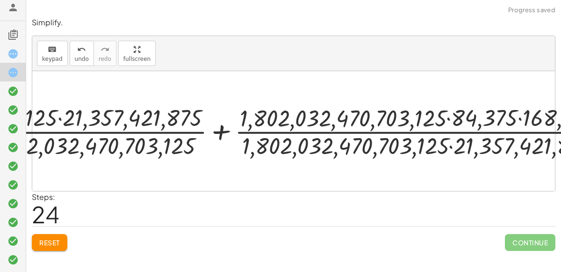
click at [392, 146] on div at bounding box center [297, 130] width 651 height 59
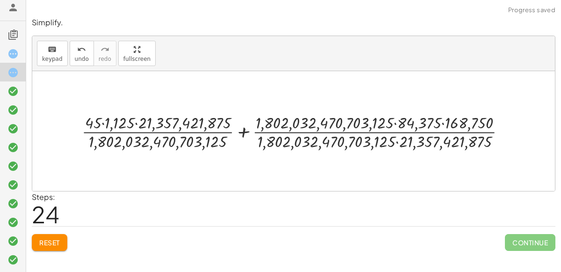
click at [381, 122] on div at bounding box center [297, 131] width 441 height 41
click at [391, 121] on div at bounding box center [297, 131] width 441 height 41
click at [398, 137] on div at bounding box center [297, 131] width 441 height 41
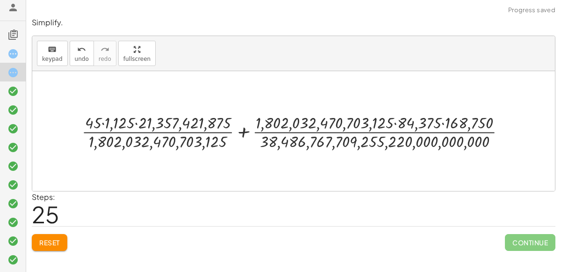
click at [396, 125] on div at bounding box center [297, 131] width 441 height 41
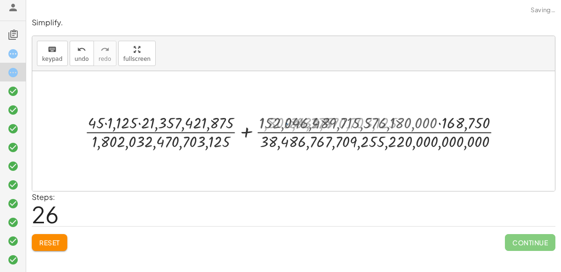
click at [396, 124] on div at bounding box center [297, 131] width 433 height 41
click at [396, 127] on div at bounding box center [297, 131] width 433 height 41
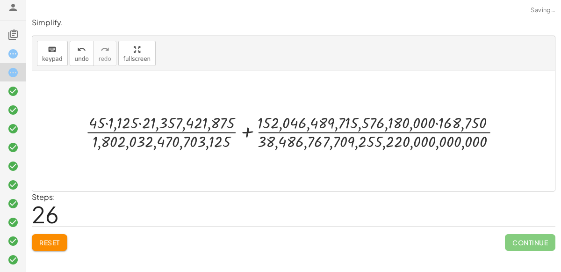
click at [396, 131] on div at bounding box center [297, 131] width 433 height 41
click at [206, 138] on div at bounding box center [297, 131] width 433 height 41
click at [207, 133] on div at bounding box center [297, 131] width 433 height 41
click at [263, 125] on div at bounding box center [297, 131] width 433 height 41
click at [46, 243] on span "Reset" at bounding box center [49, 242] width 21 height 8
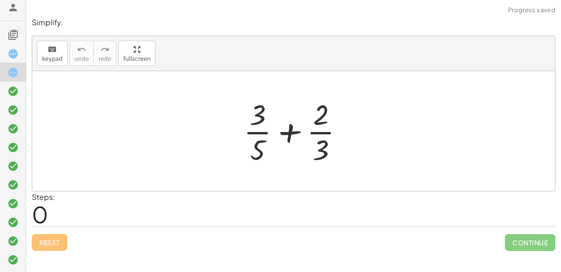
click at [11, 48] on div at bounding box center [16, 54] width 19 height 12
click at [271, 134] on div at bounding box center [297, 131] width 117 height 72
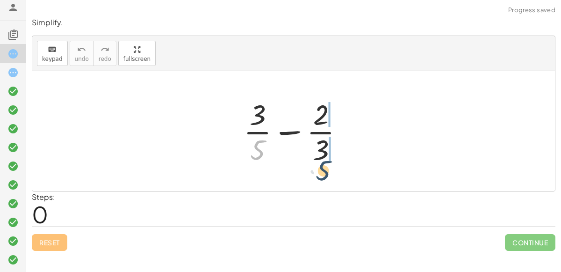
drag, startPoint x: 256, startPoint y: 147, endPoint x: 329, endPoint y: 159, distance: 74.4
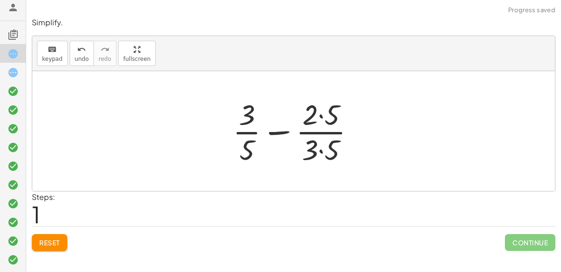
click at [321, 150] on div at bounding box center [297, 131] width 139 height 72
click at [322, 109] on div at bounding box center [297, 131] width 138 height 72
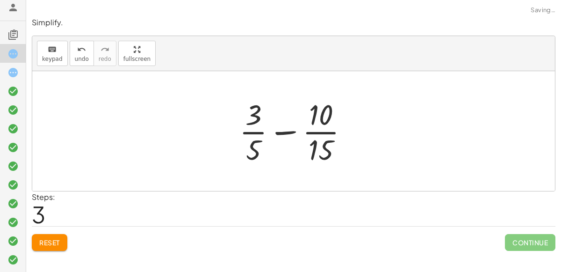
click at [288, 128] on div at bounding box center [298, 131] width 126 height 72
click at [288, 132] on div at bounding box center [298, 131] width 126 height 72
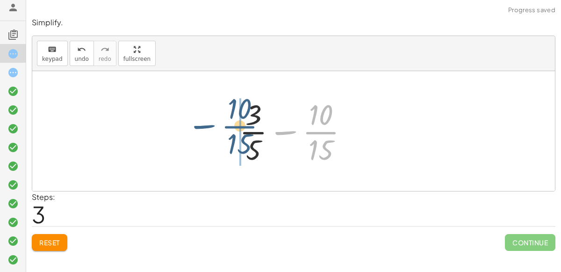
drag, startPoint x: 323, startPoint y: 135, endPoint x: 241, endPoint y: 130, distance: 82.0
click at [241, 130] on div at bounding box center [298, 131] width 126 height 72
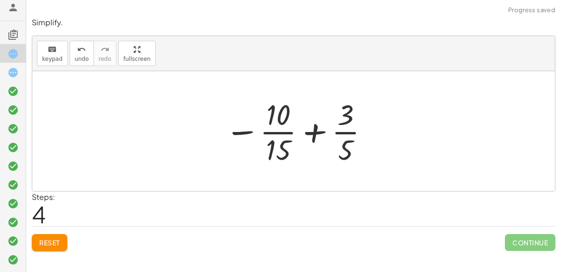
click at [309, 130] on div at bounding box center [297, 131] width 154 height 72
click at [286, 134] on div at bounding box center [297, 131] width 154 height 72
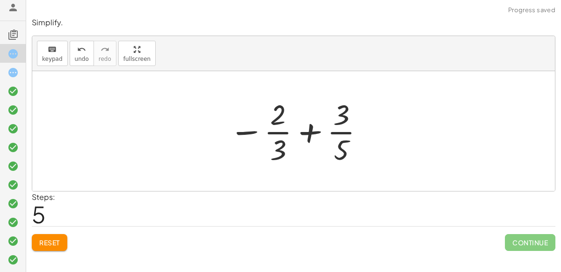
click at [300, 133] on div at bounding box center [297, 131] width 146 height 72
click at [246, 132] on div at bounding box center [297, 131] width 146 height 72
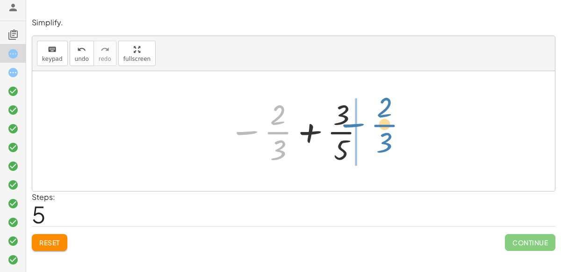
drag, startPoint x: 268, startPoint y: 136, endPoint x: 374, endPoint y: 130, distance: 106.3
click at [374, 130] on div "+ · 3 · 5 − · 2 · 3 + · 3 · 5 − · 2 · 5 · 3 · 5 + · 3 · 5 − · 2 · 5 · 15 + · 3 …" at bounding box center [293, 131] width 523 height 120
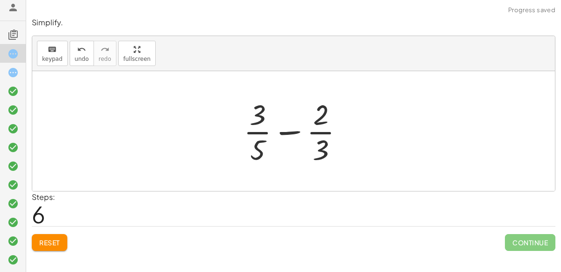
click at [297, 132] on div at bounding box center [297, 131] width 117 height 72
click at [323, 128] on div at bounding box center [297, 131] width 117 height 72
click at [262, 130] on div at bounding box center [297, 131] width 117 height 72
click at [330, 124] on div at bounding box center [297, 131] width 117 height 72
drag, startPoint x: 265, startPoint y: 145, endPoint x: 244, endPoint y: 139, distance: 21.8
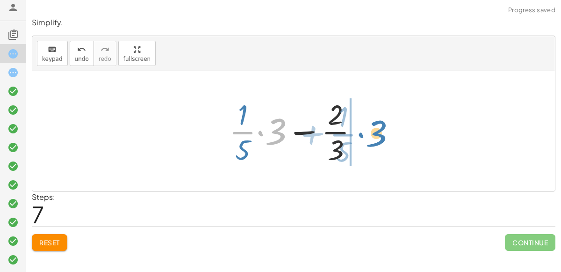
drag, startPoint x: 275, startPoint y: 131, endPoint x: 371, endPoint y: 132, distance: 96.8
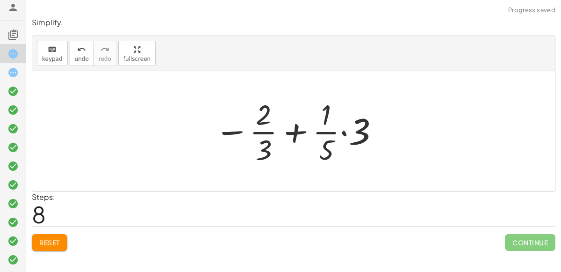
click at [306, 130] on div at bounding box center [297, 131] width 175 height 72
click at [347, 133] on div at bounding box center [297, 131] width 175 height 72
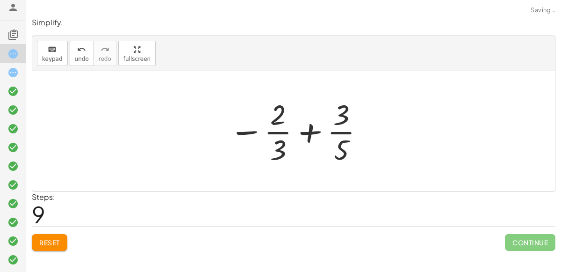
click at [346, 135] on div at bounding box center [297, 131] width 146 height 72
drag, startPoint x: 341, startPoint y: 145, endPoint x: 285, endPoint y: 144, distance: 56.1
click at [285, 144] on div at bounding box center [297, 131] width 146 height 72
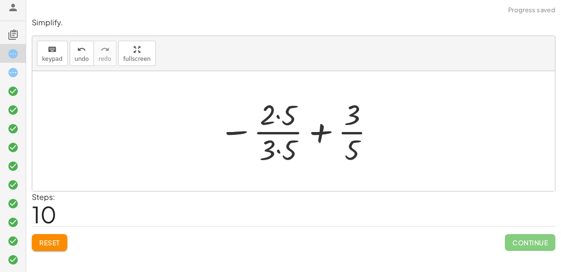
click at [275, 145] on div at bounding box center [297, 131] width 167 height 72
click at [281, 116] on div at bounding box center [297, 131] width 167 height 72
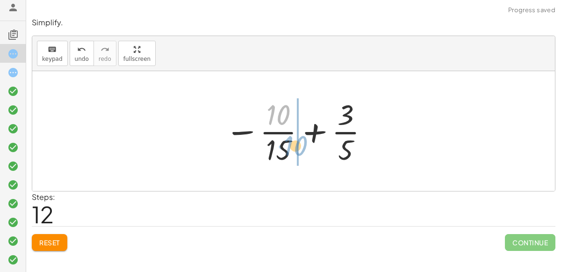
drag, startPoint x: 280, startPoint y: 106, endPoint x: 298, endPoint y: 139, distance: 37.9
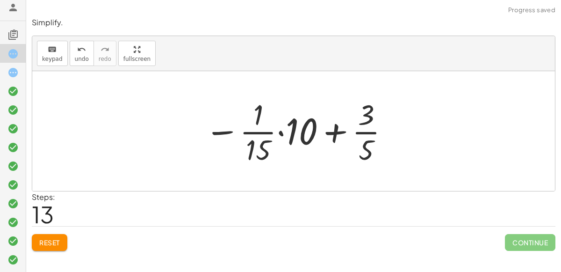
click at [293, 131] on div at bounding box center [297, 131] width 195 height 72
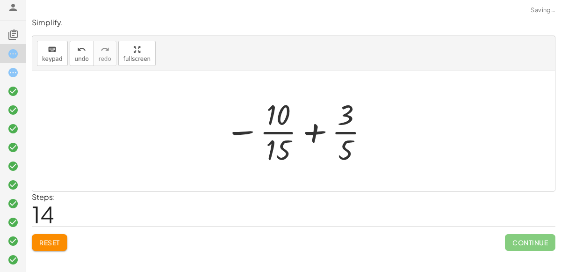
click at [49, 240] on span "Reset" at bounding box center [49, 242] width 21 height 8
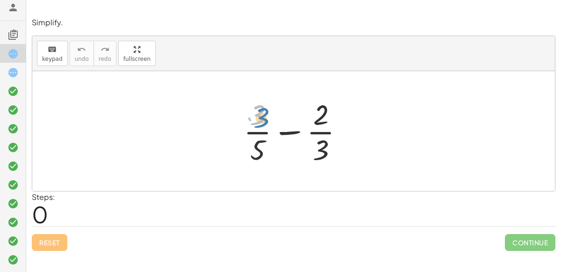
drag, startPoint x: 251, startPoint y: 116, endPoint x: 256, endPoint y: 120, distance: 6.0
click at [256, 120] on div at bounding box center [297, 131] width 117 height 72
drag, startPoint x: 260, startPoint y: 131, endPoint x: 253, endPoint y: 125, distance: 9.3
click at [253, 125] on div at bounding box center [297, 131] width 117 height 72
drag, startPoint x: 257, startPoint y: 146, endPoint x: 333, endPoint y: 153, distance: 76.1
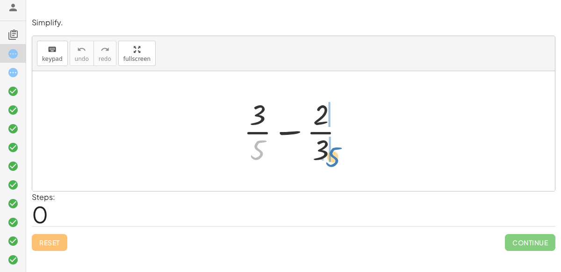
click at [333, 153] on div at bounding box center [297, 131] width 117 height 72
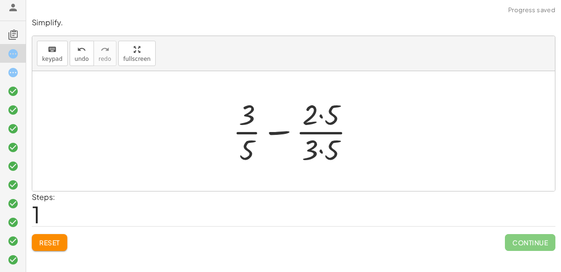
click at [321, 150] on div at bounding box center [297, 131] width 139 height 72
click at [321, 116] on div at bounding box center [297, 131] width 138 height 72
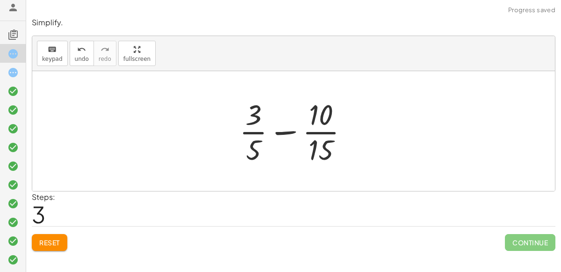
click at [260, 145] on div at bounding box center [298, 131] width 126 height 72
drag, startPoint x: 259, startPoint y: 145, endPoint x: 337, endPoint y: 148, distance: 77.7
click at [337, 148] on div at bounding box center [298, 131] width 126 height 72
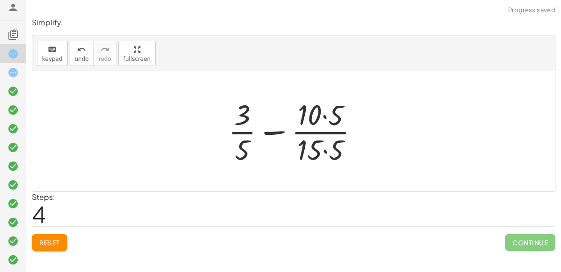
click at [325, 147] on div at bounding box center [297, 131] width 147 height 72
click at [319, 118] on div at bounding box center [297, 131] width 146 height 72
click at [323, 118] on div at bounding box center [297, 131] width 146 height 72
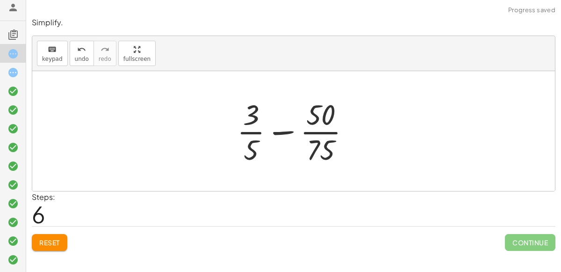
click at [38, 236] on button "Reset" at bounding box center [50, 242] width 36 height 17
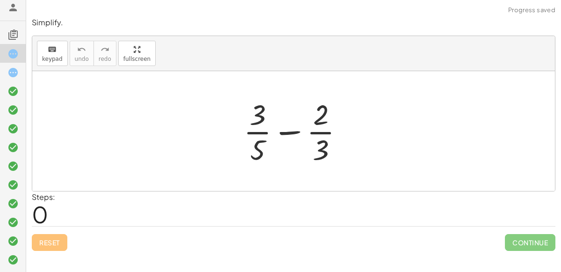
click at [38, 236] on div "Reset Continue" at bounding box center [294, 238] width 524 height 25
drag, startPoint x: 257, startPoint y: 116, endPoint x: 179, endPoint y: 87, distance: 83.6
drag, startPoint x: 323, startPoint y: 153, endPoint x: 271, endPoint y: 151, distance: 52.4
click at [271, 151] on div at bounding box center [297, 131] width 117 height 72
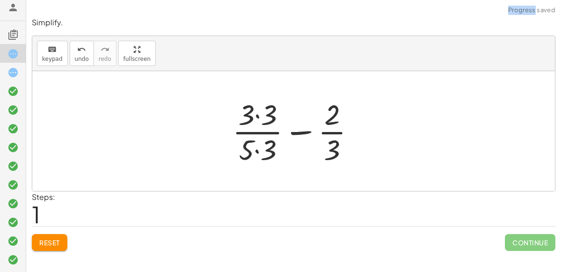
click at [261, 147] on div at bounding box center [298, 131] width 140 height 72
click at [261, 123] on div at bounding box center [298, 131] width 140 height 72
click at [255, 116] on div at bounding box center [298, 131] width 140 height 72
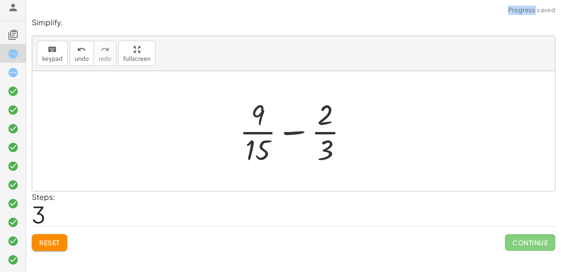
click at [257, 129] on div at bounding box center [298, 131] width 126 height 72
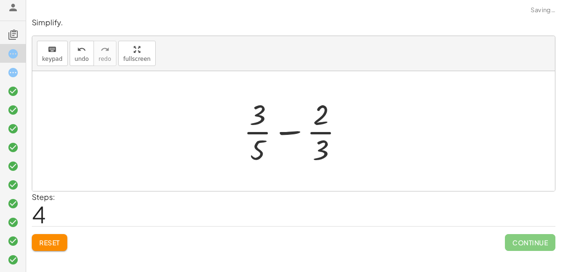
click at [282, 132] on div at bounding box center [297, 131] width 117 height 72
drag, startPoint x: 323, startPoint y: 146, endPoint x: 265, endPoint y: 145, distance: 57.6
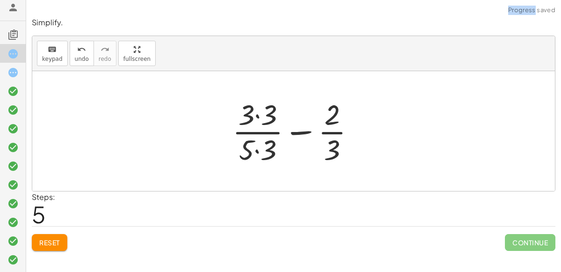
click at [251, 148] on div at bounding box center [298, 131] width 140 height 72
click at [258, 120] on div at bounding box center [298, 131] width 140 height 72
click at [256, 144] on div at bounding box center [297, 131] width 139 height 72
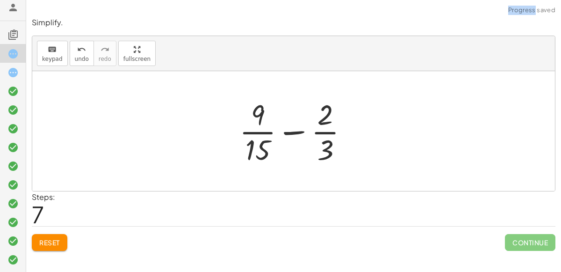
click at [257, 127] on div at bounding box center [298, 131] width 126 height 72
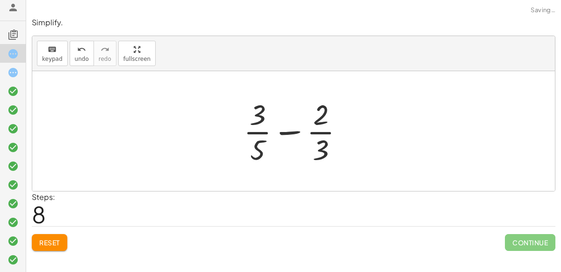
click at [289, 130] on div at bounding box center [297, 131] width 117 height 72
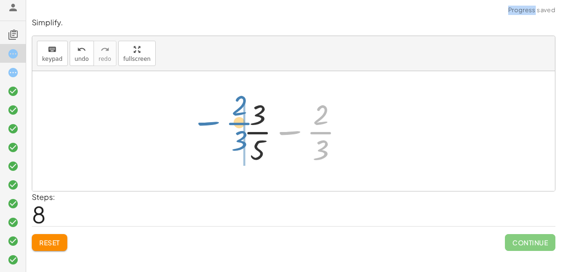
drag, startPoint x: 312, startPoint y: 140, endPoint x: 231, endPoint y: 131, distance: 81.4
click at [231, 131] on div "+ · 3 · 5 − · 2 · 3 + · 3 · 3 · 5 · 3 − · 2 · 3 + · 3 · 3 · 15 − · 2 · 3 + · 9 …" at bounding box center [294, 131] width 129 height 77
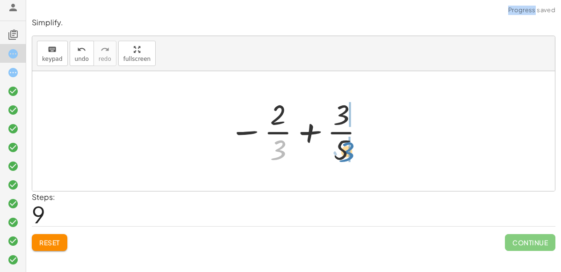
drag, startPoint x: 285, startPoint y: 150, endPoint x: 354, endPoint y: 152, distance: 68.8
click at [354, 152] on div at bounding box center [297, 131] width 146 height 72
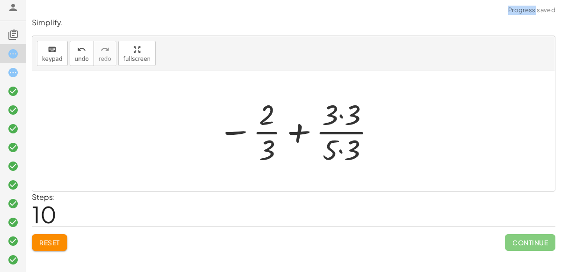
click at [343, 148] on div at bounding box center [297, 131] width 168 height 72
click at [346, 116] on div at bounding box center [297, 131] width 168 height 72
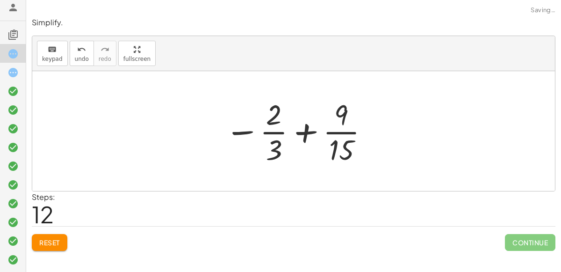
click at [338, 130] on div at bounding box center [297, 131] width 154 height 72
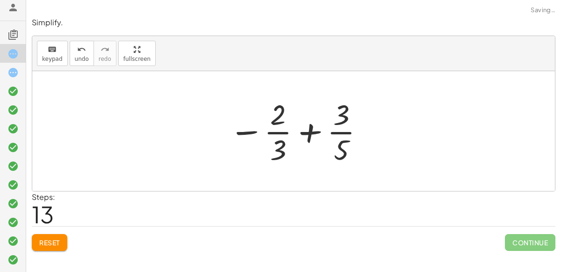
click at [344, 134] on div at bounding box center [297, 131] width 146 height 72
click at [309, 131] on div at bounding box center [297, 131] width 146 height 72
drag, startPoint x: 286, startPoint y: 147, endPoint x: 364, endPoint y: 152, distance: 77.8
click at [364, 152] on div at bounding box center [297, 131] width 146 height 72
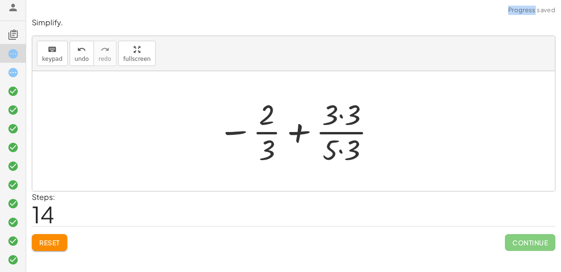
click at [340, 146] on div at bounding box center [297, 131] width 168 height 72
click at [338, 114] on div at bounding box center [297, 131] width 168 height 72
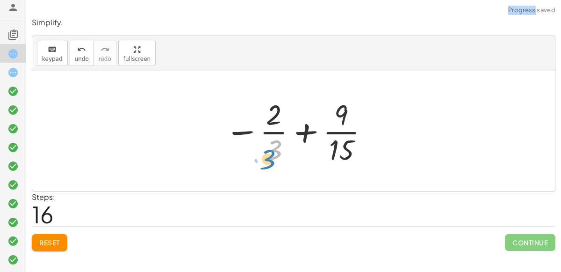
click at [267, 147] on div at bounding box center [297, 131] width 154 height 72
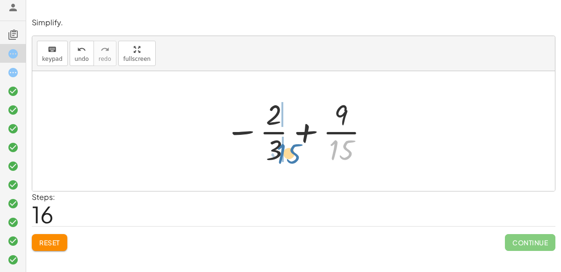
drag, startPoint x: 338, startPoint y: 144, endPoint x: 282, endPoint y: 146, distance: 55.2
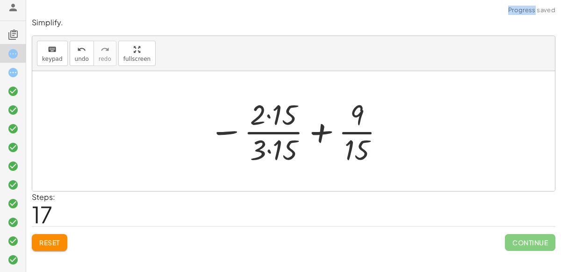
click at [269, 148] on div at bounding box center [297, 131] width 186 height 72
click at [269, 120] on div at bounding box center [297, 131] width 185 height 72
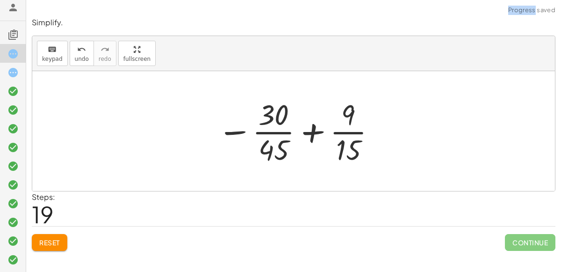
click at [279, 147] on div at bounding box center [297, 131] width 169 height 72
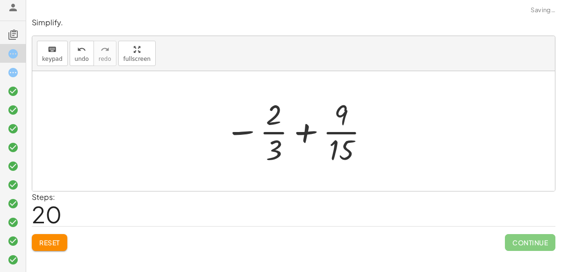
click at [276, 131] on div at bounding box center [297, 131] width 154 height 72
click at [325, 136] on div at bounding box center [297, 131] width 154 height 72
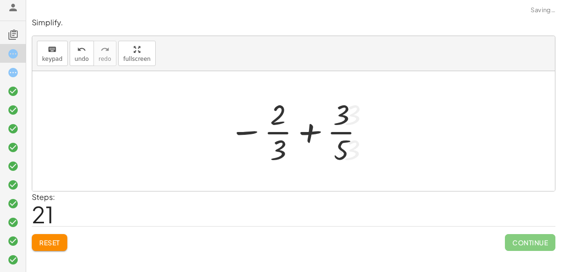
click at [340, 137] on div at bounding box center [297, 131] width 146 height 72
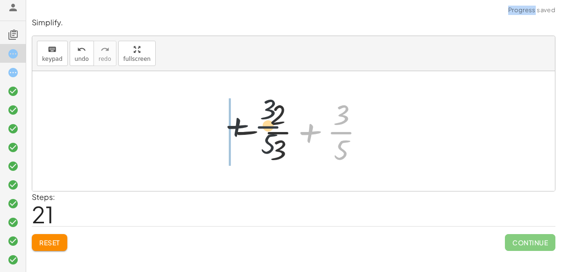
drag, startPoint x: 340, startPoint y: 130, endPoint x: 265, endPoint y: 125, distance: 75.5
click at [265, 125] on div at bounding box center [297, 131] width 146 height 72
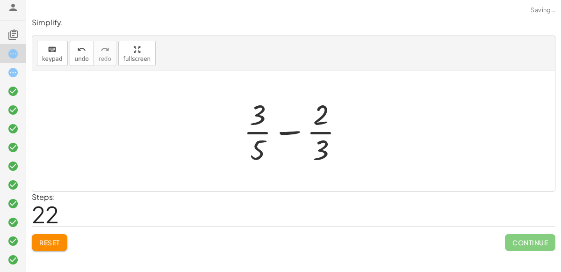
click at [298, 132] on div at bounding box center [297, 131] width 117 height 72
click at [44, 243] on span "Reset" at bounding box center [49, 242] width 21 height 8
